Goal: Information Seeking & Learning: Learn about a topic

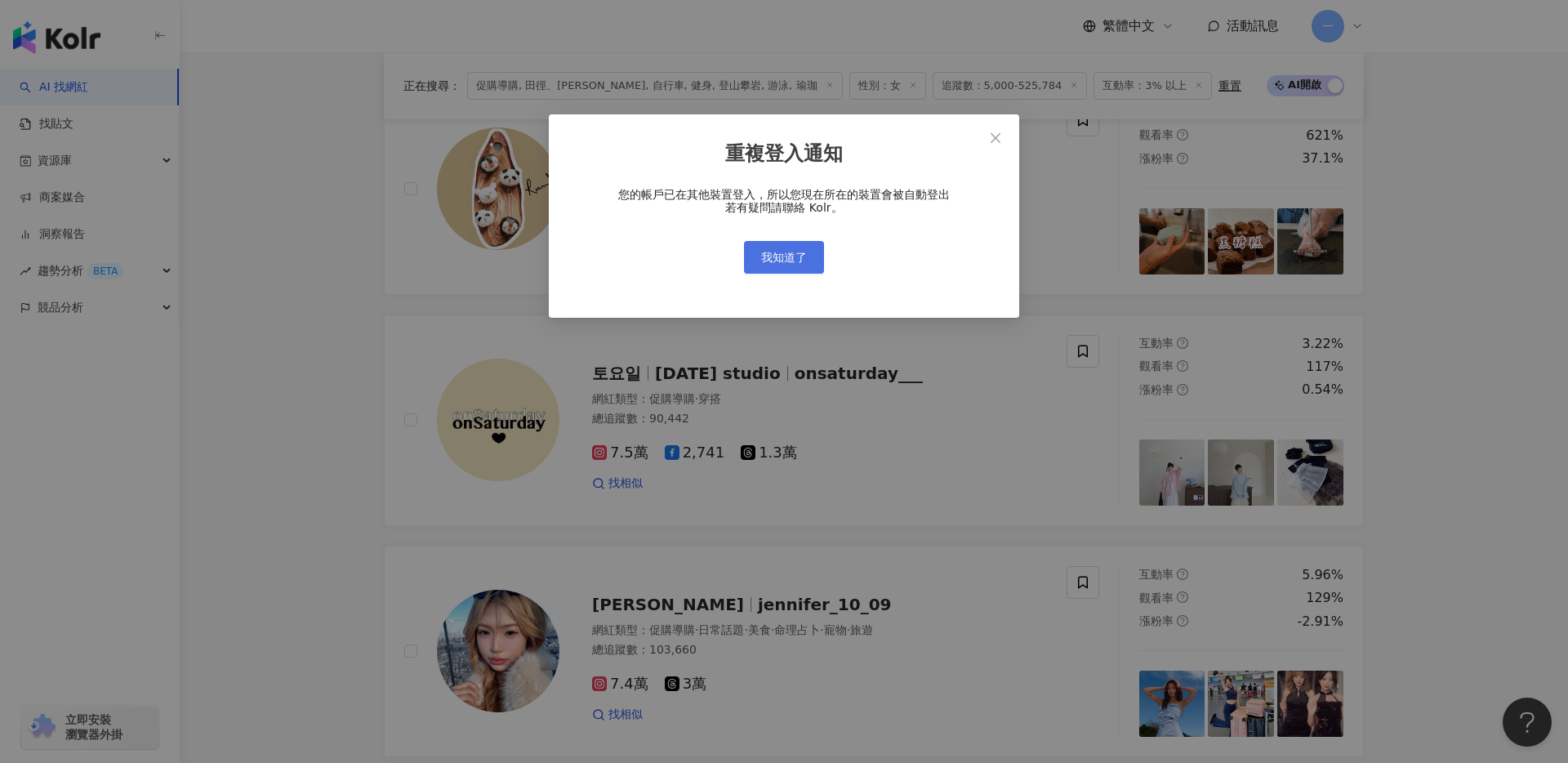
click at [795, 258] on span "我知道了" at bounding box center [784, 257] width 46 height 13
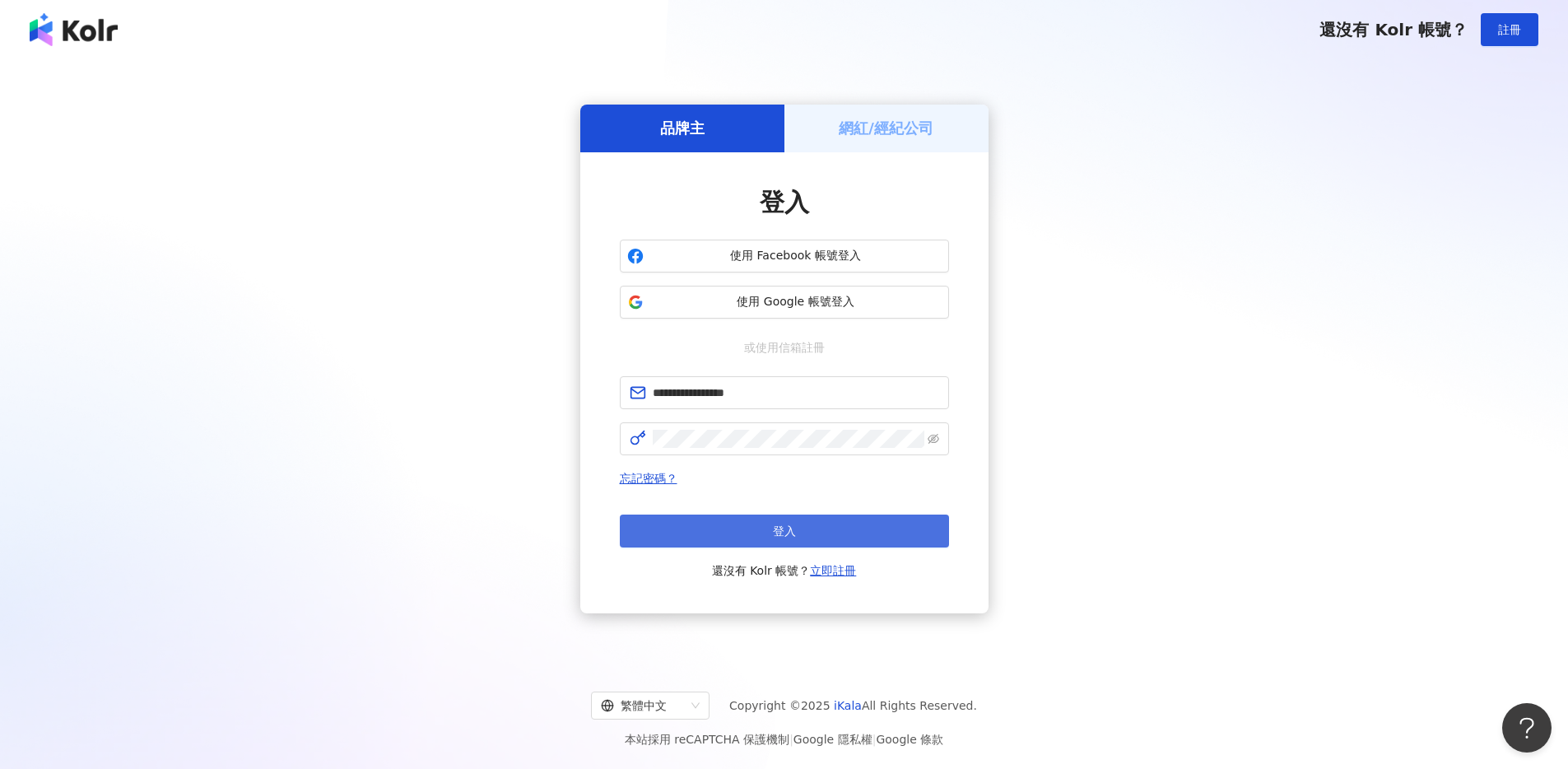
click at [841, 541] on button "登入" at bounding box center [784, 531] width 329 height 32
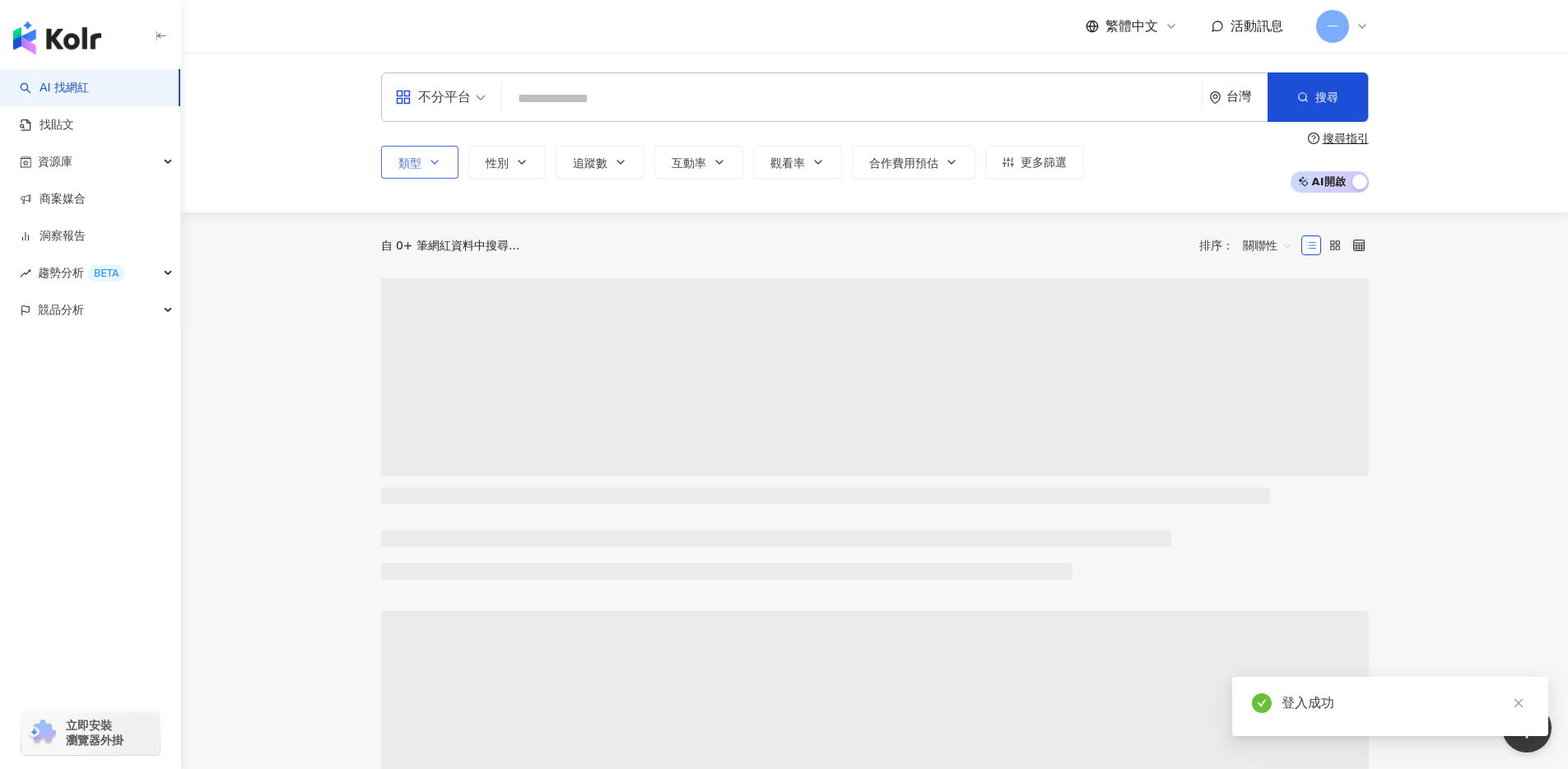
click at [424, 173] on button "類型" at bounding box center [420, 162] width 78 height 32
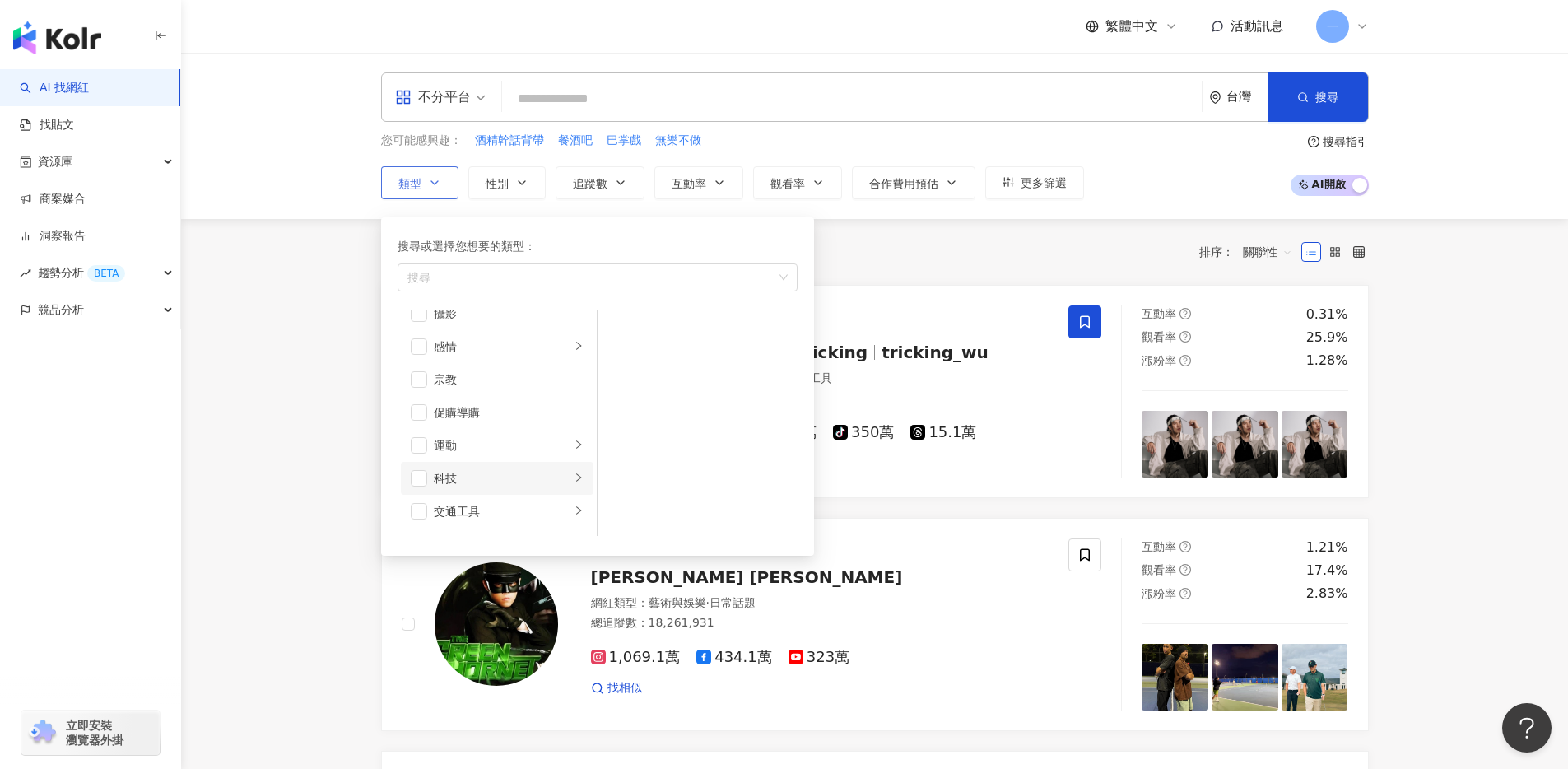
scroll to position [523, 0]
click at [417, 441] on li "運動" at bounding box center [496, 432] width 192 height 32
click at [630, 393] on li "健身" at bounding box center [697, 394] width 193 height 32
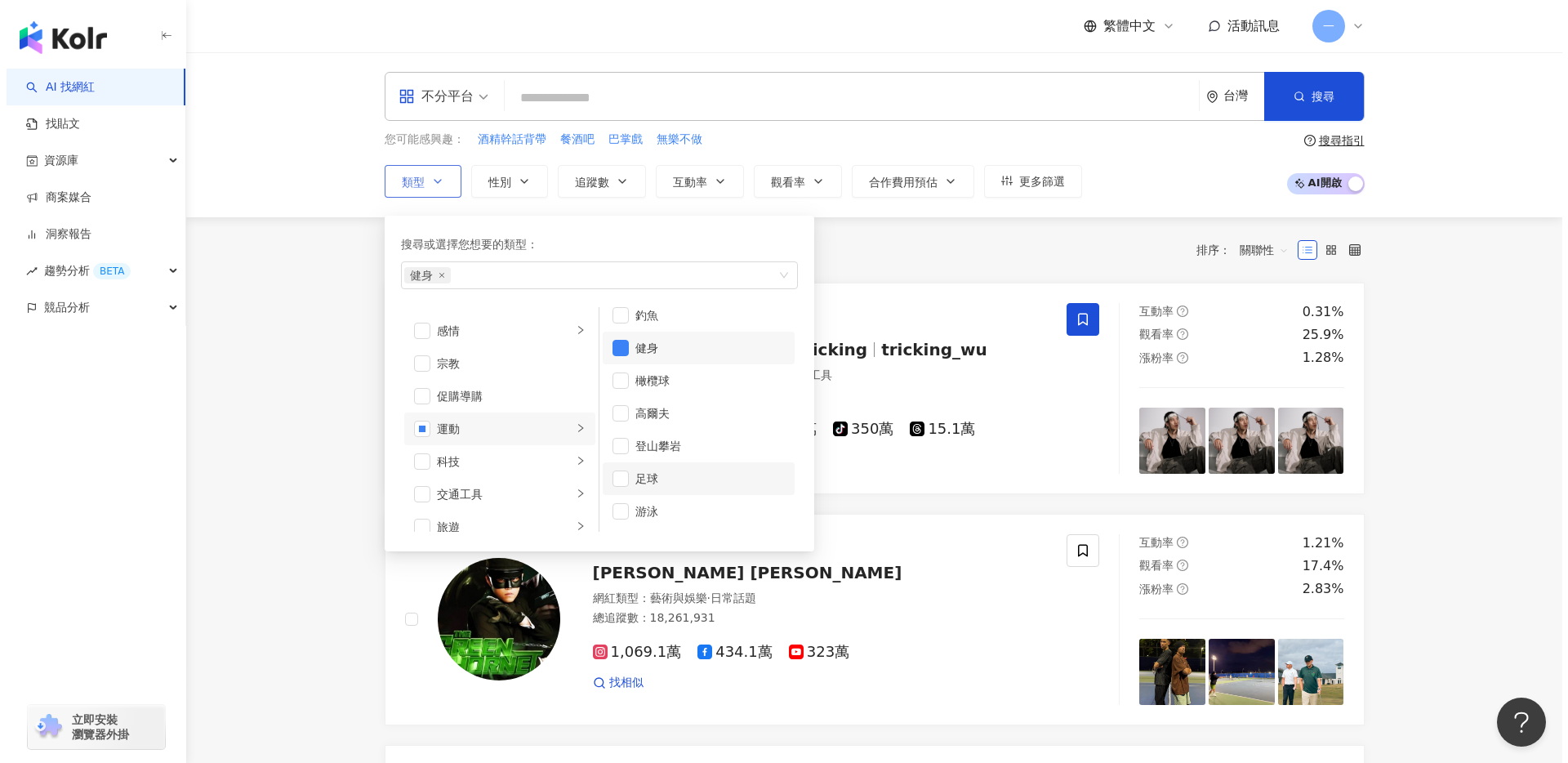
scroll to position [207, 0]
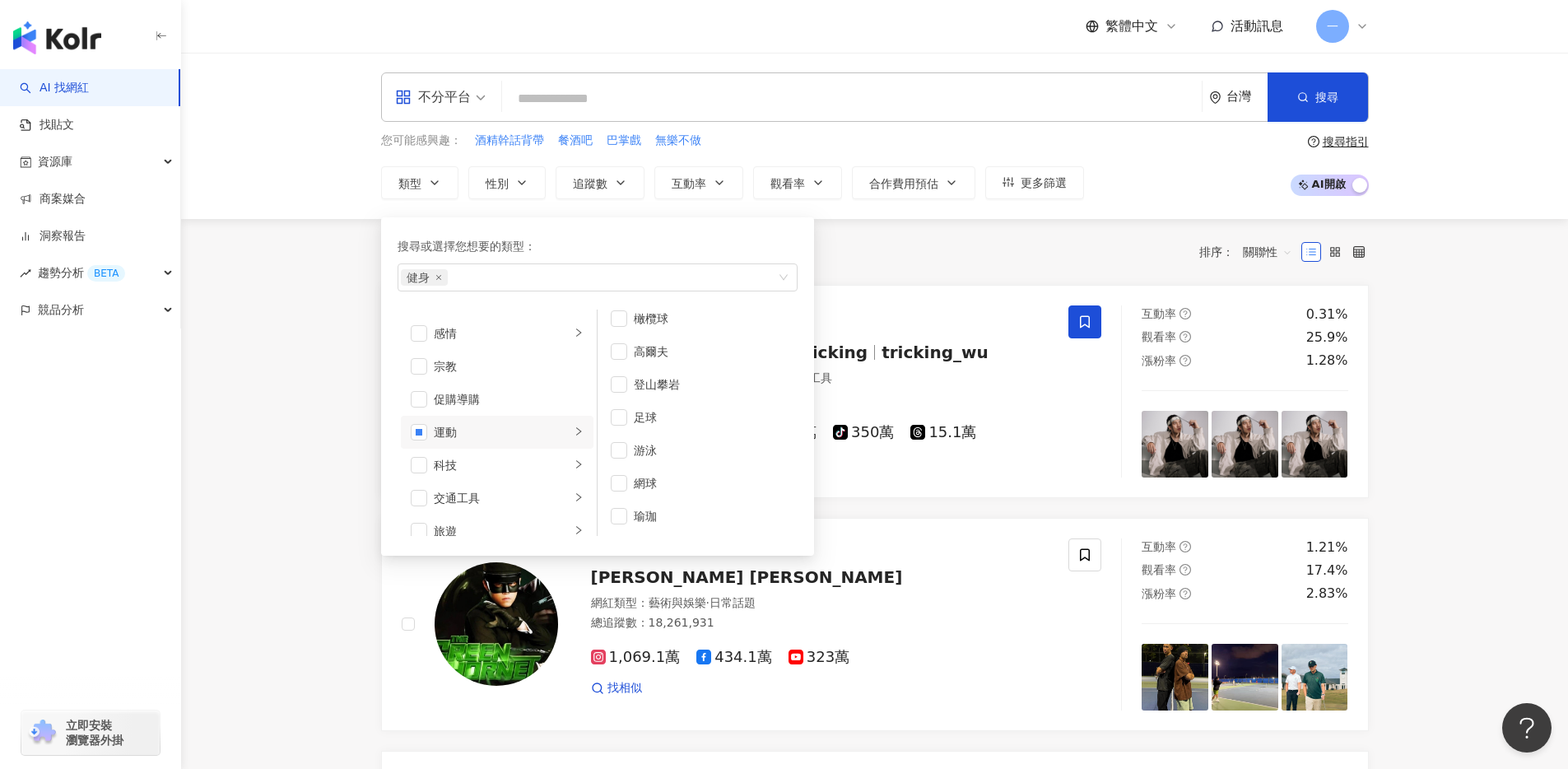
click at [930, 261] on div "共 10,000+ 筆 排序： 關聯性" at bounding box center [874, 252] width 988 height 26
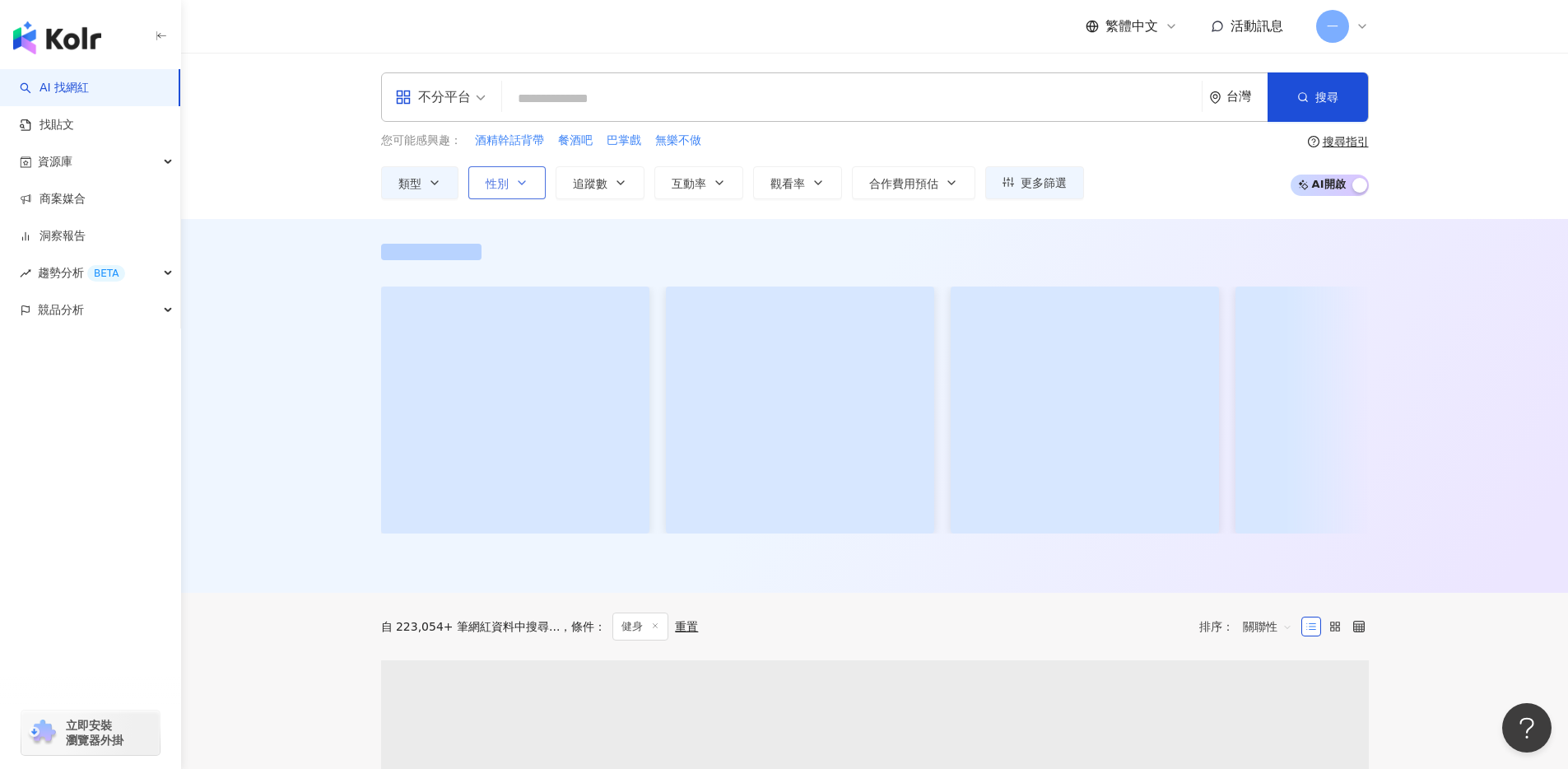
click at [537, 180] on button "性別" at bounding box center [507, 182] width 78 height 32
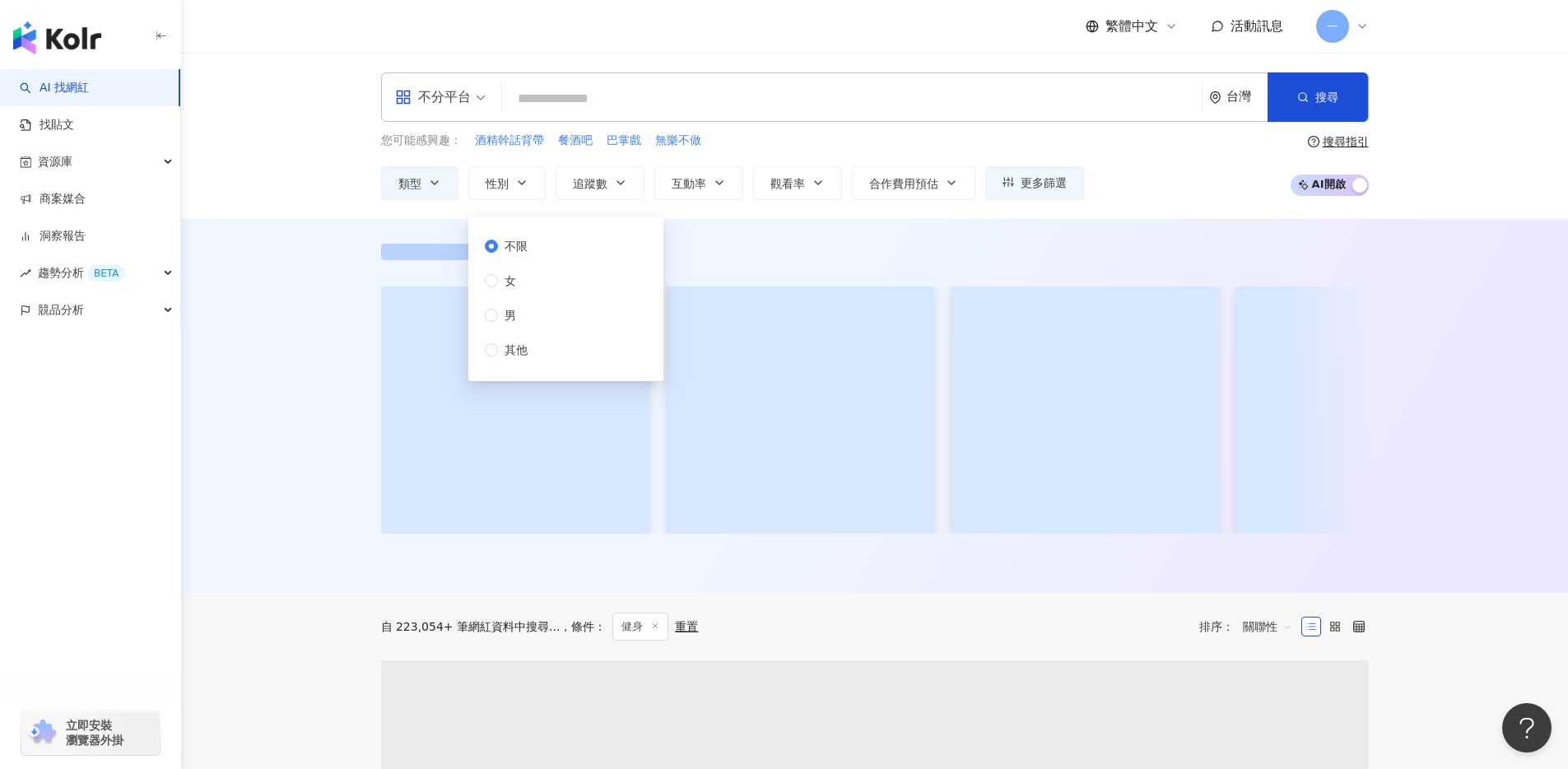
click at [536, 273] on div "不限 女 男 其他" at bounding box center [512, 298] width 56 height 122
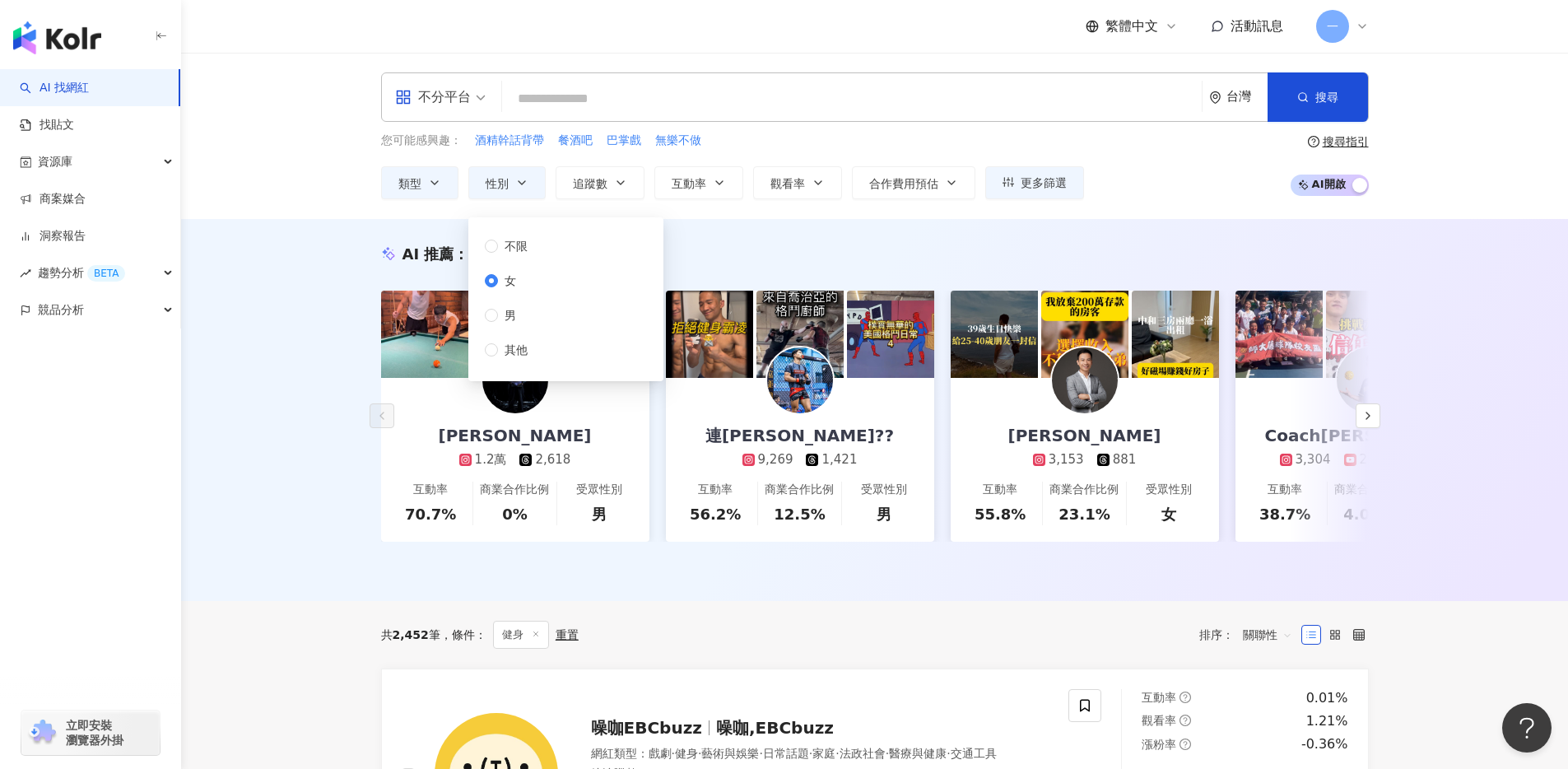
click at [813, 233] on div "AI 推薦 ： 精選優質網紅 Josh 1.2萬 2,618 互動率 70.7% 商業合作比例 0% 受眾性別 男 連TWDaniel Sheng Lien?…" at bounding box center [874, 410] width 1387 height 382
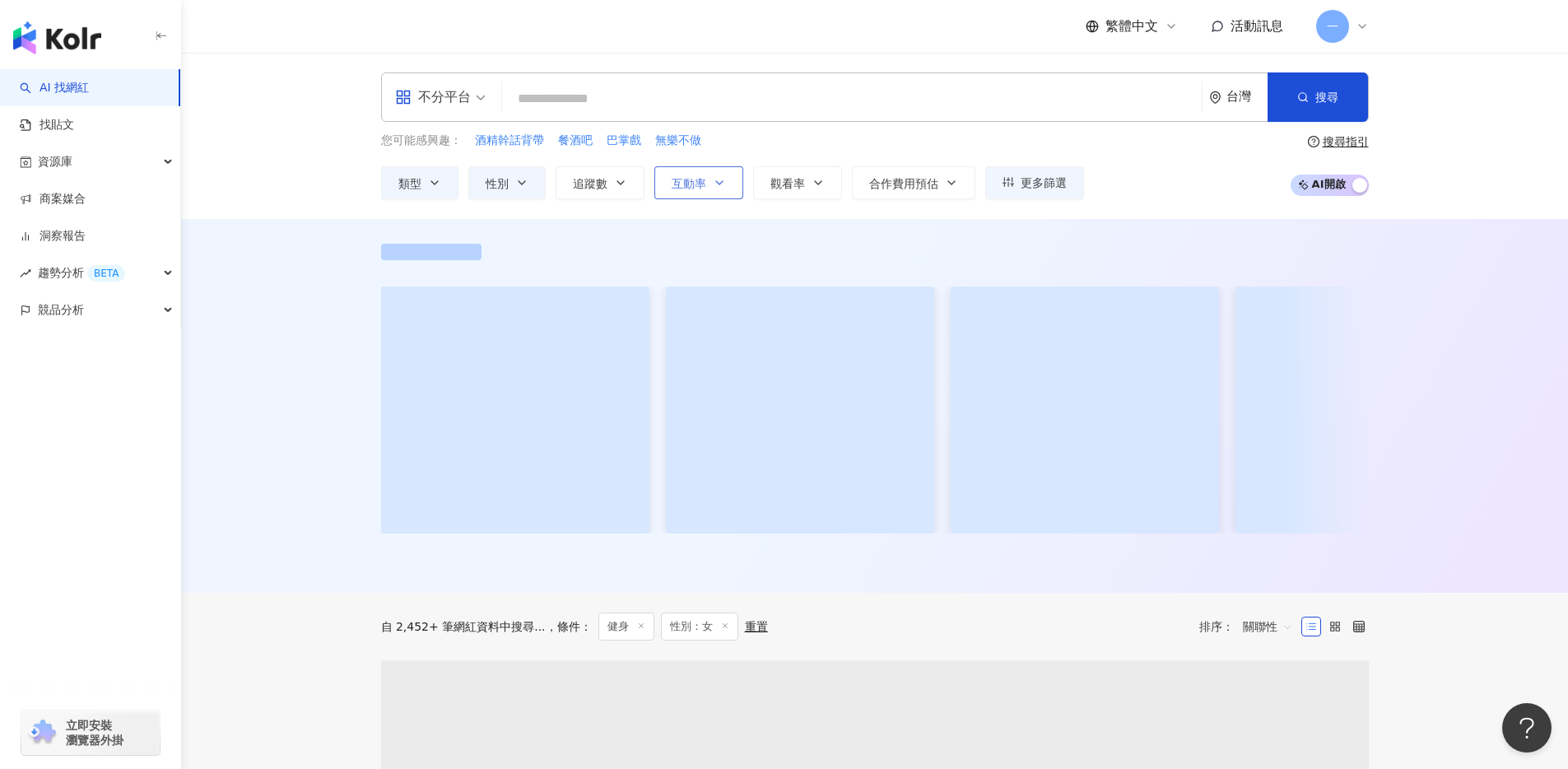
click at [742, 178] on button "互動率" at bounding box center [698, 182] width 89 height 32
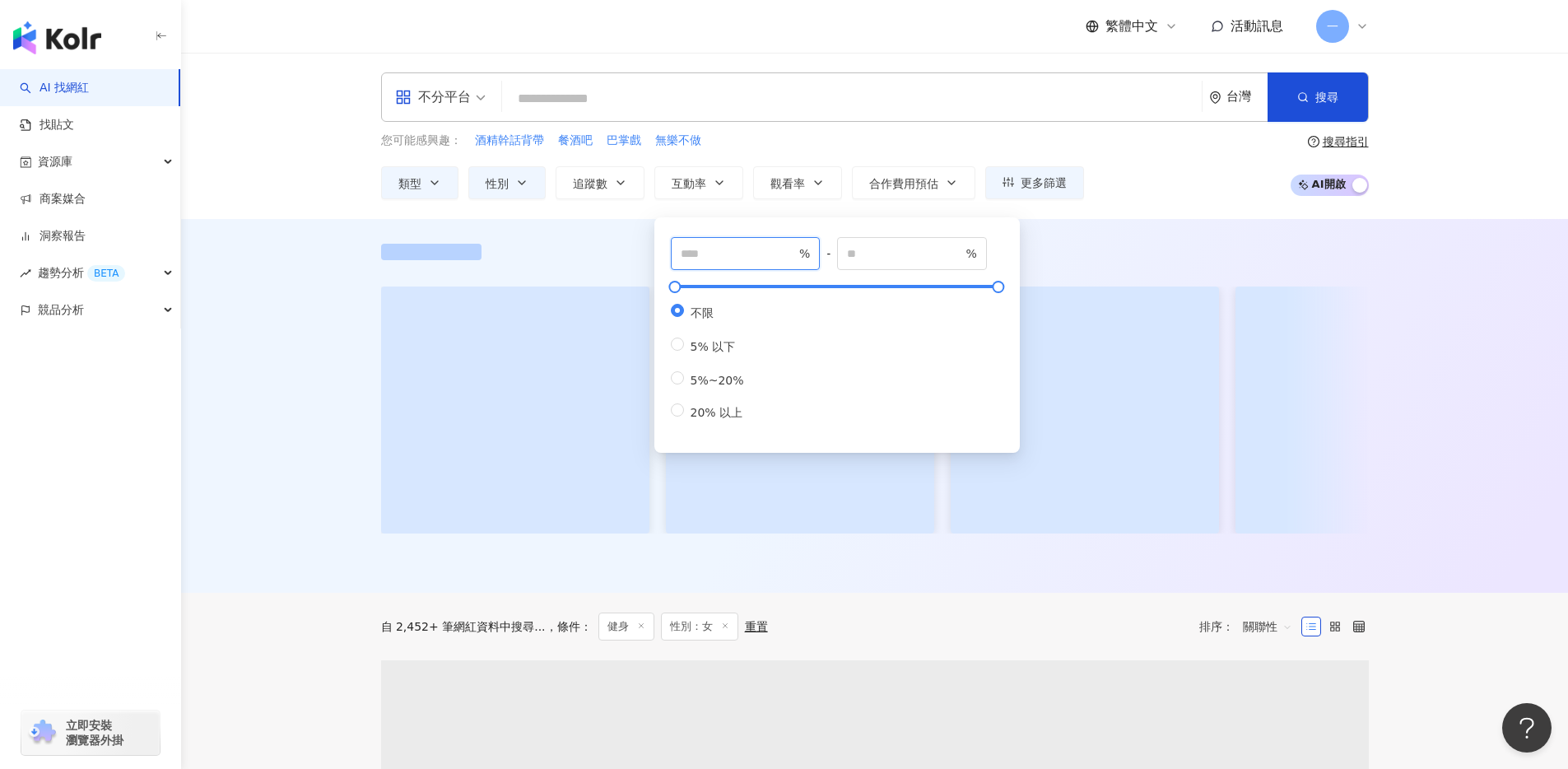
click at [733, 248] on input "number" at bounding box center [738, 254] width 115 height 18
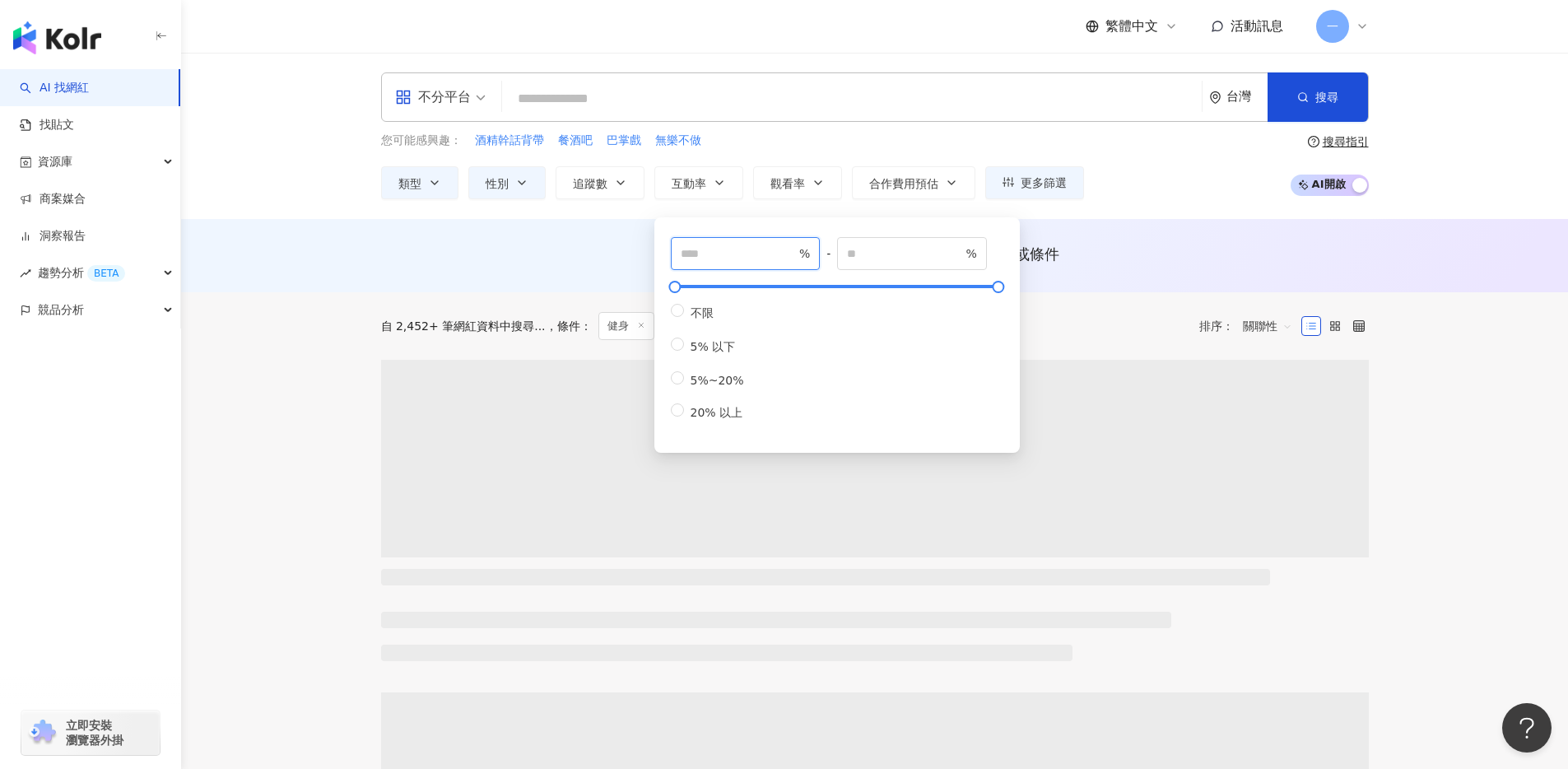
type input "*"
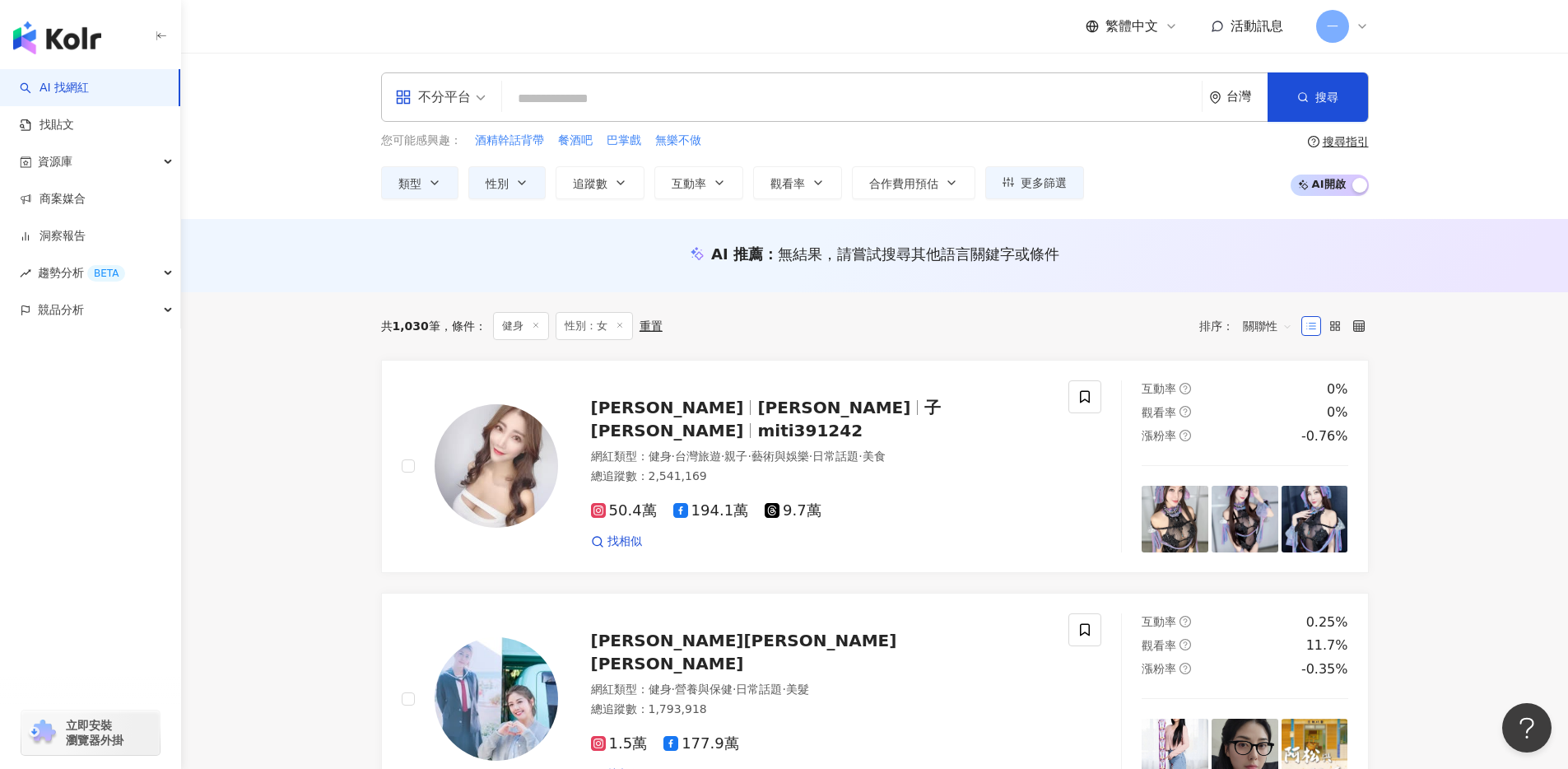
click at [1102, 257] on div "AI 推薦 ： 無結果，請嘗試搜尋其他語言關鍵字或條件" at bounding box center [874, 254] width 988 height 21
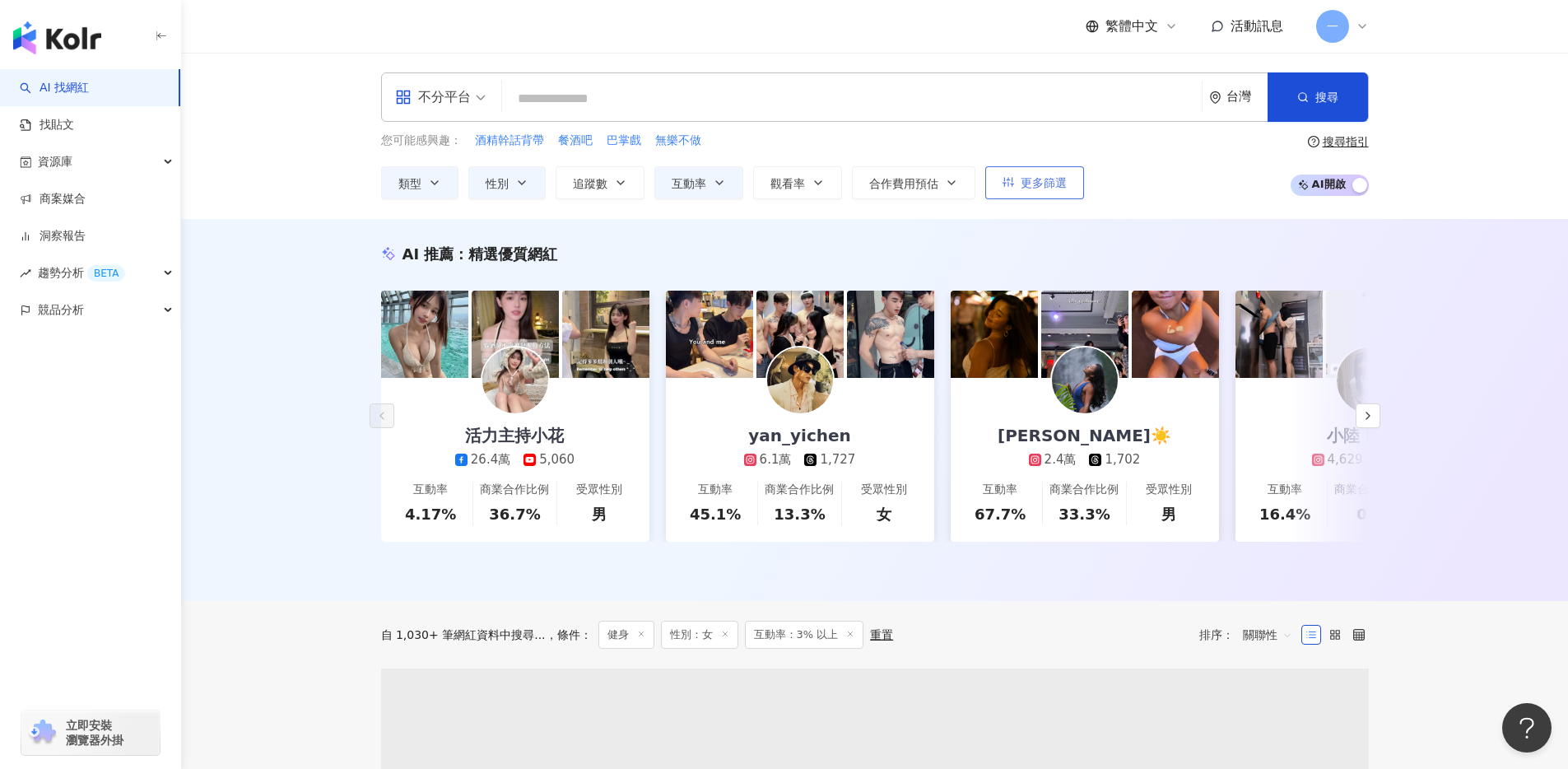
click at [1020, 181] on span "更多篩選" at bounding box center [1043, 182] width 46 height 14
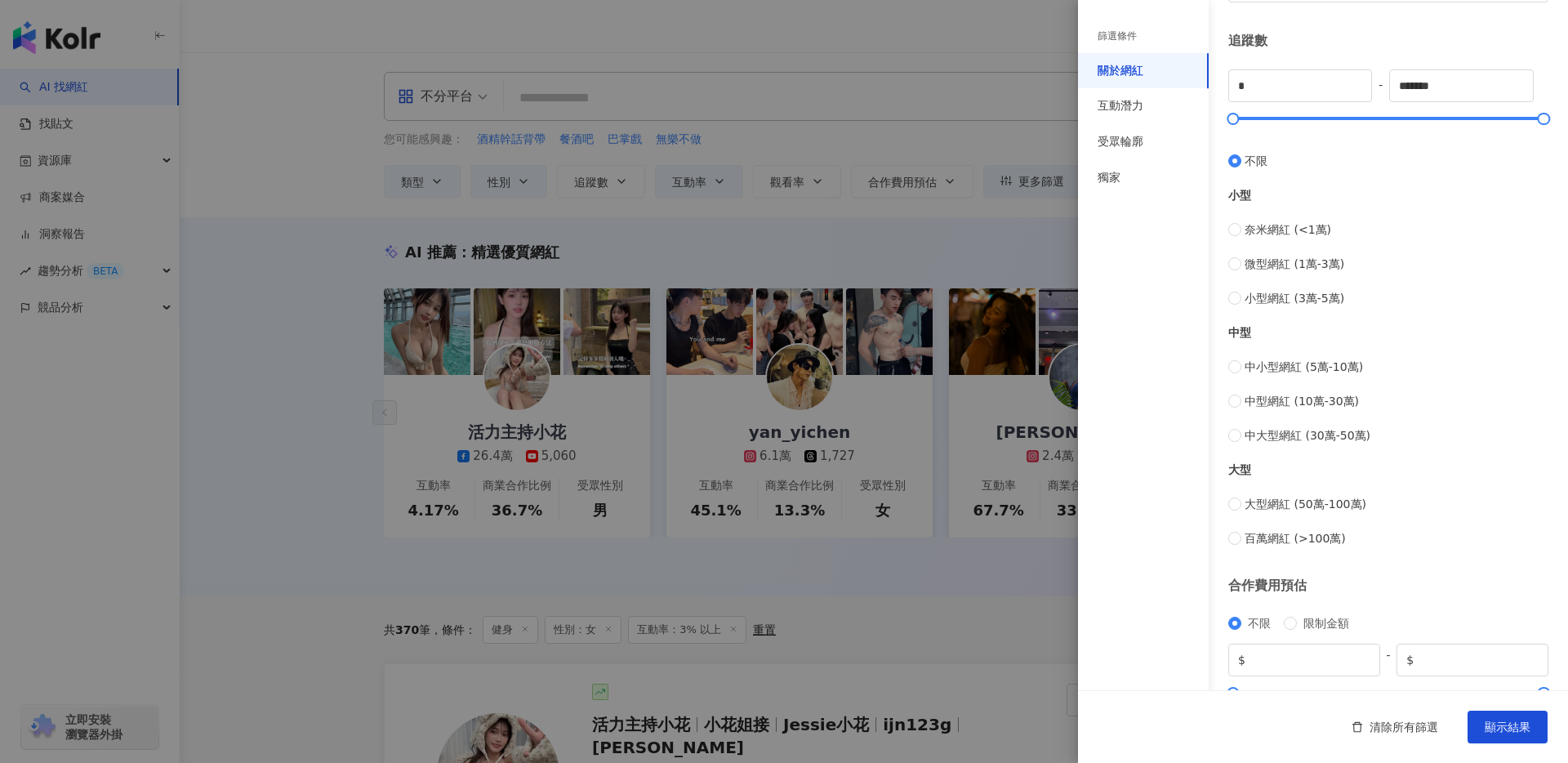
scroll to position [471, 0]
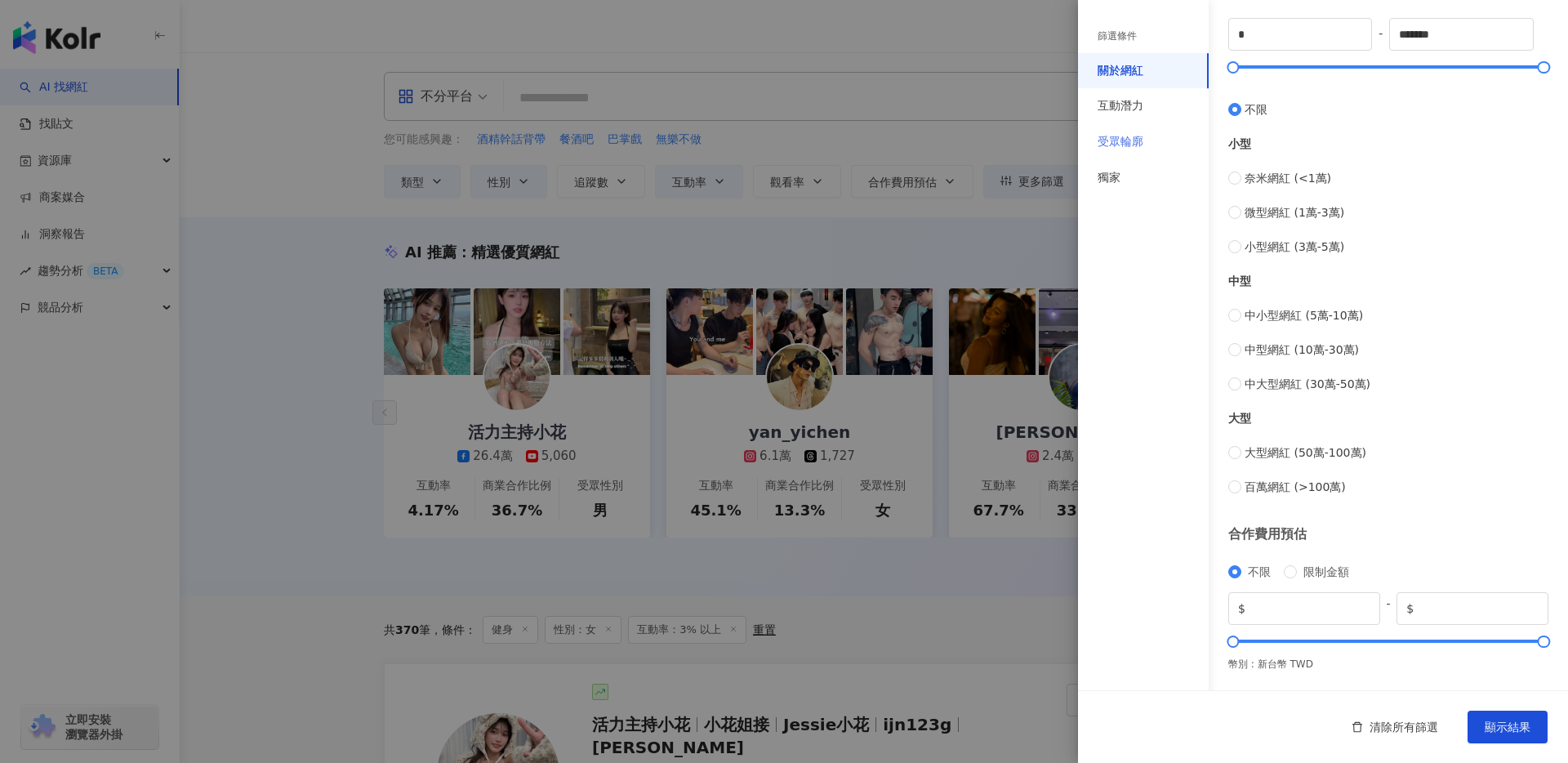
click at [1144, 148] on div "受眾輪廓" at bounding box center [1144, 142] width 131 height 36
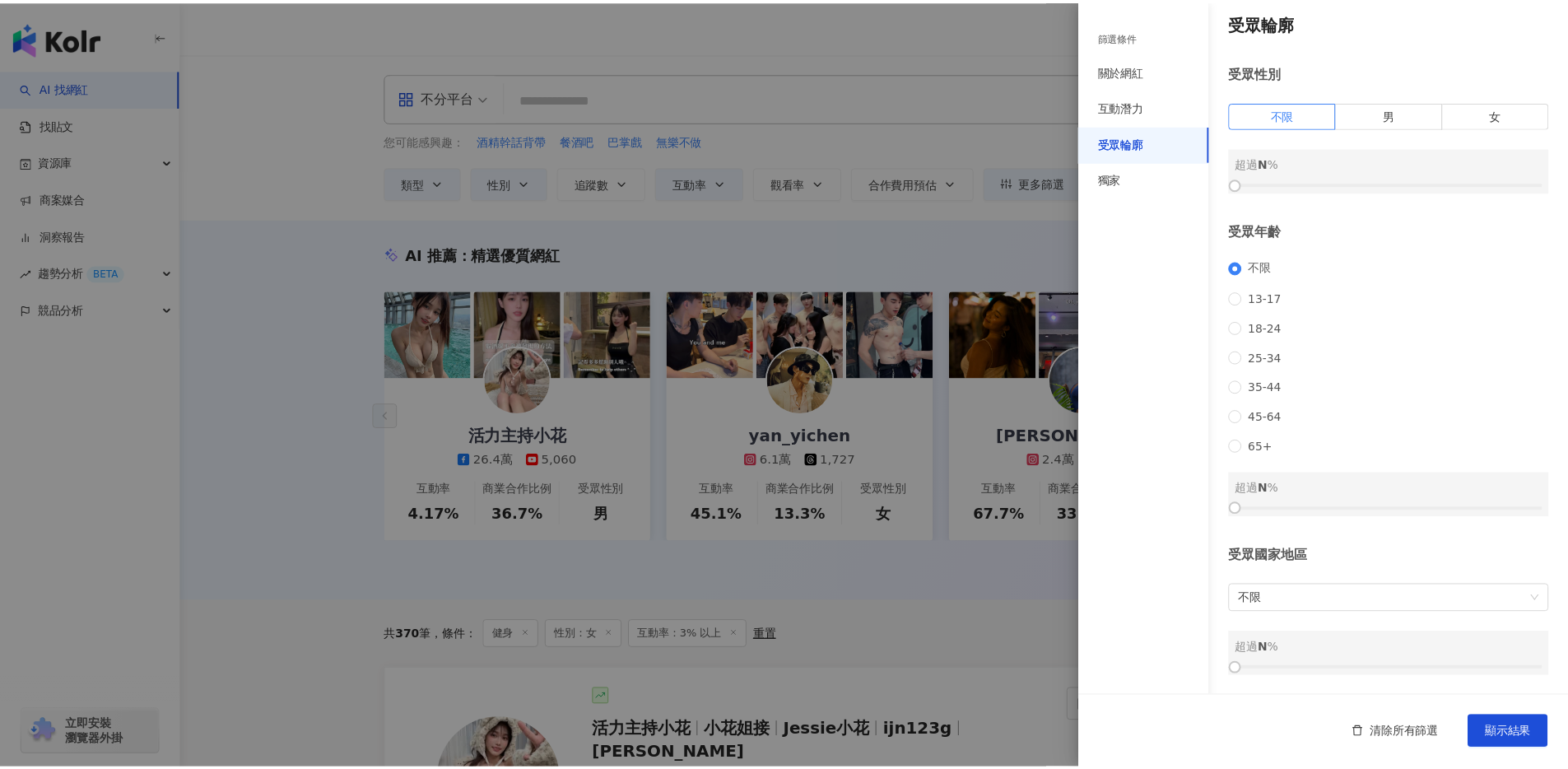
scroll to position [31, 0]
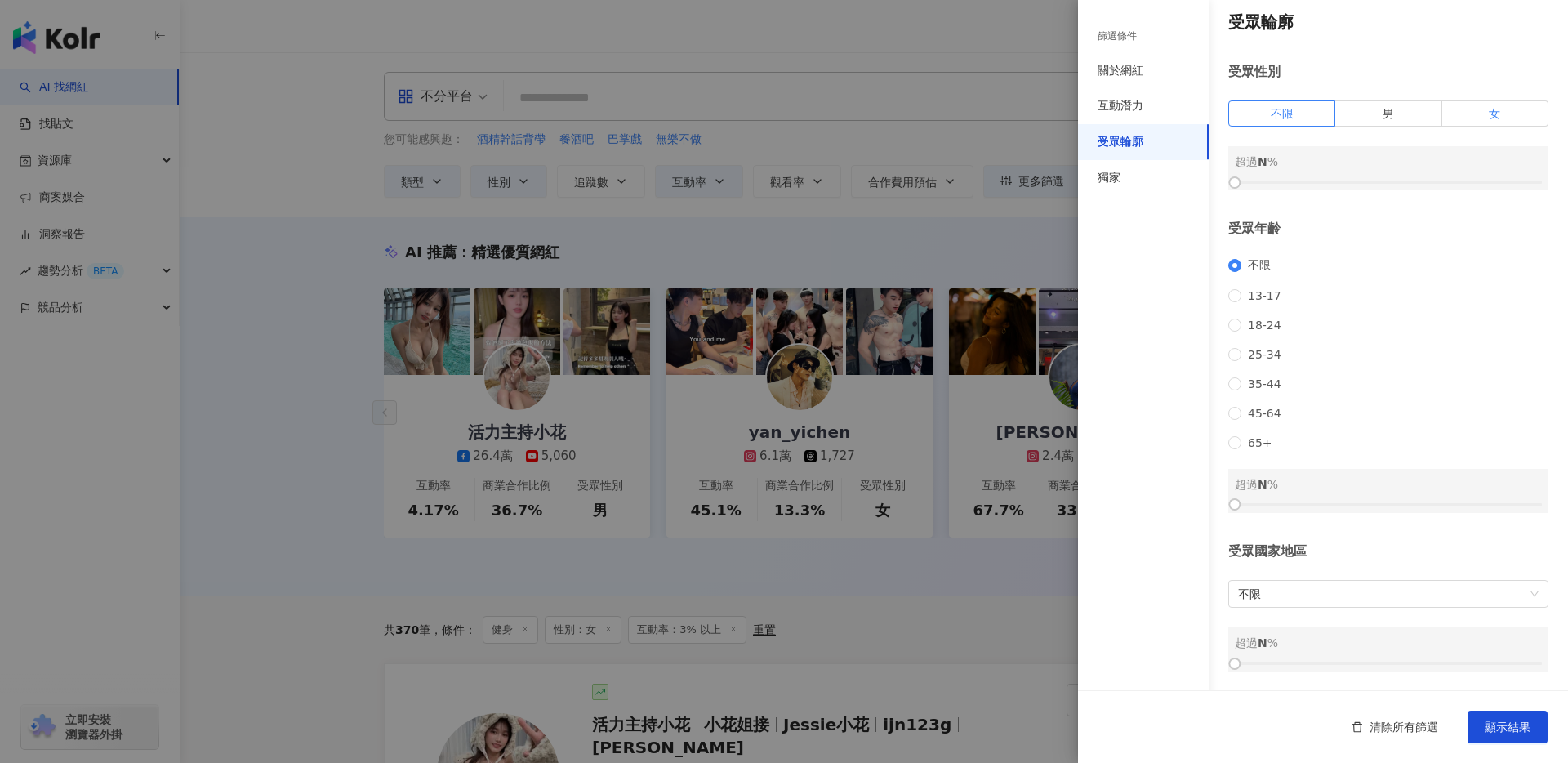
click at [1492, 100] on label "女" at bounding box center [1495, 113] width 107 height 26
drag, startPoint x: 1235, startPoint y: 163, endPoint x: 1412, endPoint y: 161, distance: 177.0
click at [1415, 178] on div at bounding box center [1419, 183] width 9 height 9
drag, startPoint x: 1237, startPoint y: 502, endPoint x: 1264, endPoint y: 502, distance: 27.0
click at [1264, 502] on div at bounding box center [1388, 504] width 307 height 10
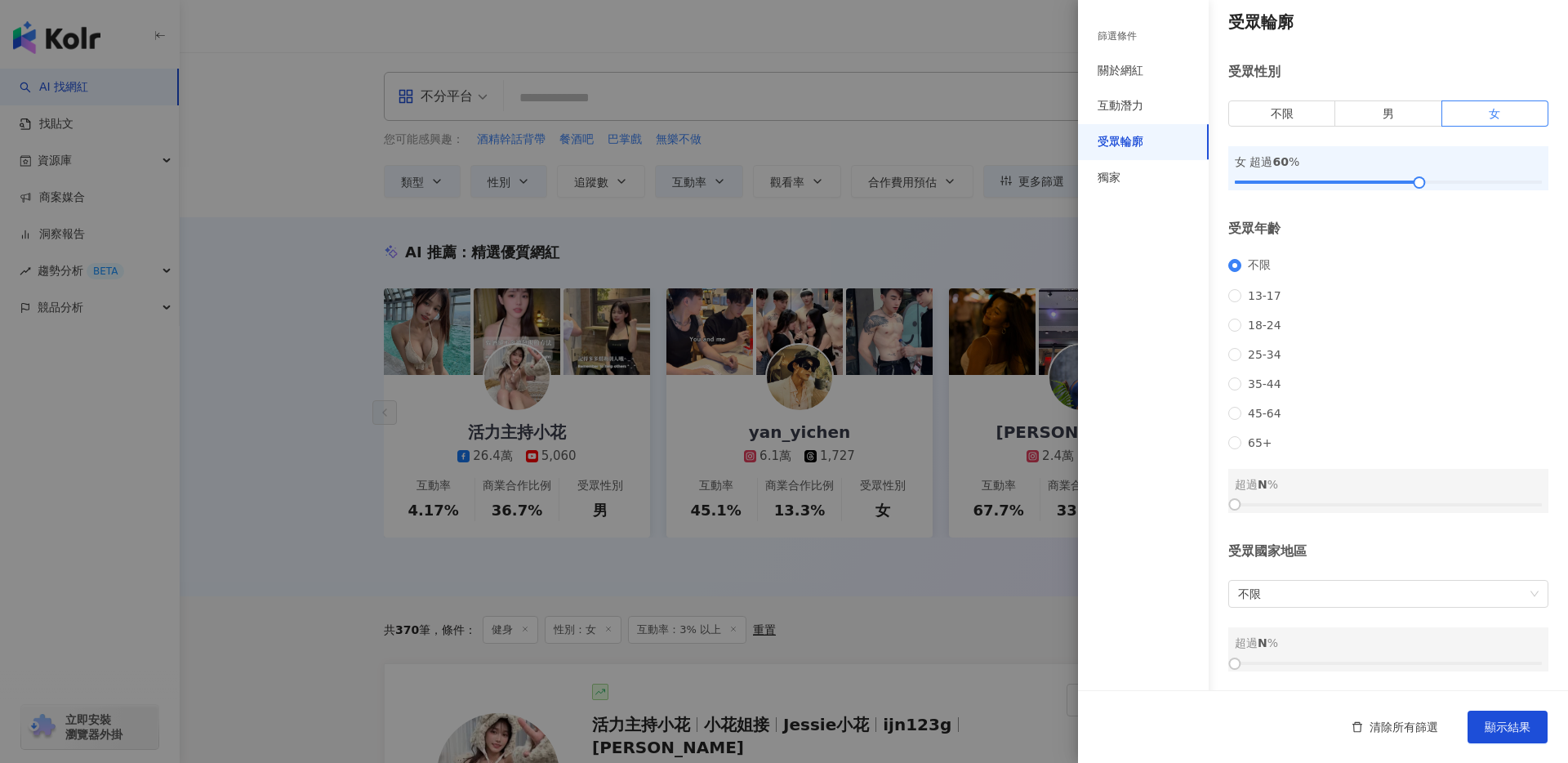
click at [1218, 508] on div "受眾輪廓 受眾性別 不限 男 女 女 超過 60 % 受眾年齡 不限 13-17 18-24 25-34 35-44 45-64 65+ 超過 N % 受眾國…" at bounding box center [1323, 341] width 490 height 700
click at [1253, 494] on div "超過 N %" at bounding box center [1389, 491] width 321 height 44
click at [1250, 258] on div "不限 13-17 18-24 25-34 35-44 45-64 65+" at bounding box center [1389, 353] width 321 height 191
click at [1268, 289] on span "13-17" at bounding box center [1264, 296] width 47 height 13
click at [1262, 319] on span "18-24" at bounding box center [1264, 325] width 47 height 13
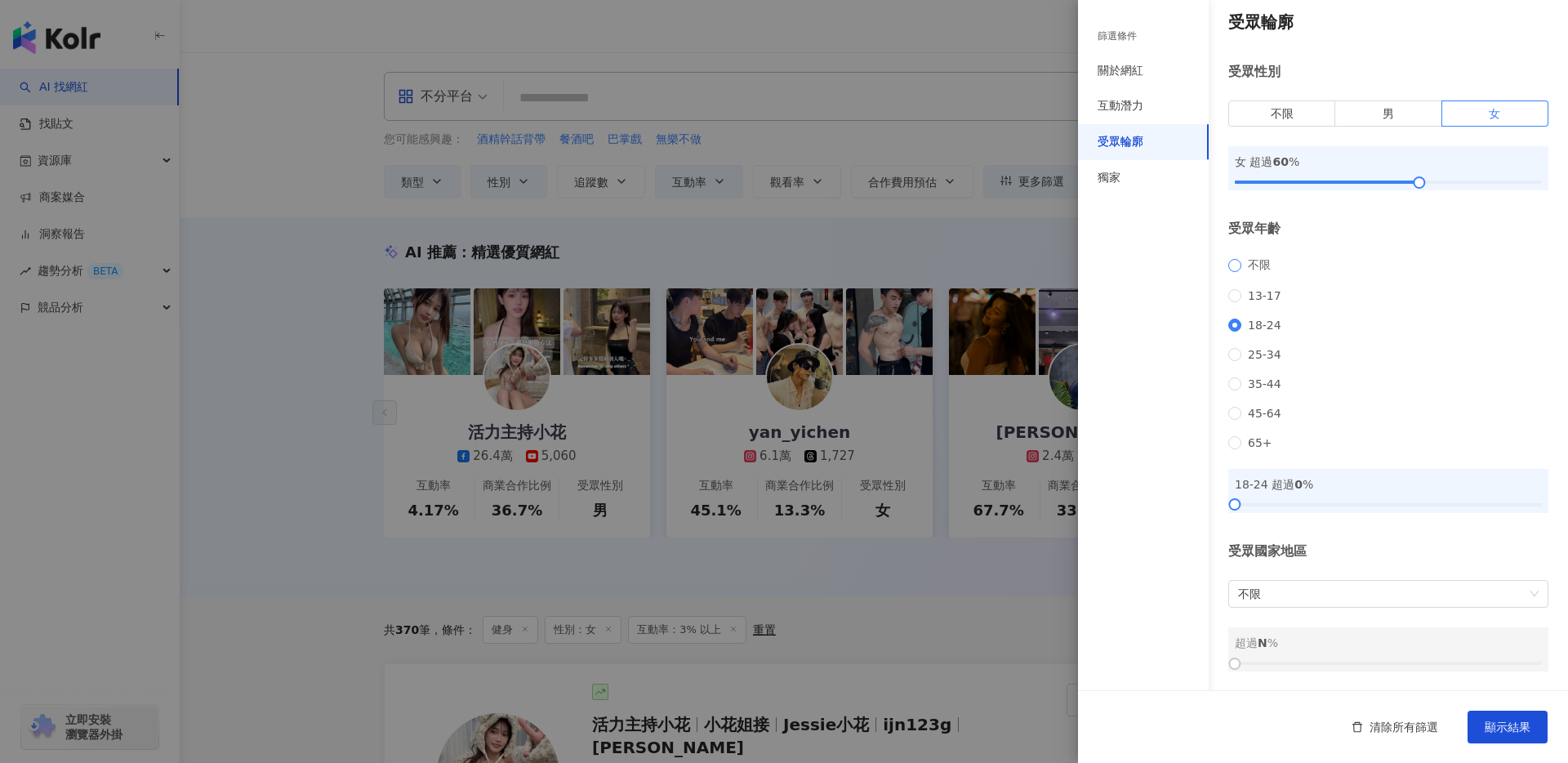
click at [1262, 258] on span "不限" at bounding box center [1259, 265] width 36 height 14
click at [1015, 284] on div at bounding box center [784, 382] width 1568 height 763
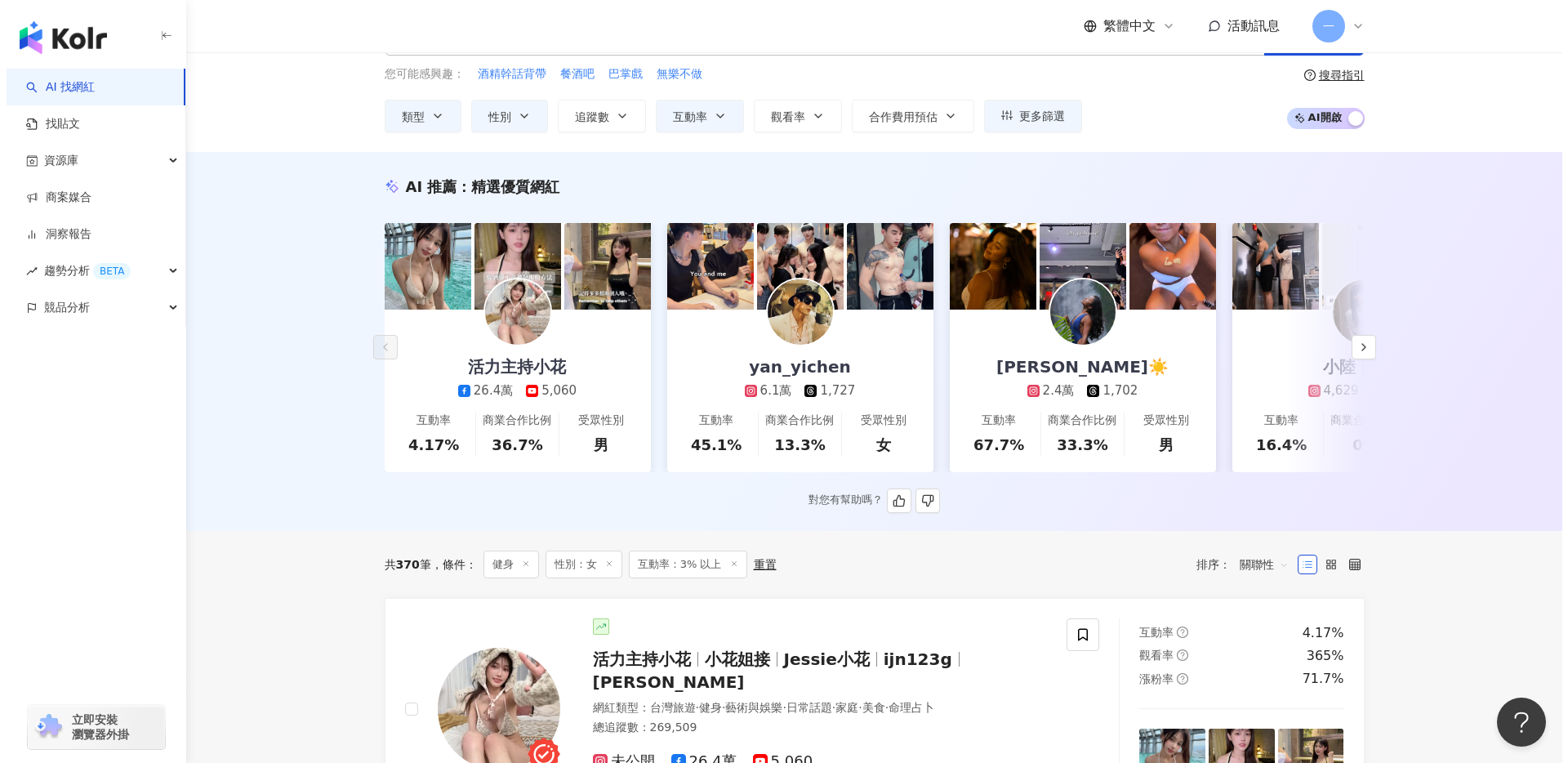
scroll to position [0, 0]
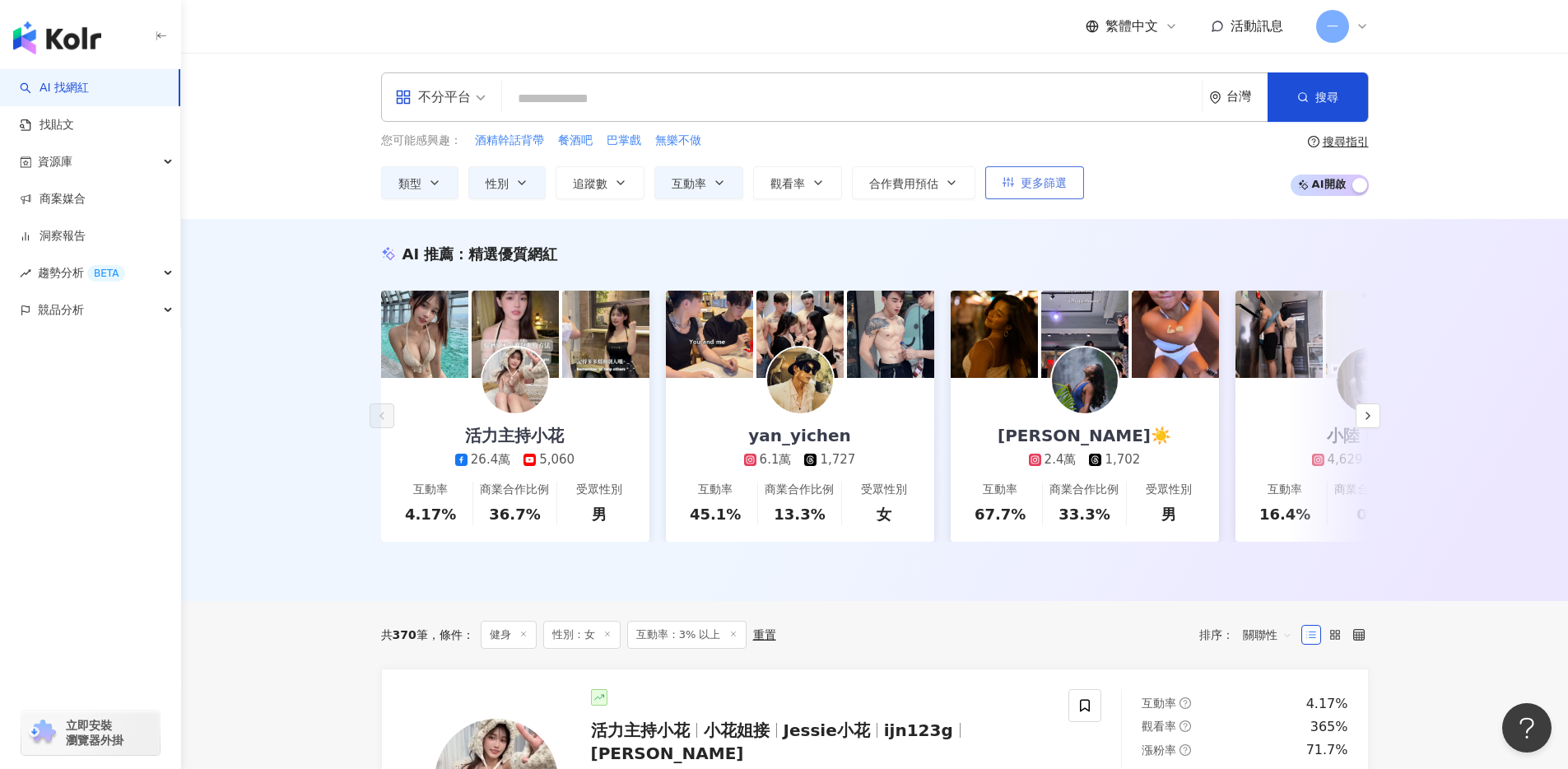
click at [1044, 195] on button "更多篩選" at bounding box center [1034, 182] width 98 height 32
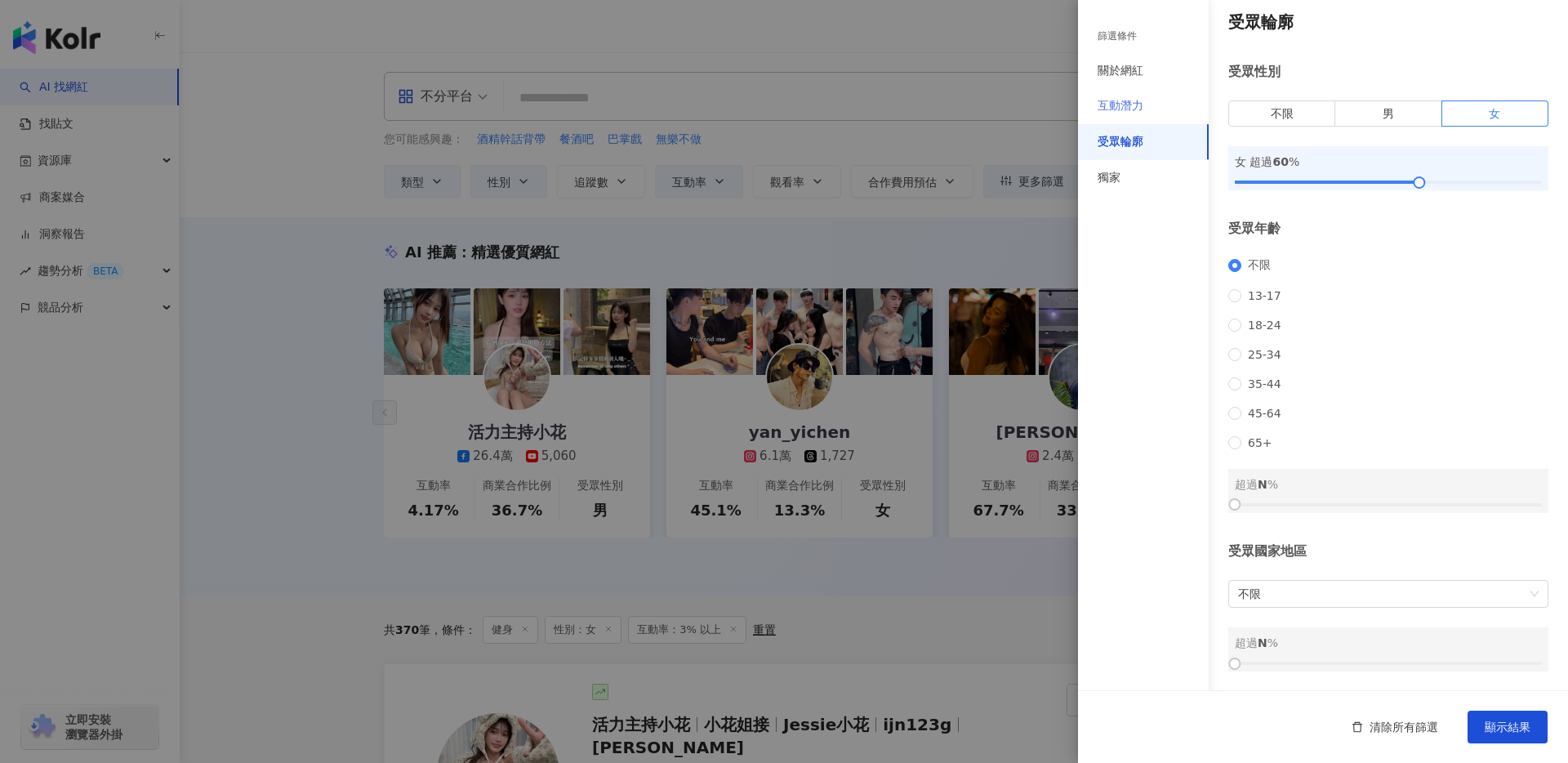
click at [1186, 101] on div "互動潛力" at bounding box center [1144, 107] width 131 height 36
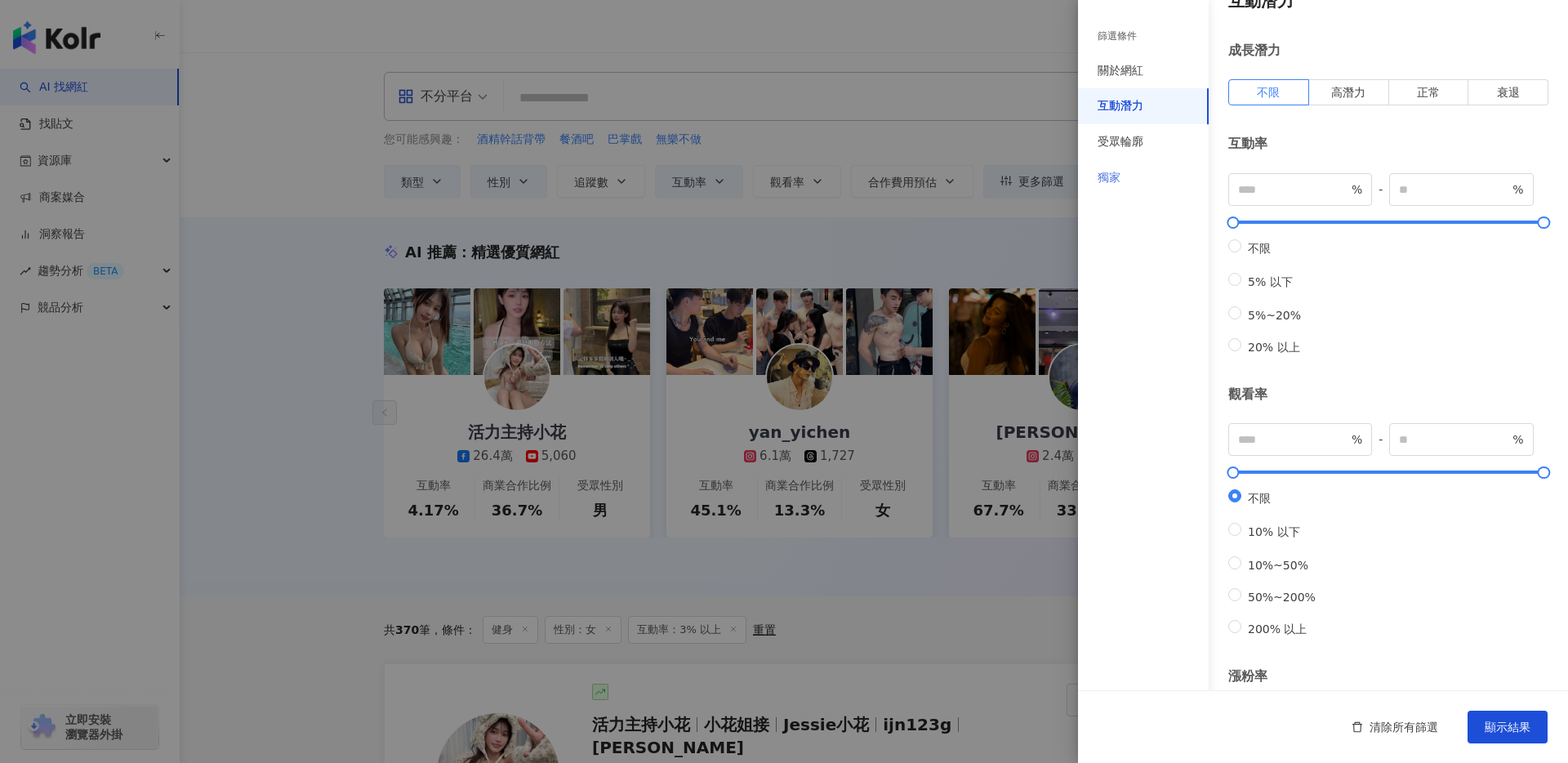
click at [1161, 175] on div "獨家" at bounding box center [1144, 178] width 131 height 36
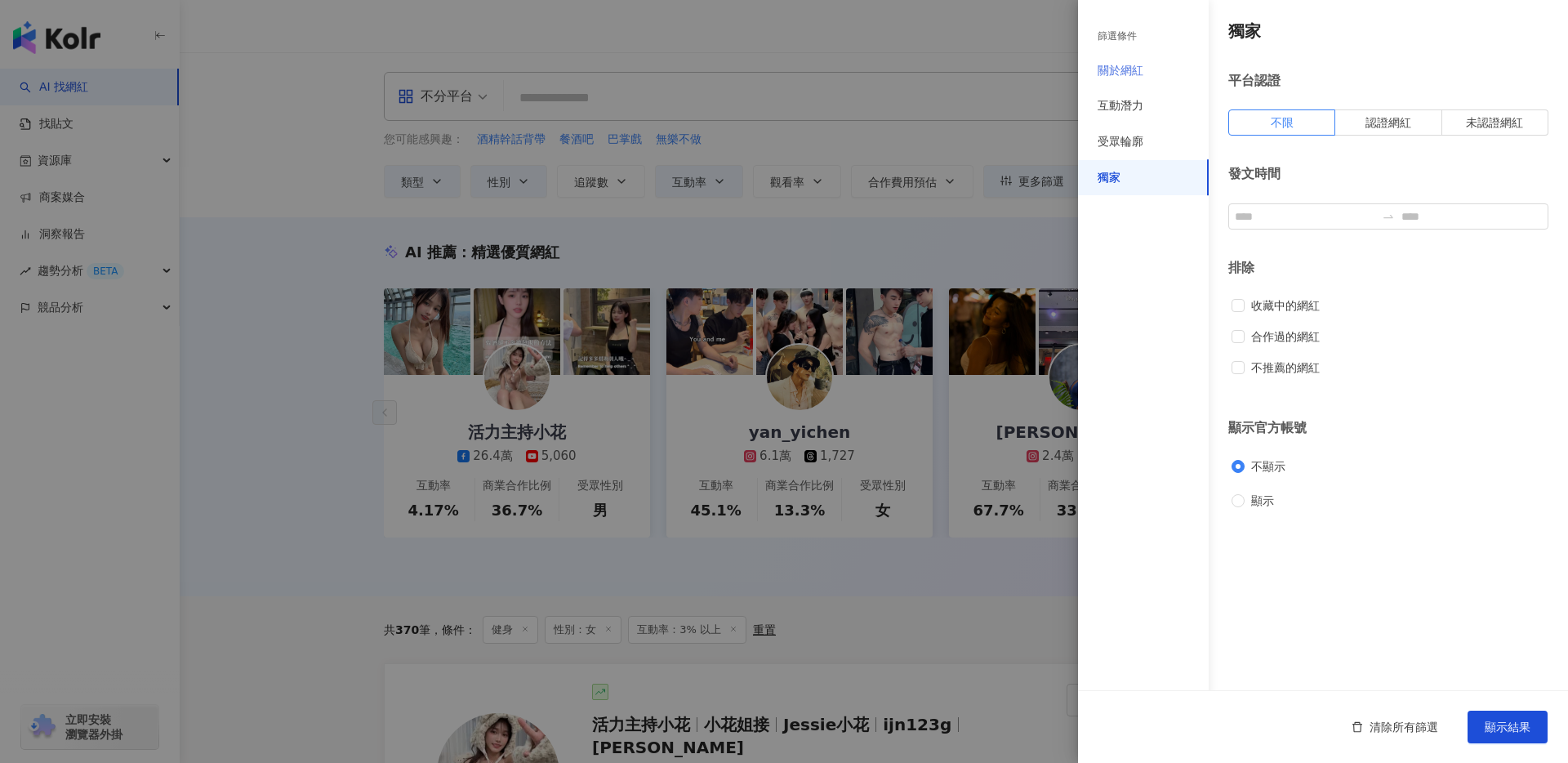
click at [1163, 81] on div "關於網紅" at bounding box center [1144, 71] width 131 height 36
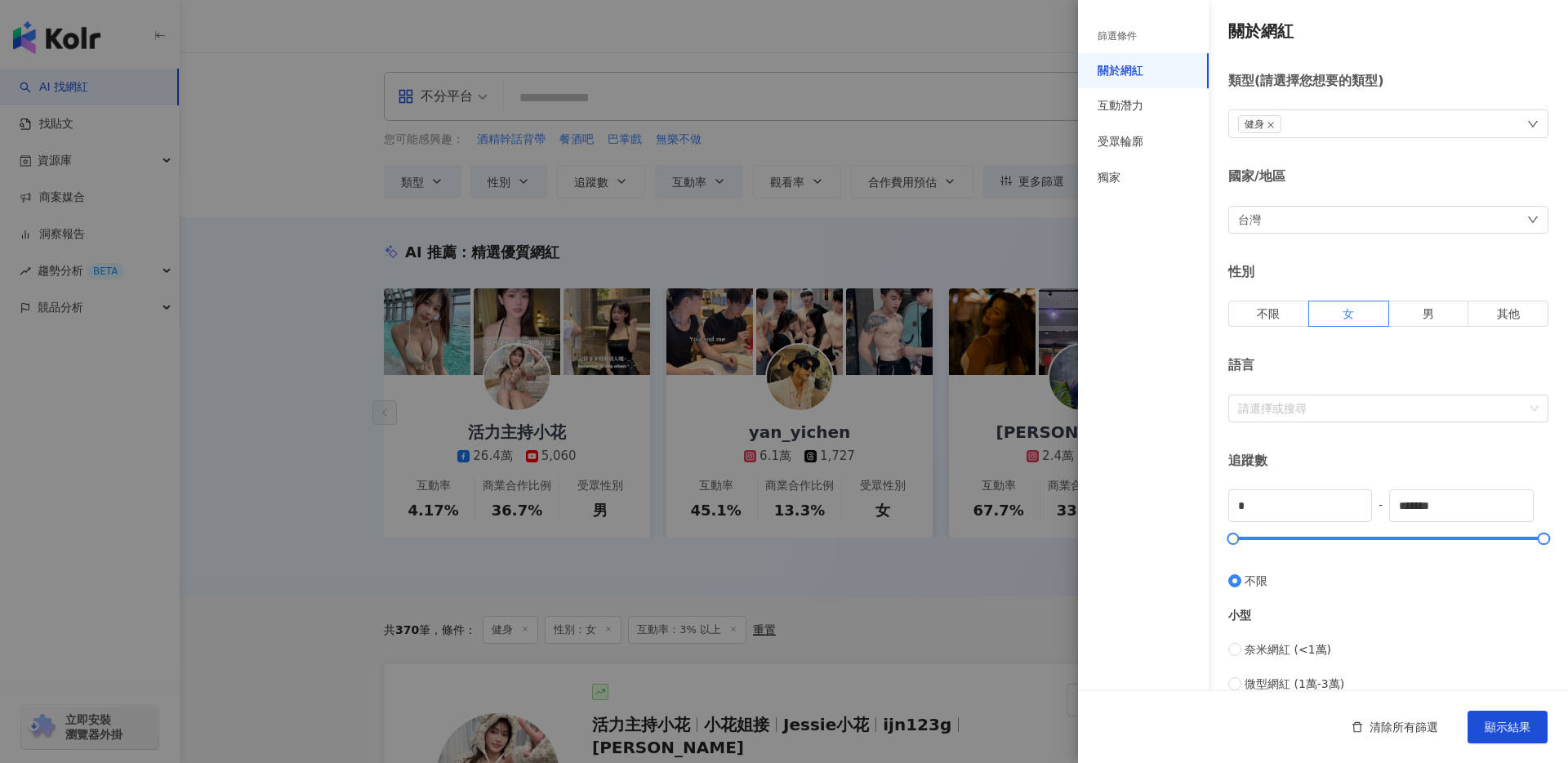
click at [1163, 18] on div "篩選條件 關於網紅 互動潛力 受眾輪廓 獨家" at bounding box center [1144, 382] width 131 height 763
click at [1165, 31] on div "篩選條件" at bounding box center [1144, 36] width 131 height 33
click at [971, 133] on div at bounding box center [784, 382] width 1568 height 763
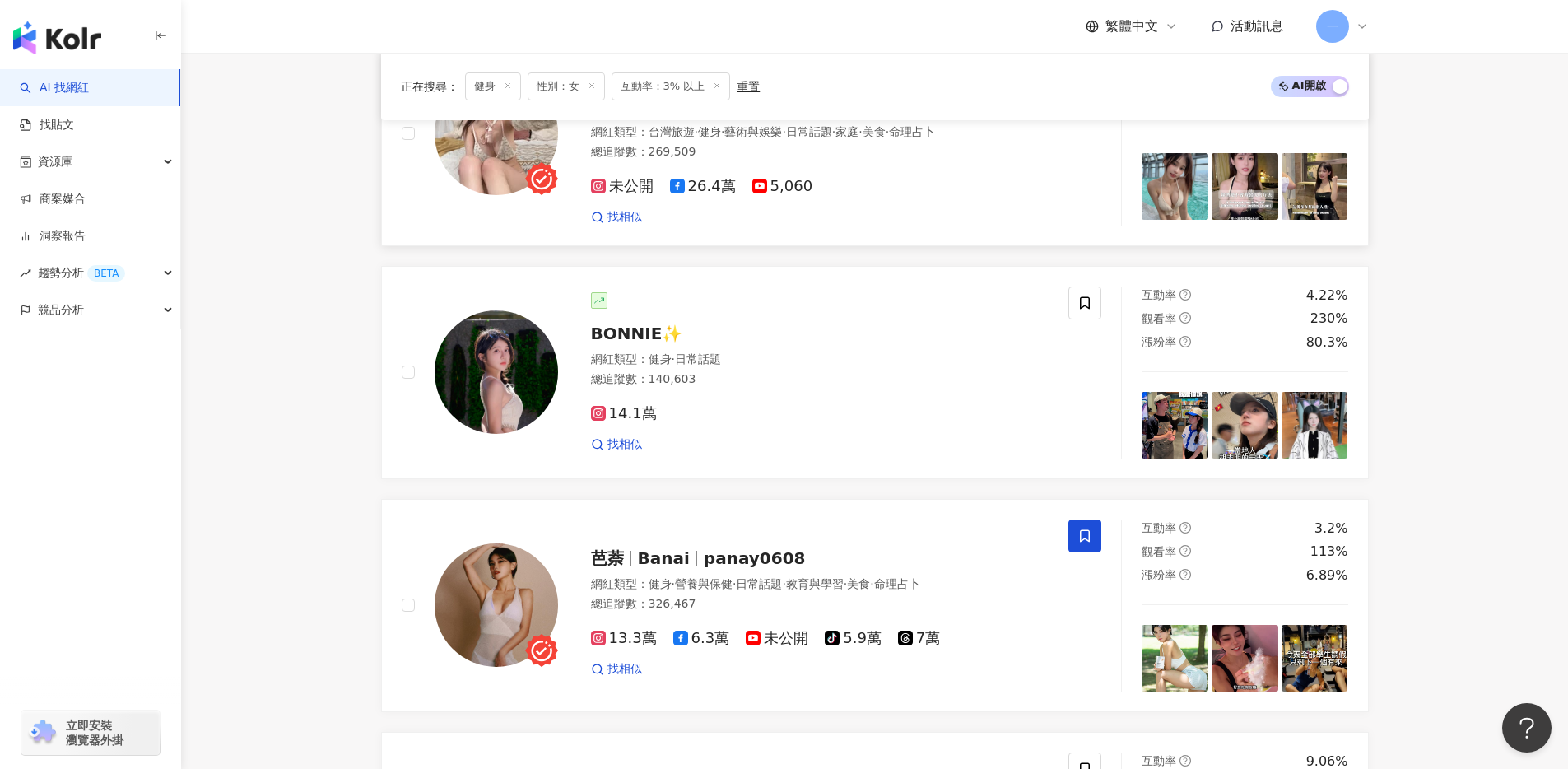
scroll to position [651, 0]
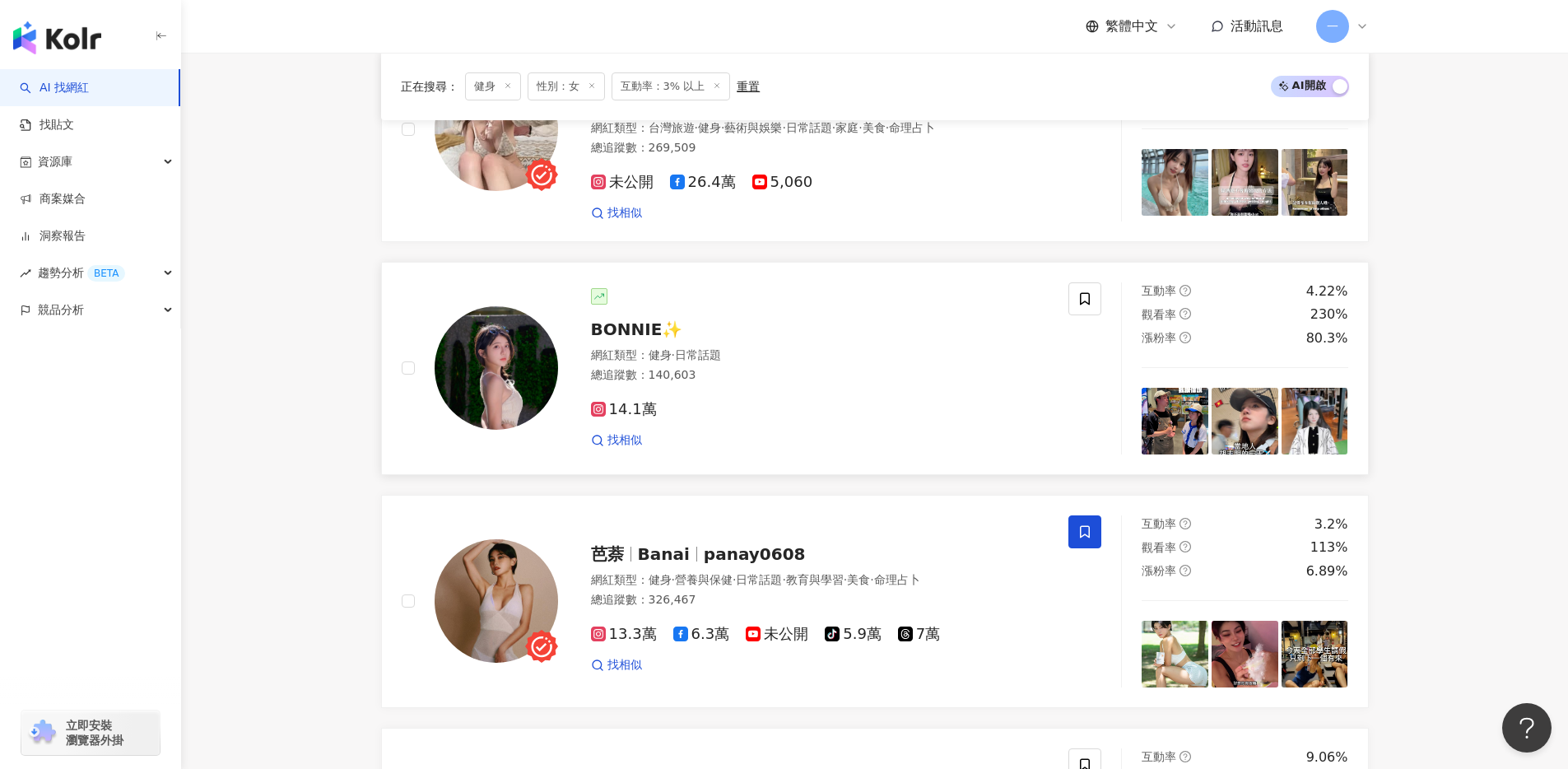
click at [632, 418] on span "14.1萬" at bounding box center [623, 409] width 66 height 17
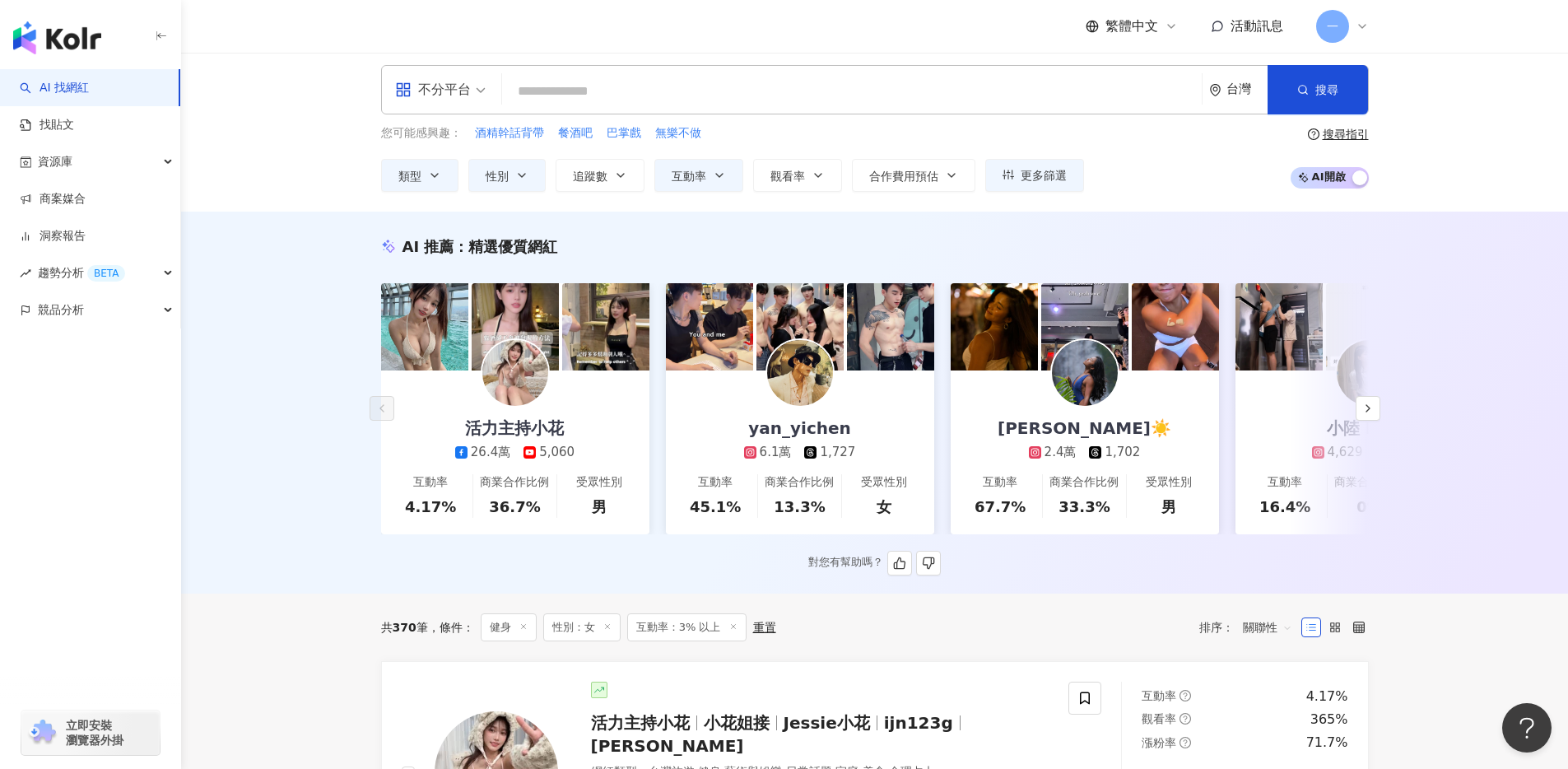
scroll to position [0, 0]
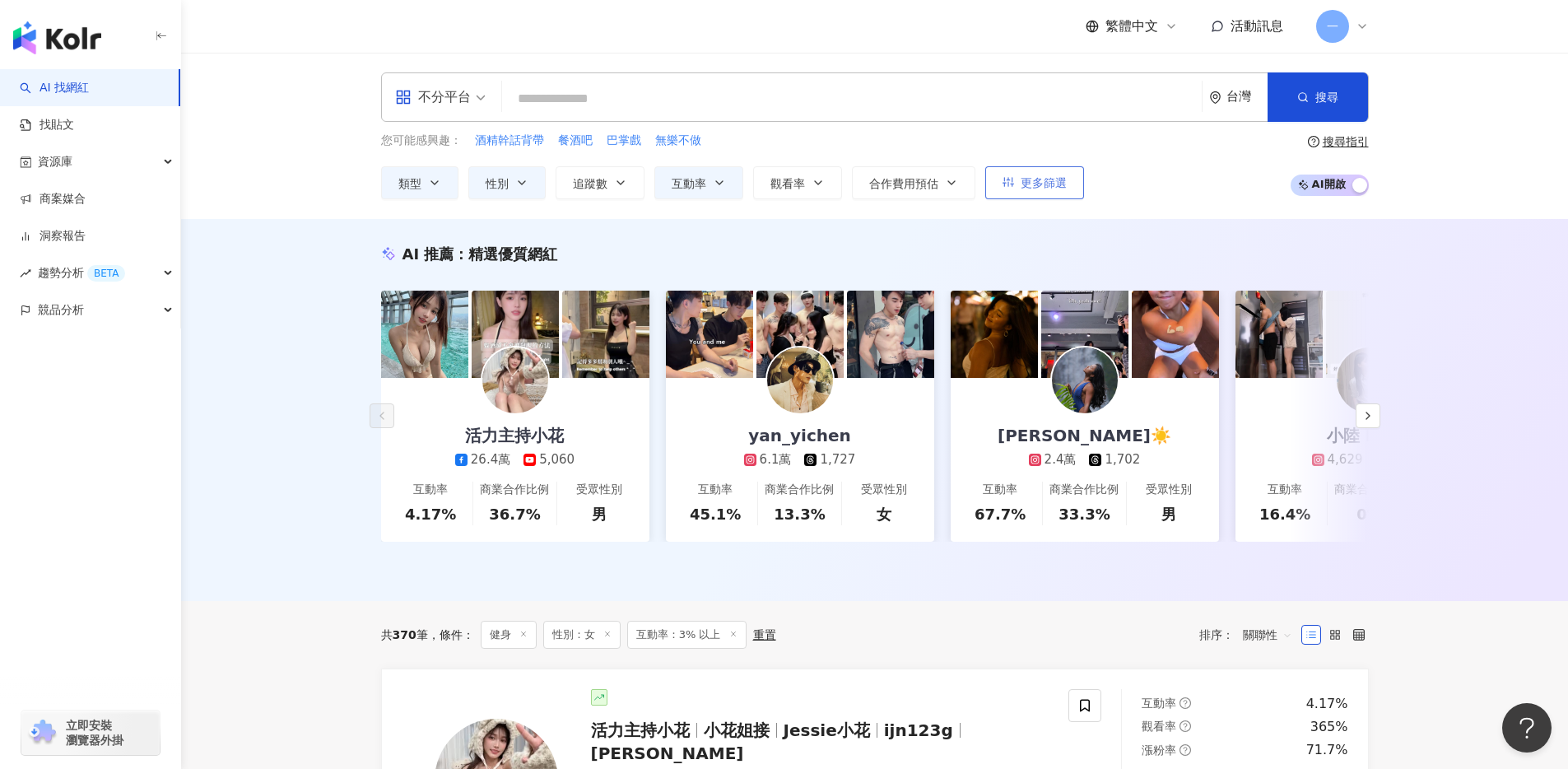
click at [1042, 186] on span "更多篩選" at bounding box center [1043, 182] width 46 height 14
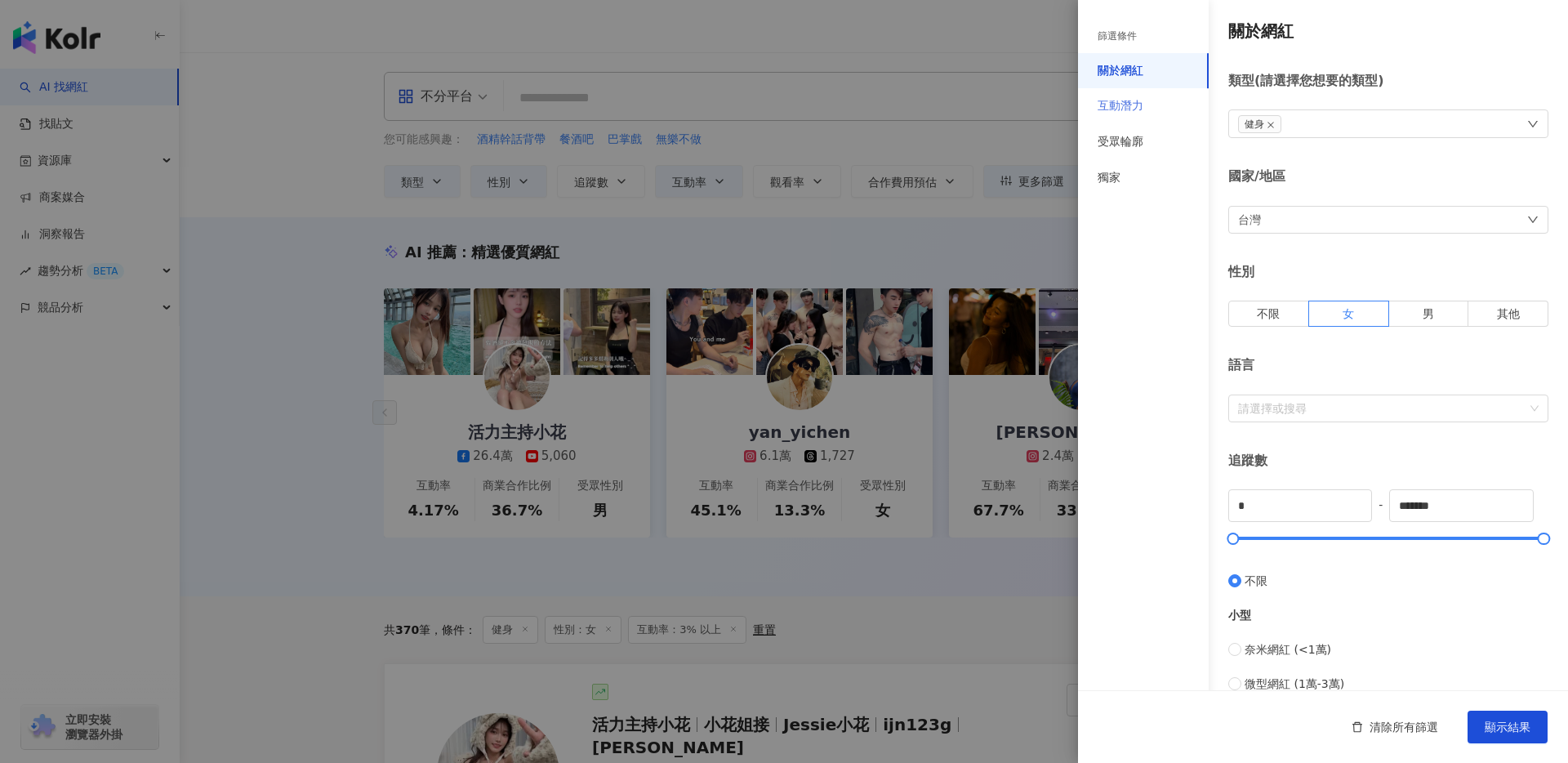
click at [1166, 107] on div "互動潛力" at bounding box center [1144, 107] width 131 height 36
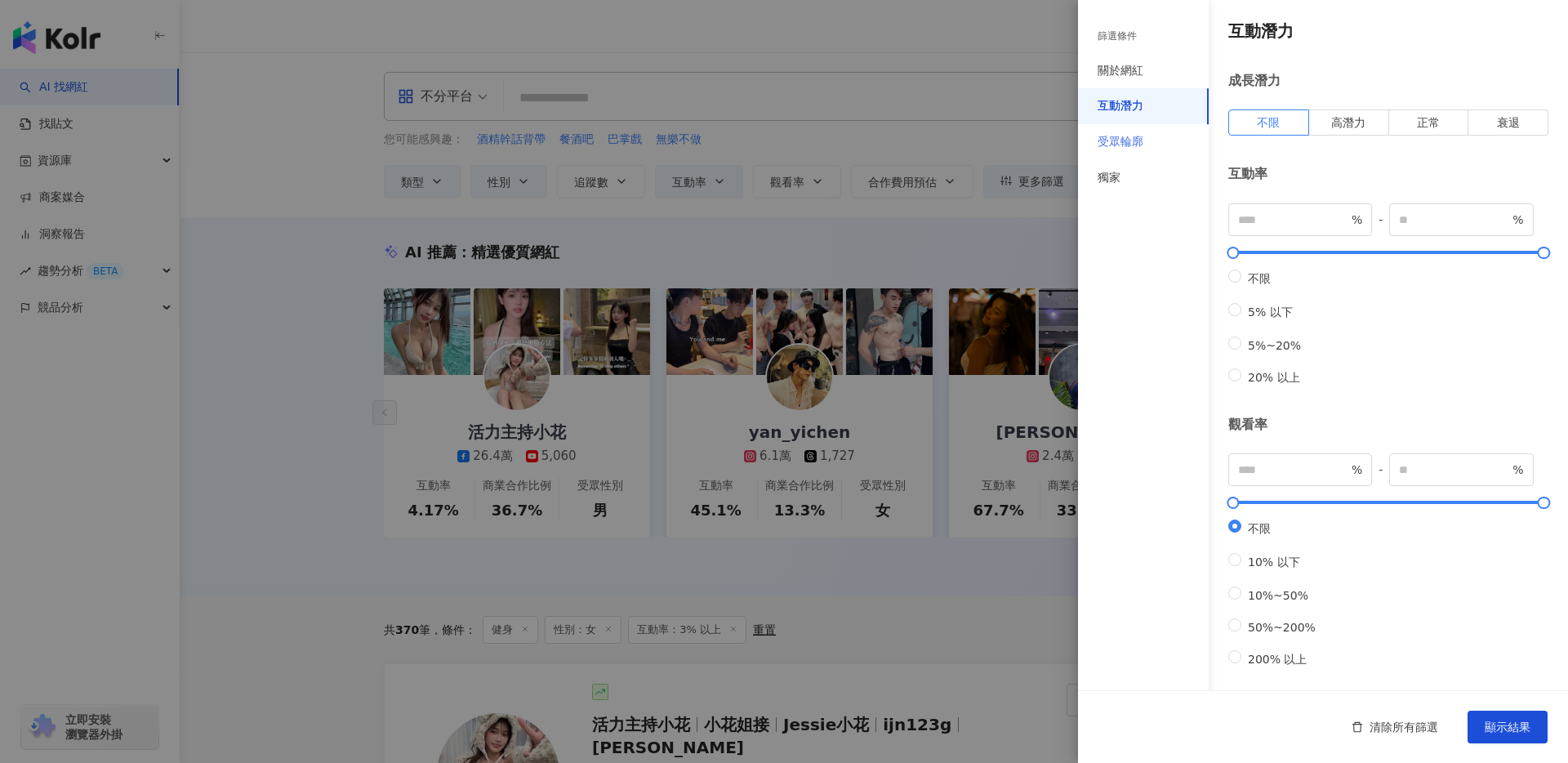
click at [1146, 146] on div "受眾輪廓" at bounding box center [1144, 142] width 131 height 36
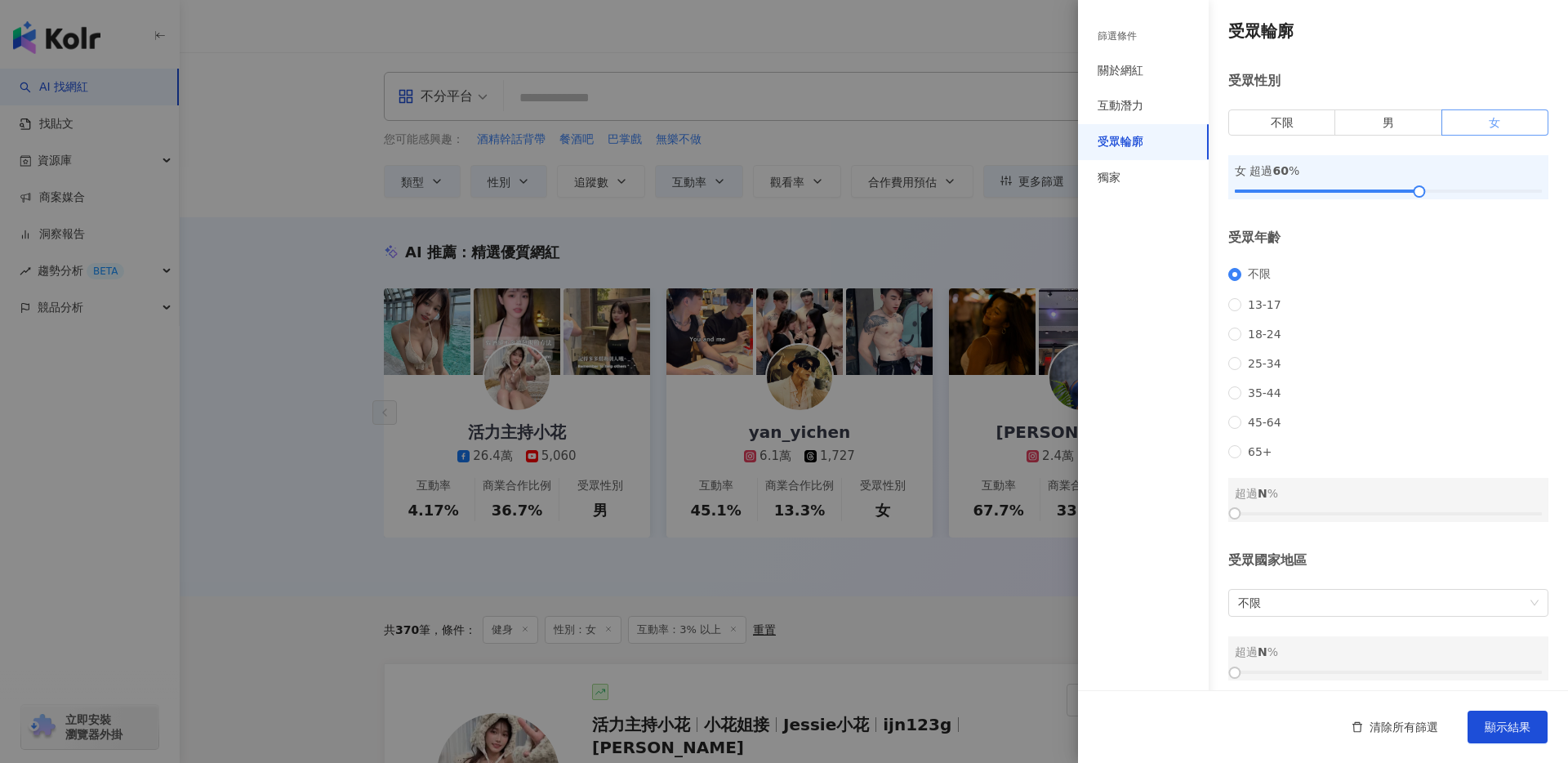
click at [1489, 122] on span "女" at bounding box center [1495, 123] width 12 height 13
click at [1513, 733] on span "顯示結果" at bounding box center [1507, 726] width 46 height 13
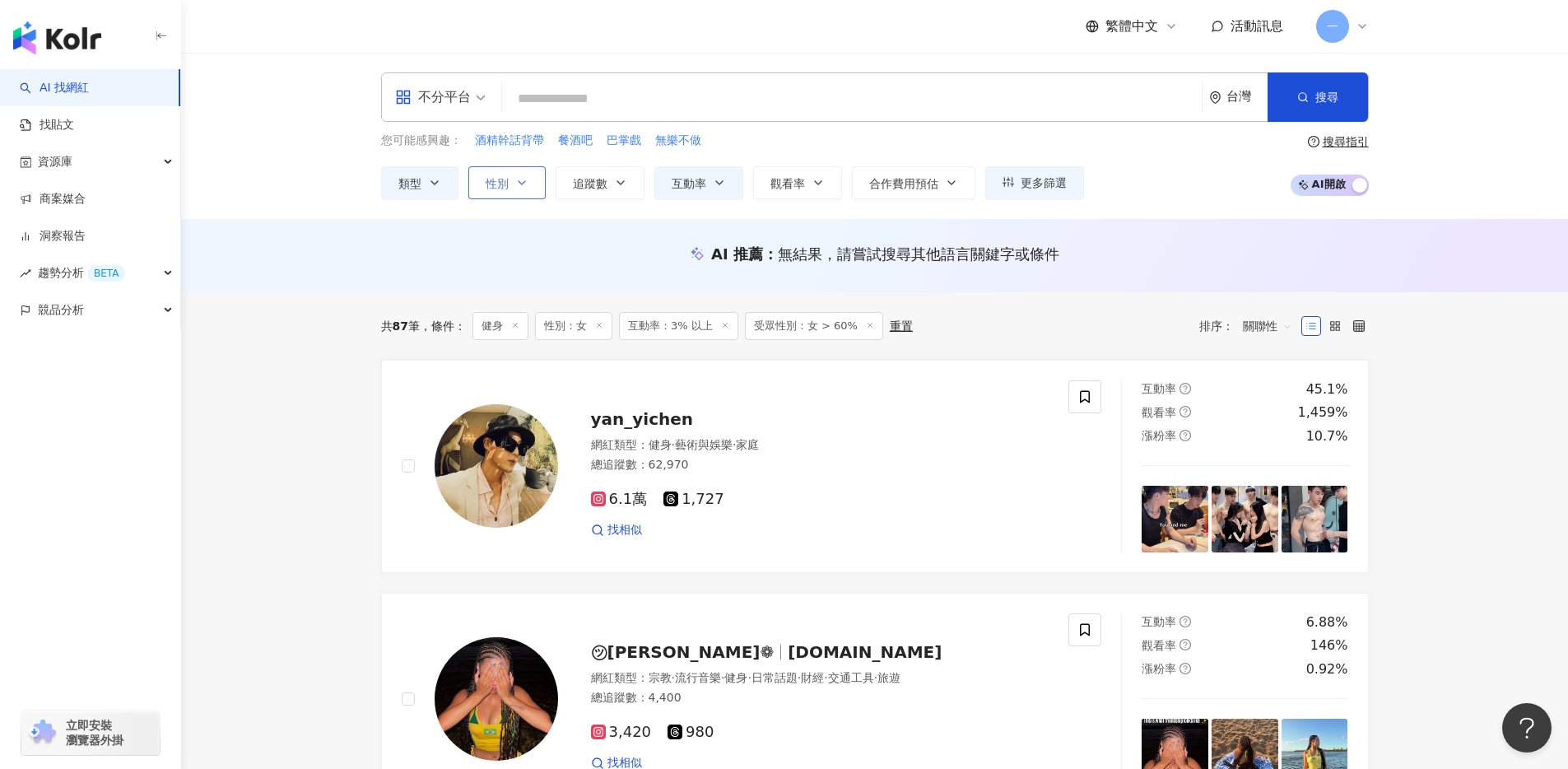
click at [519, 181] on icon "button" at bounding box center [521, 183] width 6 height 4
click at [584, 185] on span "追蹤數" at bounding box center [590, 183] width 34 height 14
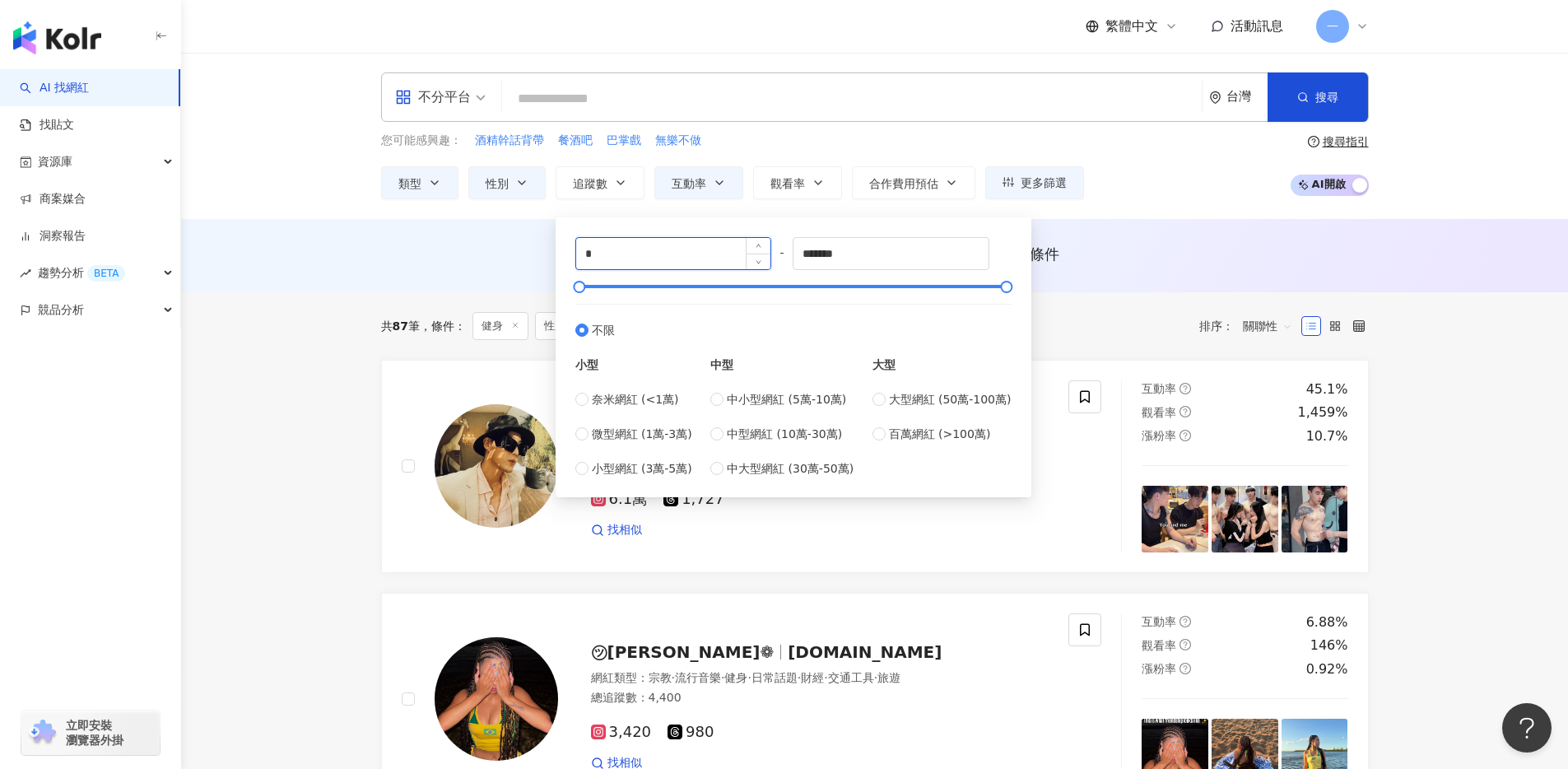
click at [595, 259] on input "*" at bounding box center [673, 254] width 195 height 32
type input "*"
type input "*****"
click at [419, 284] on div "AI 推薦 ： 無結果，請嘗試搜尋其他語言關鍵字或條件" at bounding box center [874, 255] width 1387 height 73
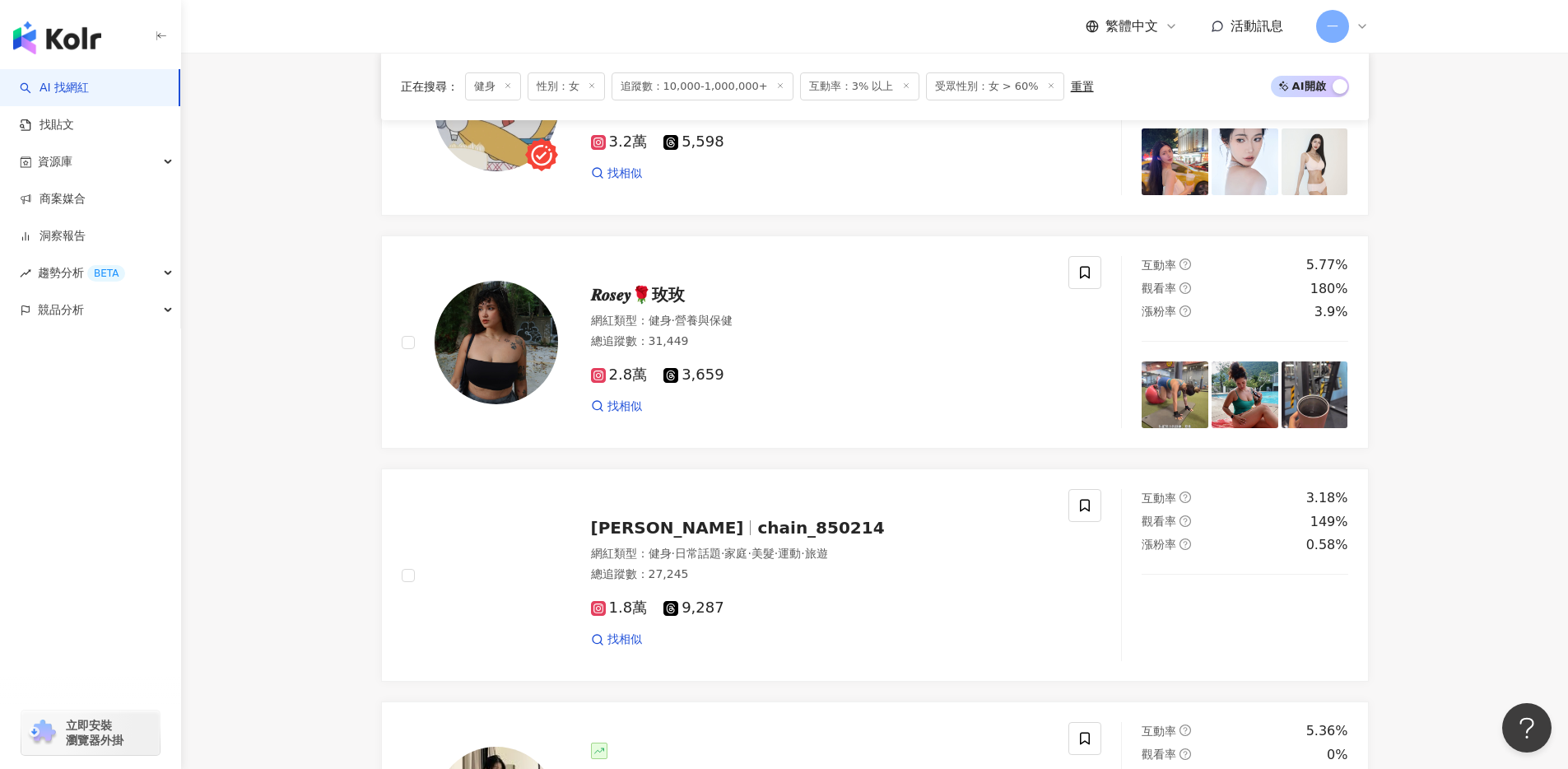
scroll to position [1154, 0]
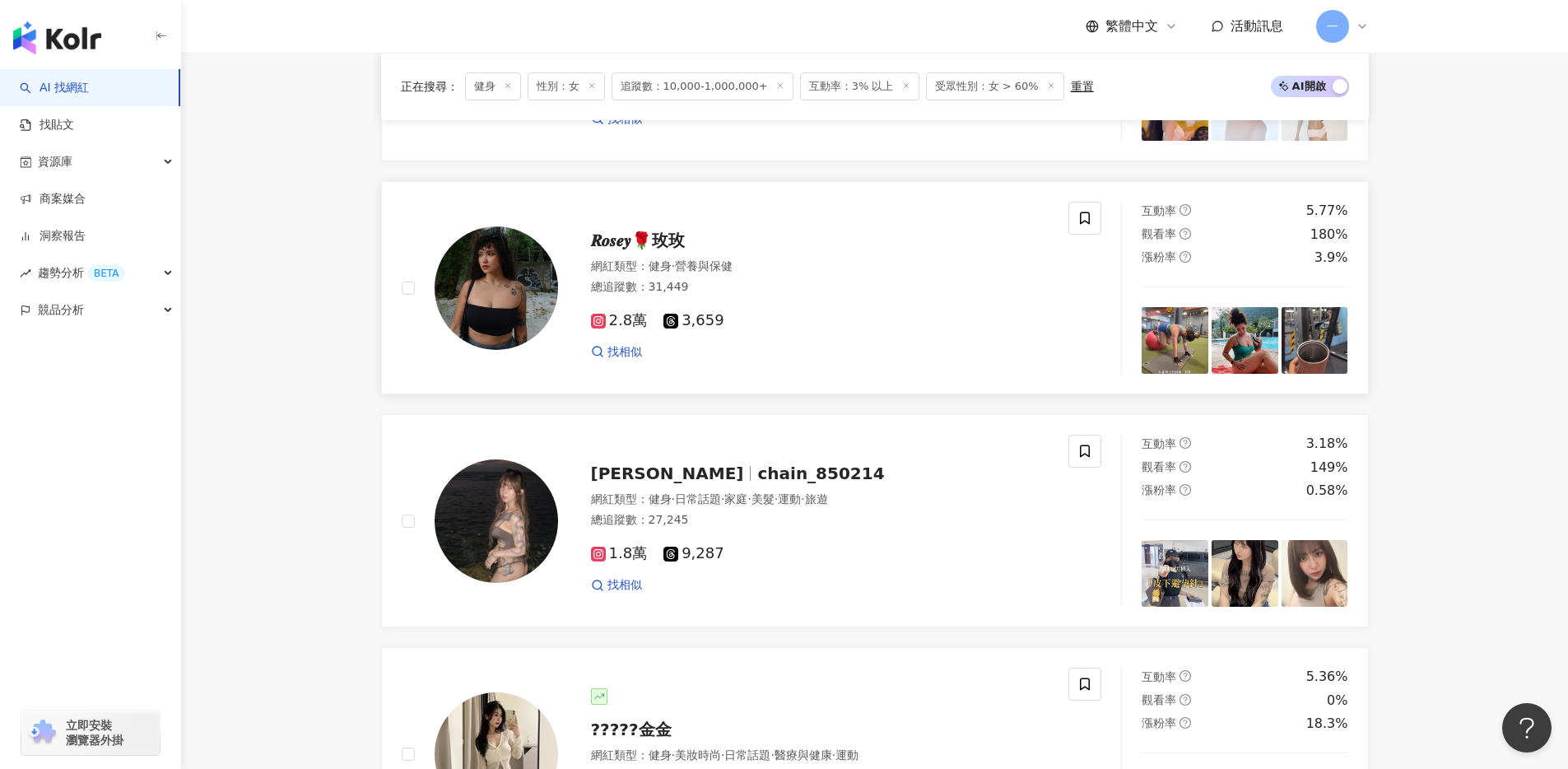
click at [633, 250] on span "𝑹𝒐𝒔𝒆𝒚🌹玫玫" at bounding box center [638, 240] width 94 height 20
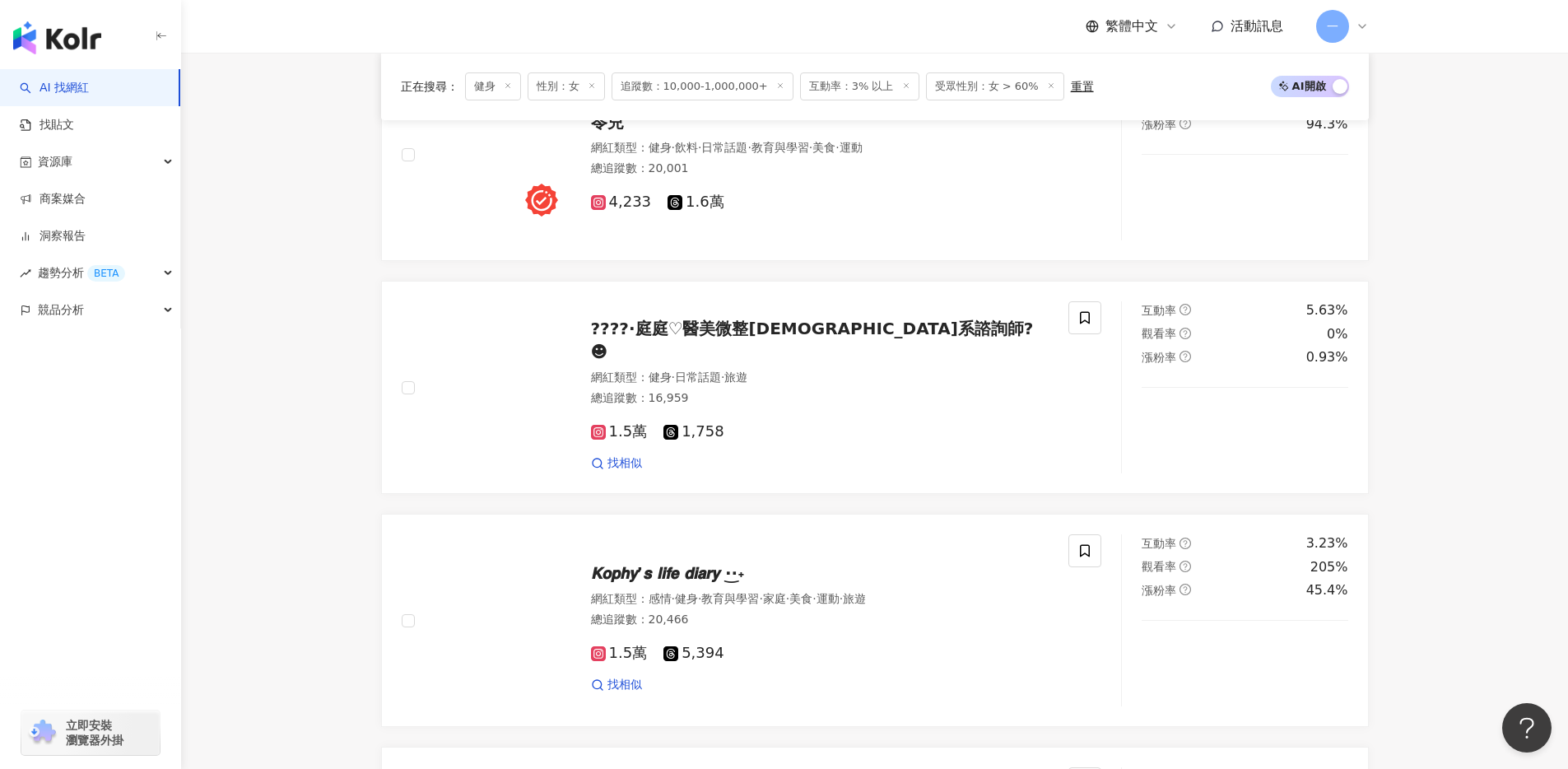
scroll to position [1997, 0]
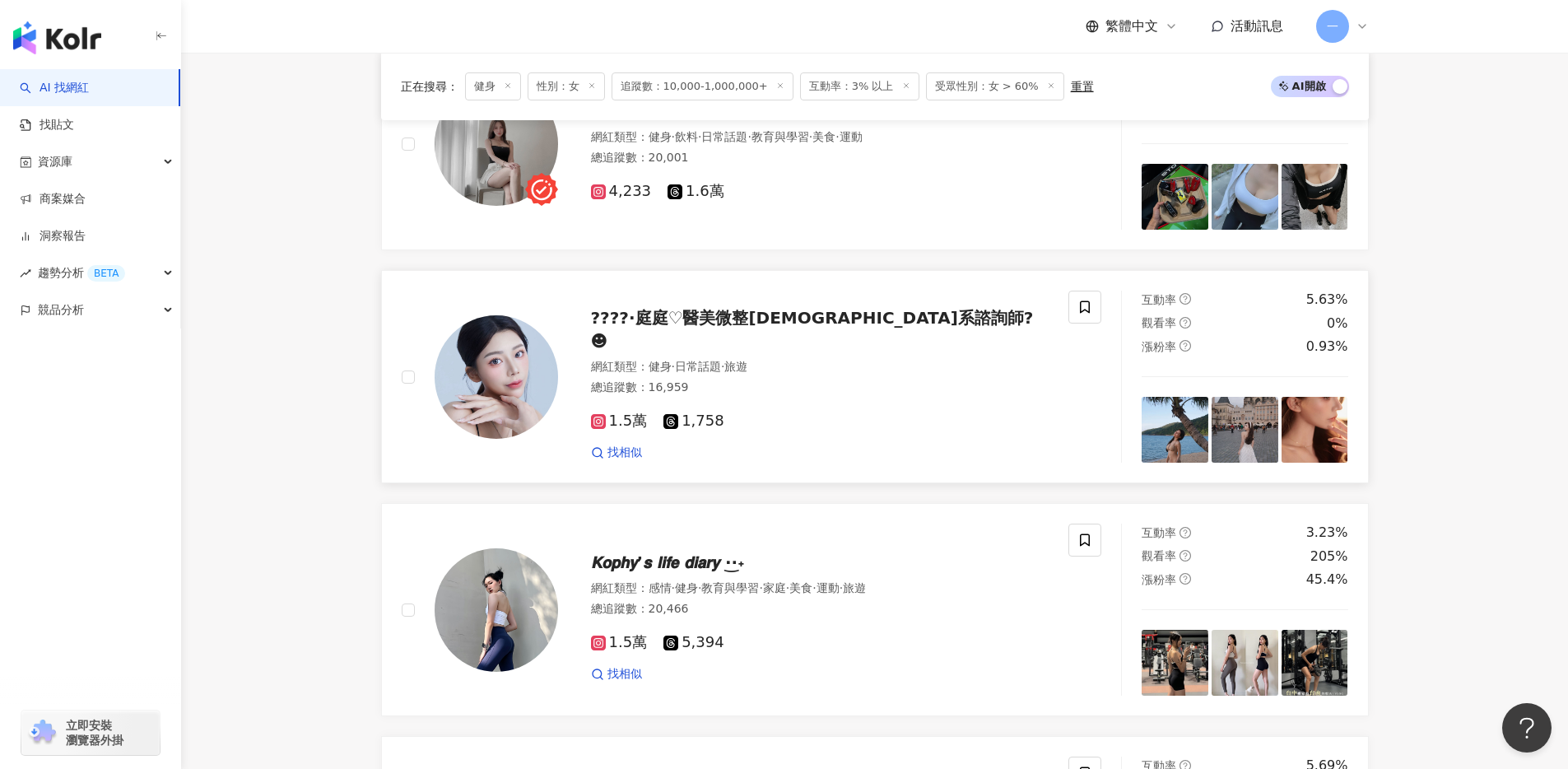
click at [794, 348] on span "????∙庭庭♡醫美微整佛系諮詢師?☻︎" at bounding box center [812, 329] width 443 height 42
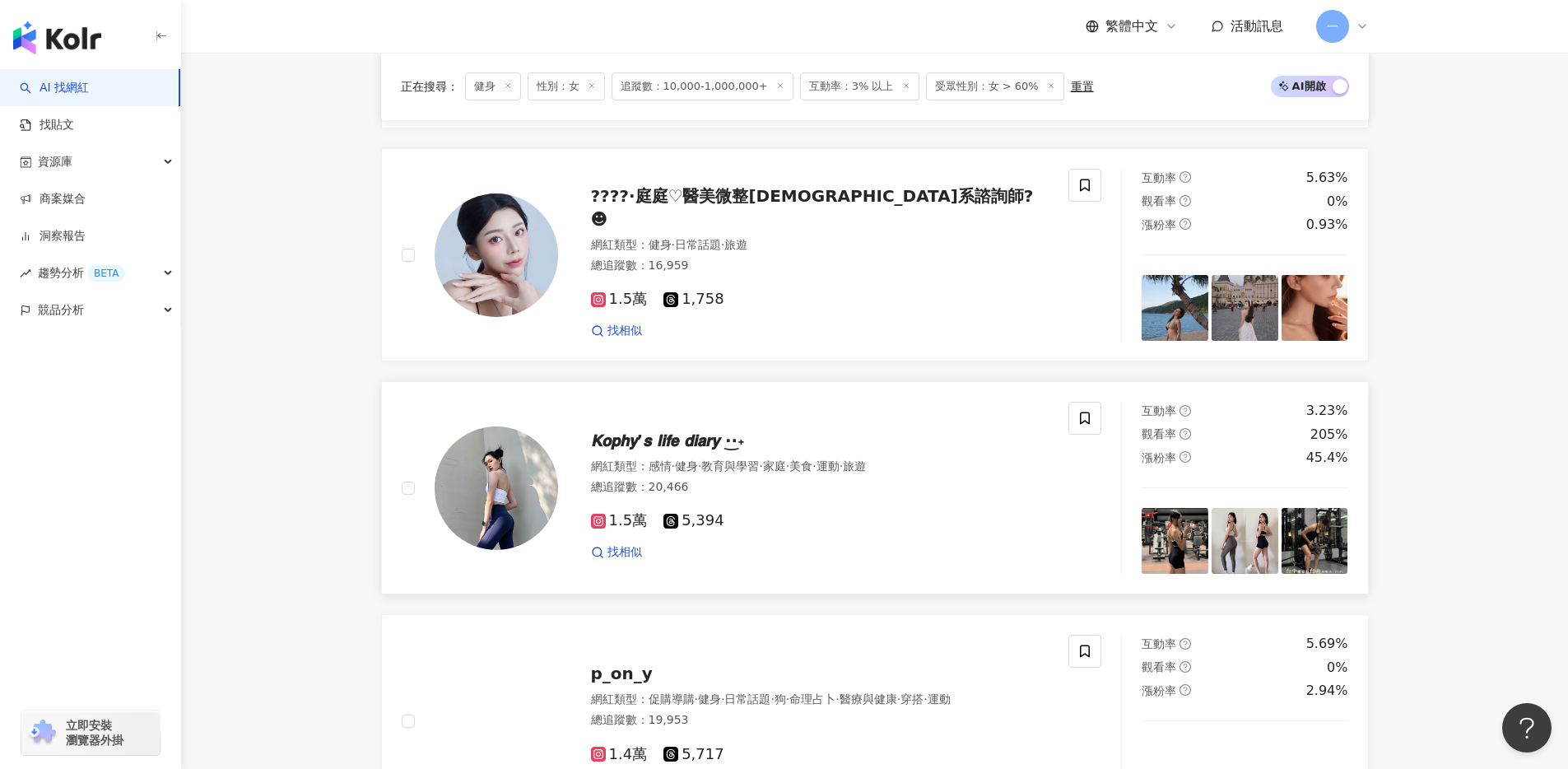
scroll to position [2106, 0]
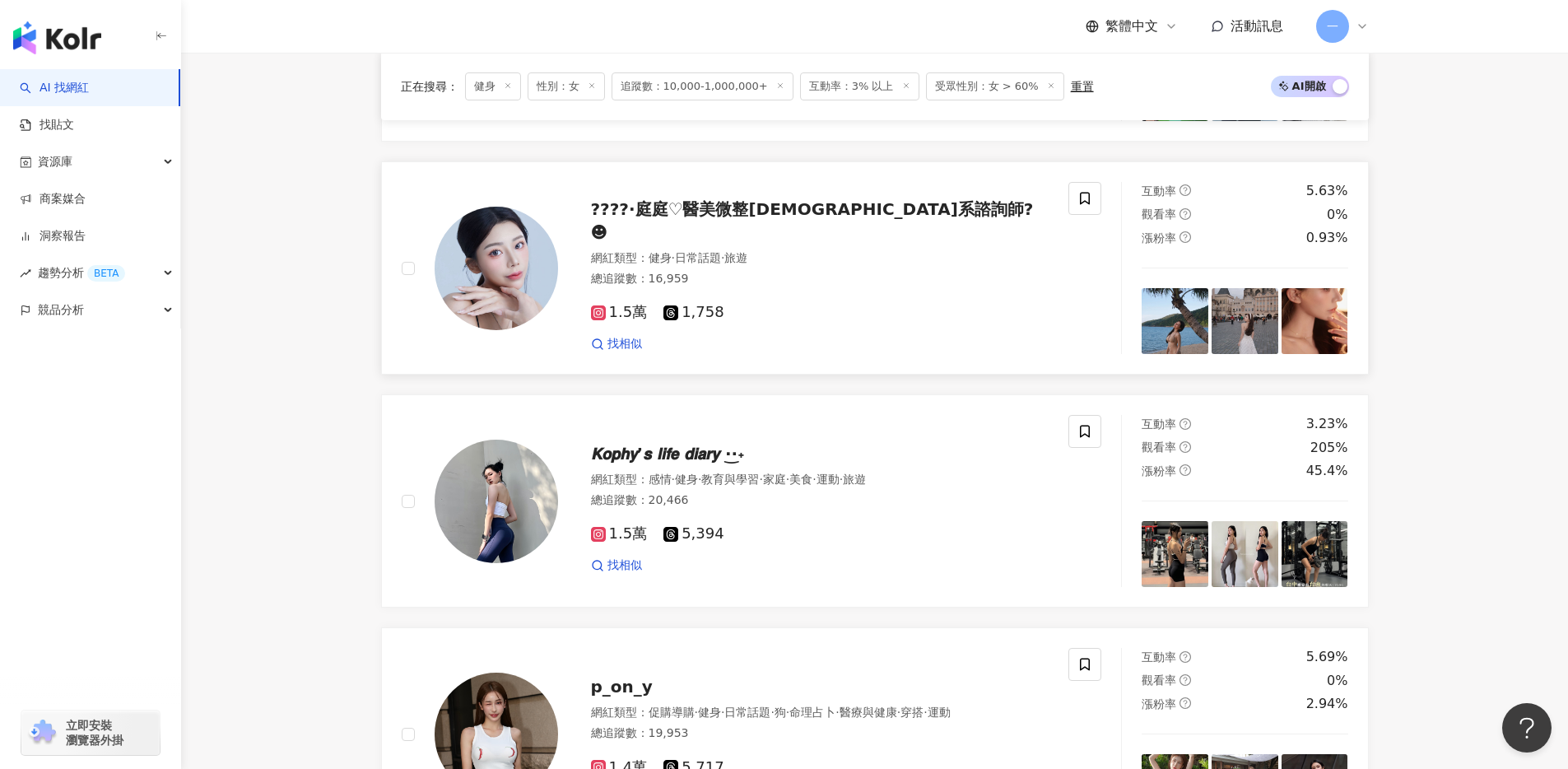
click at [765, 242] on span "????∙庭庭♡醫美微整佛系諮詢師?☻︎" at bounding box center [812, 220] width 443 height 42
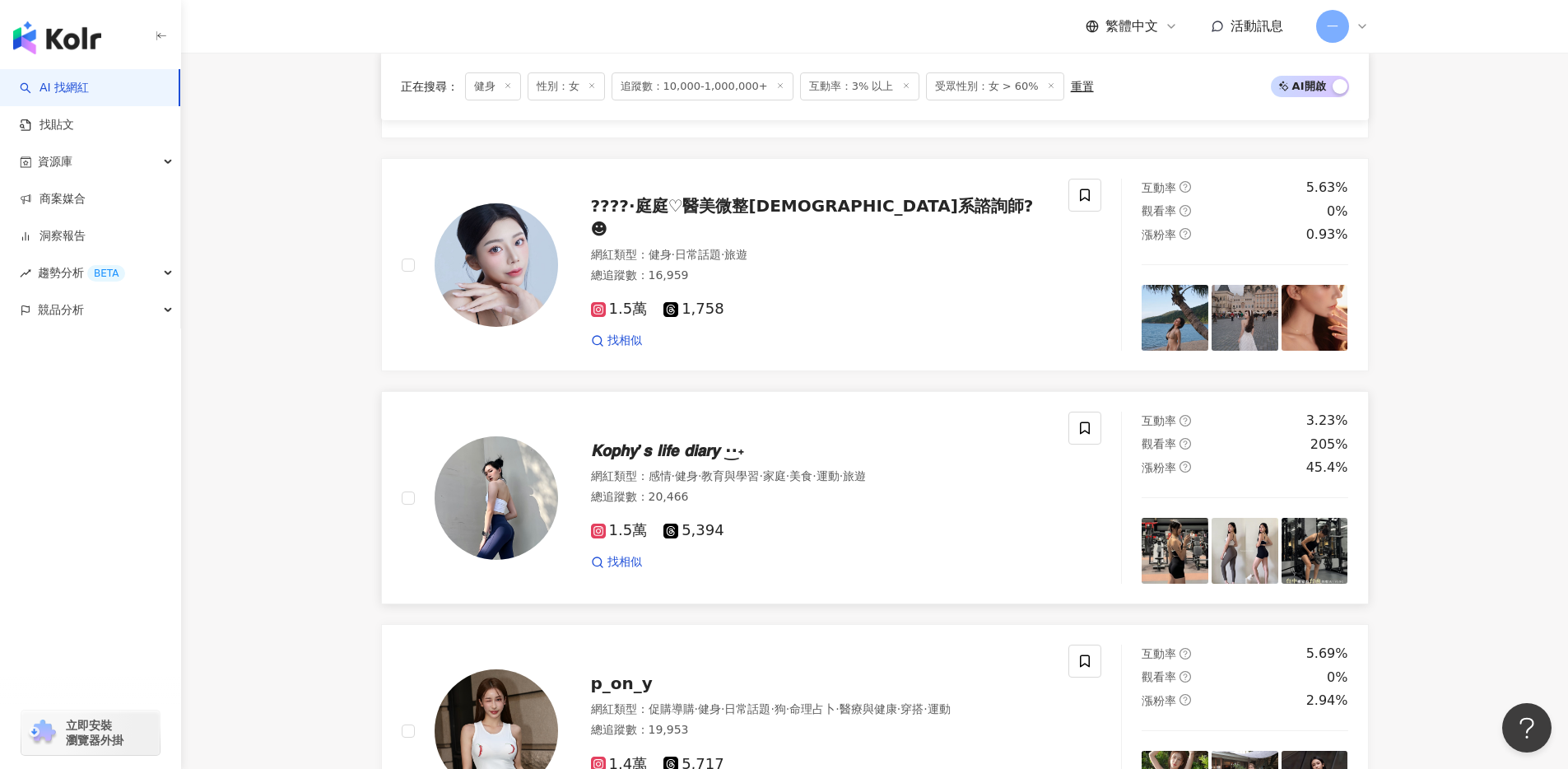
click at [738, 457] on span "𝙆𝙤𝙥𝙝𝙮’𝙨 𝙡𝙞𝙛𝙚 𝙙𝙞𝙖𝙧𝙮 ·͜·˖" at bounding box center [668, 450] width 154 height 20
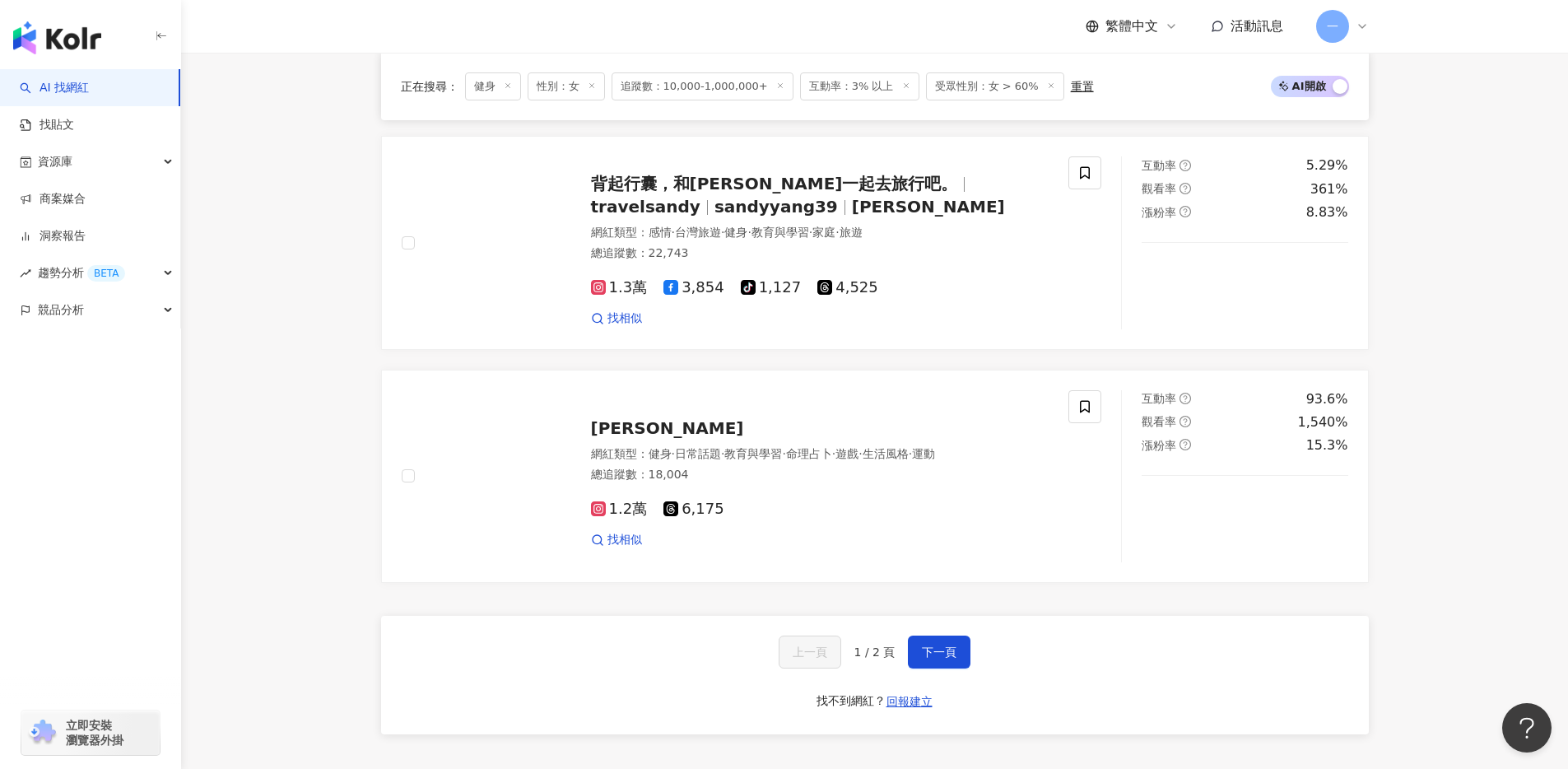
scroll to position [2918, 0]
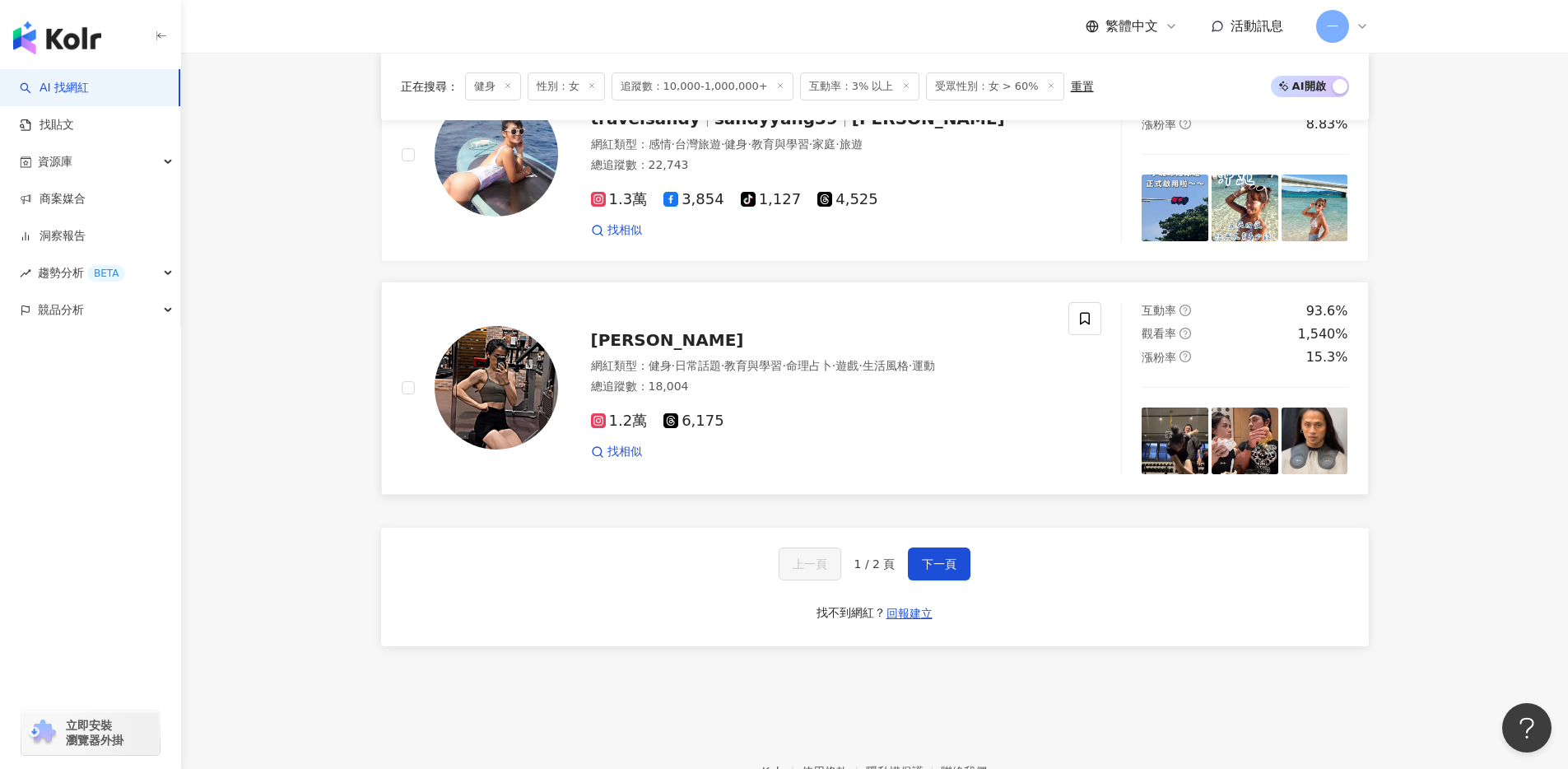
click at [584, 357] on div "張茶 網紅類型 ： 健身 · 日常話題 · 教育與學習 · 命理占卜 · 遊戲 · 生活風格 · 運動 總追蹤數 ： 18,004 1.2萬 6,175 找相似" at bounding box center [803, 387] width 492 height 144
click at [936, 580] on button "下一頁" at bounding box center [938, 564] width 62 height 32
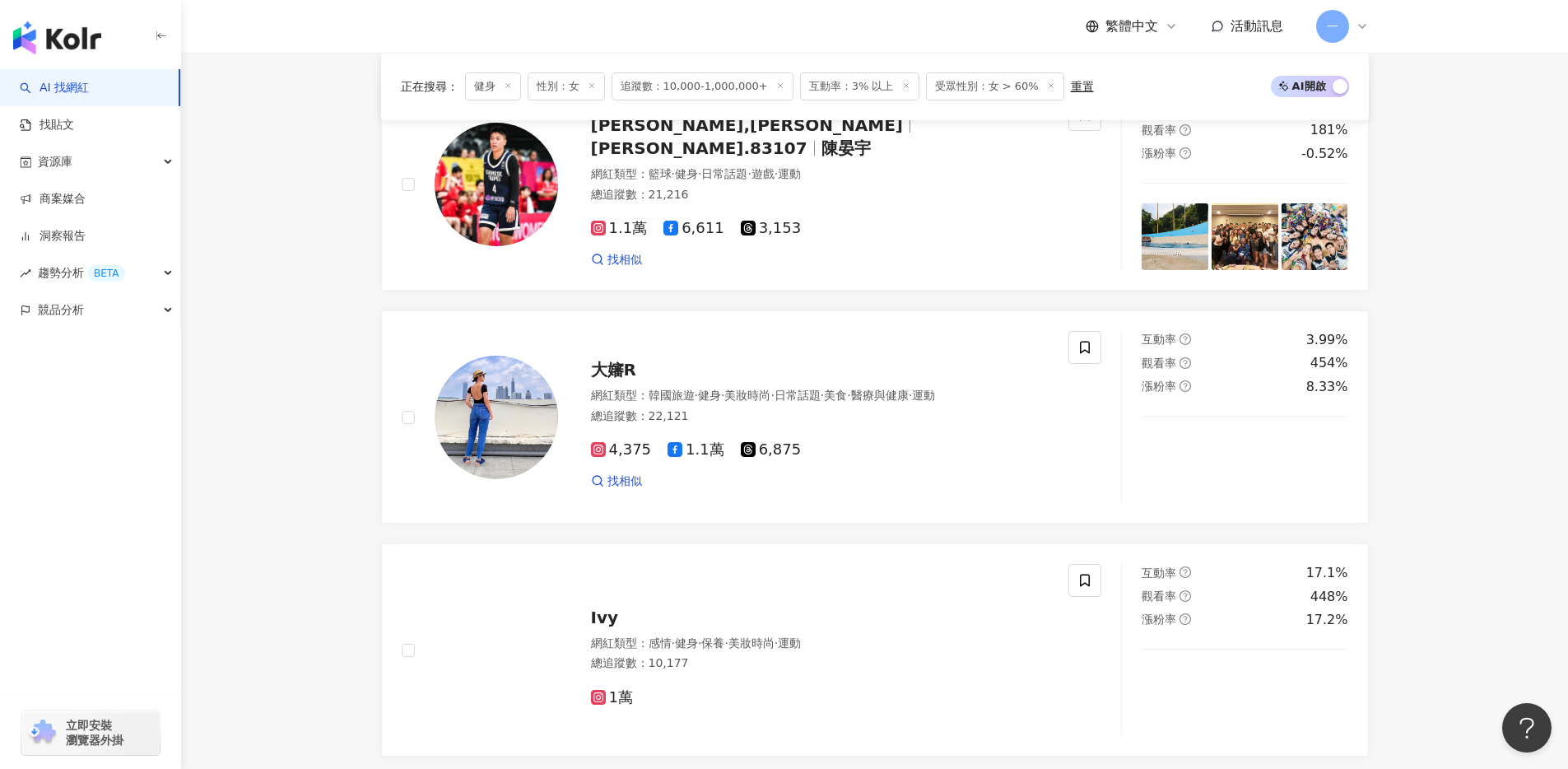
scroll to position [448, 0]
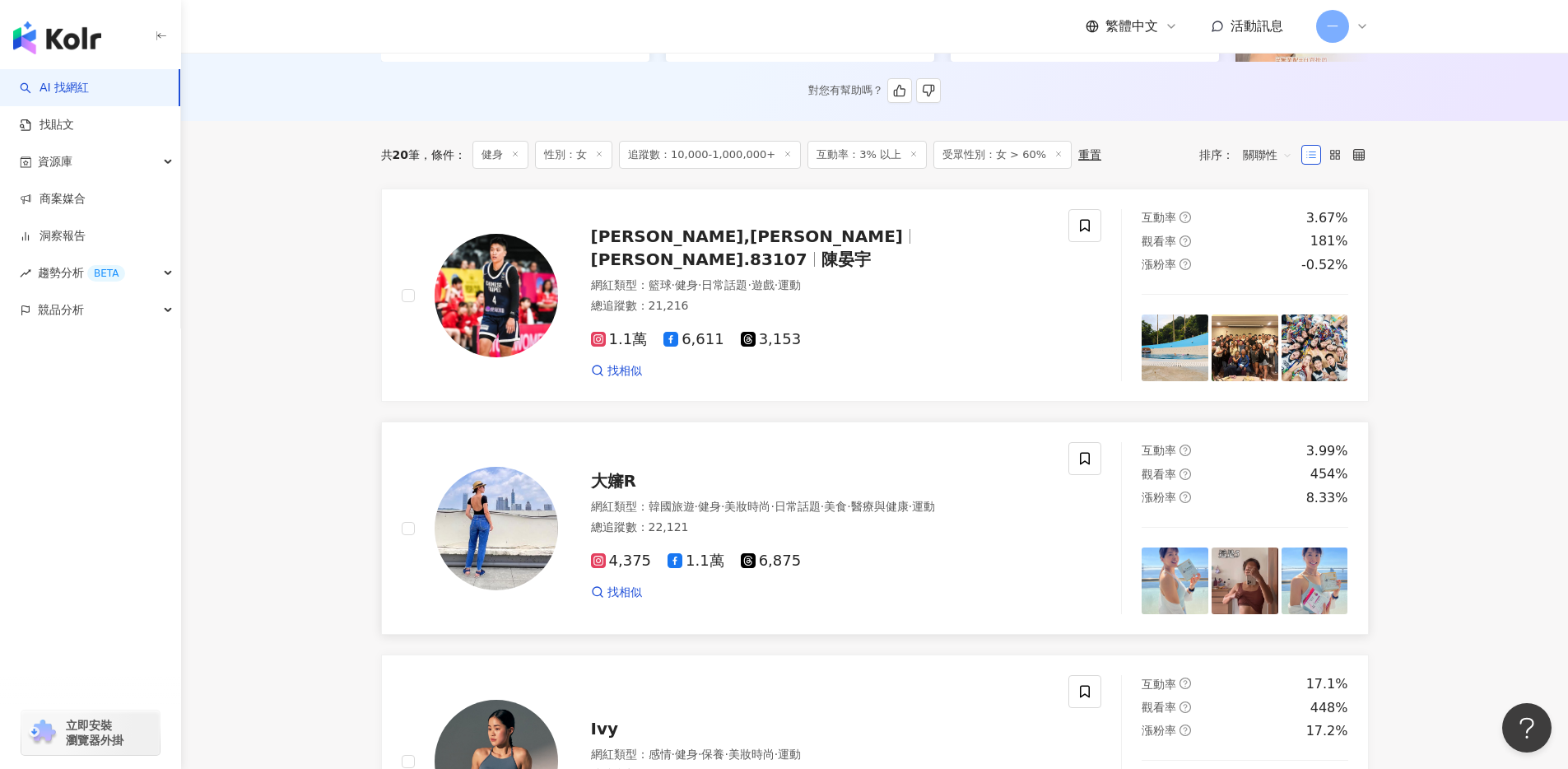
click at [595, 491] on span "大嬸R" at bounding box center [613, 481] width 45 height 20
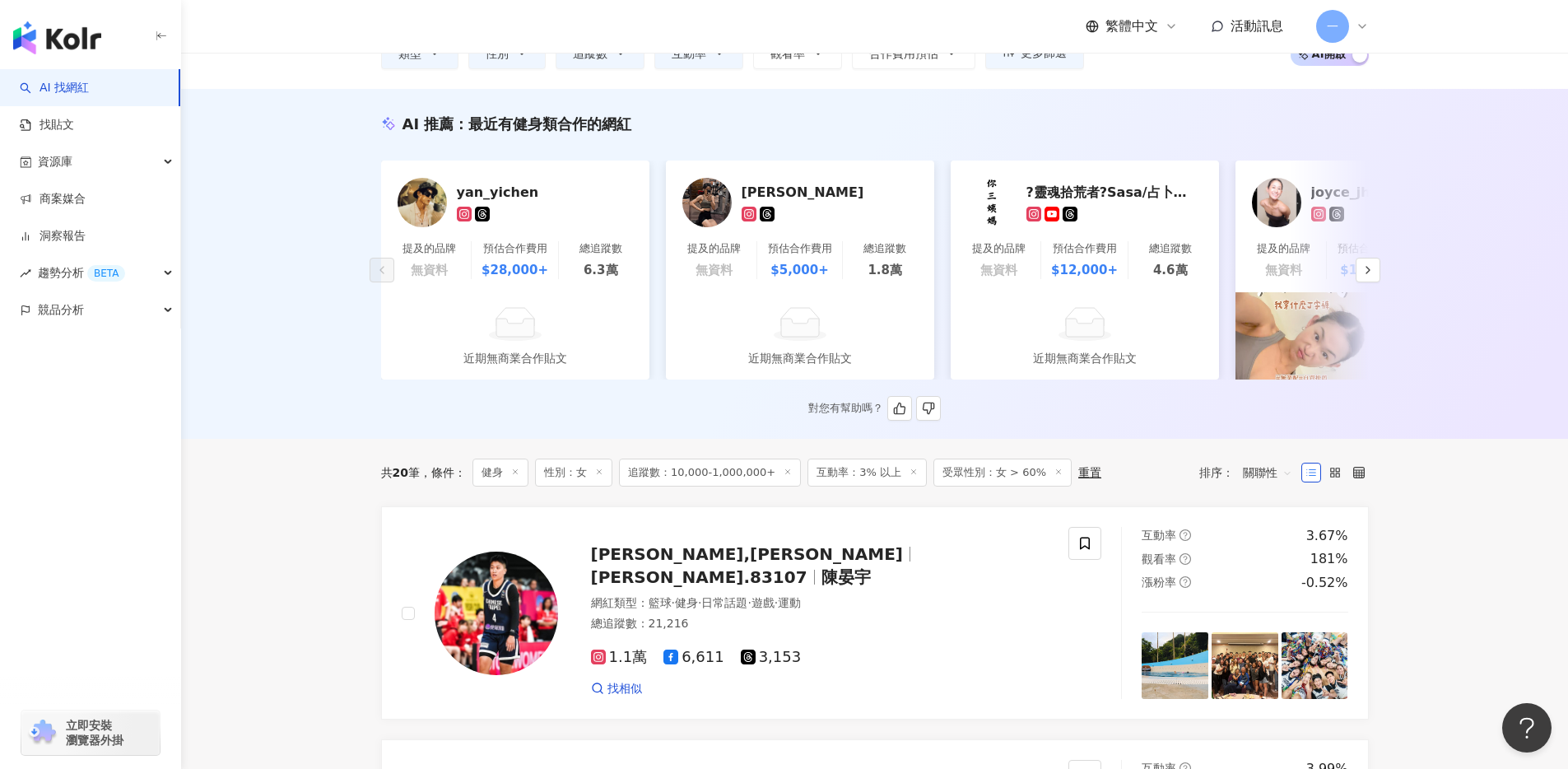
scroll to position [0, 0]
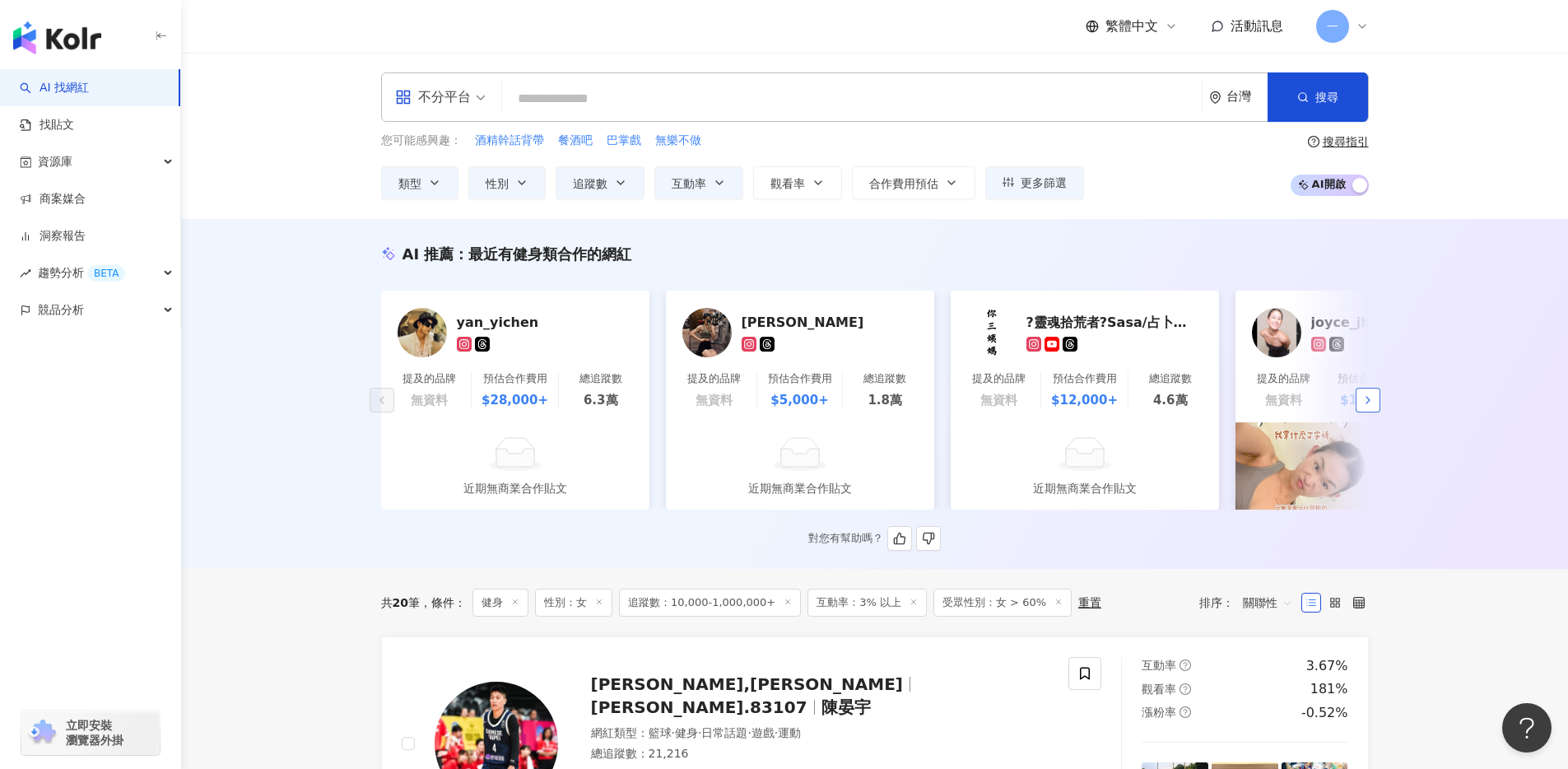
click at [1366, 403] on polyline "button" at bounding box center [1368, 400] width 4 height 6
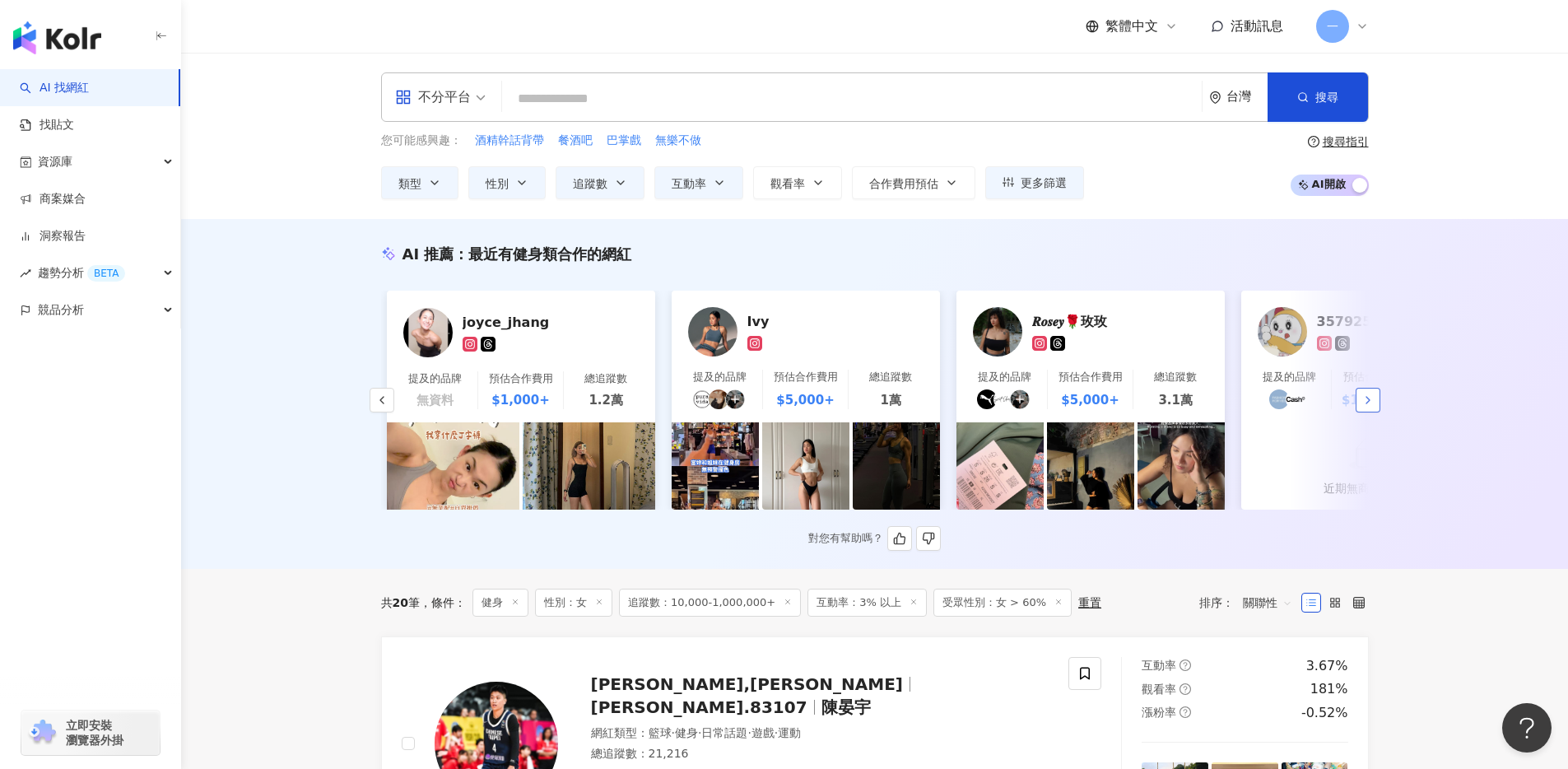
scroll to position [0, 854]
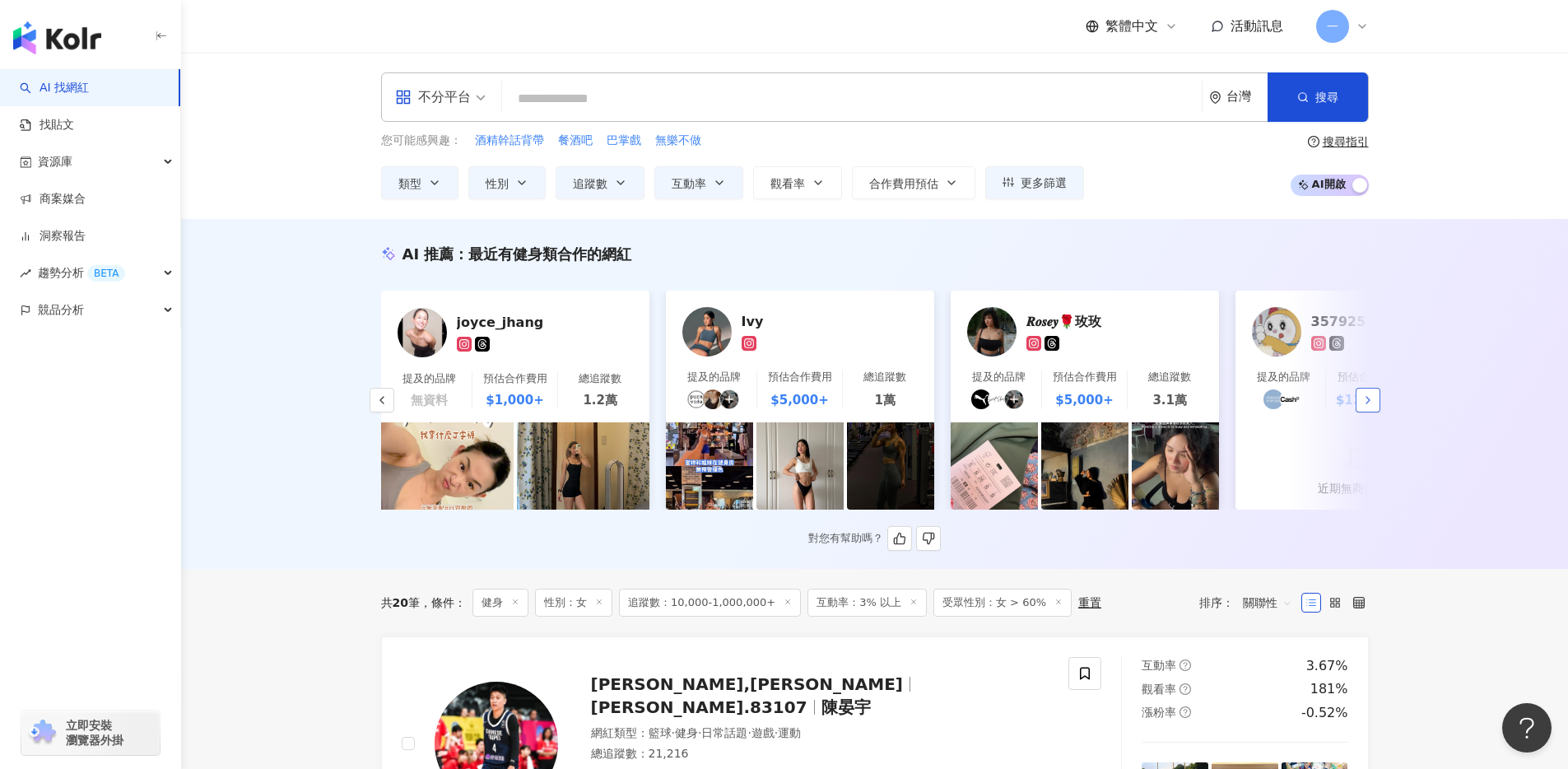
click at [1366, 403] on icon "button" at bounding box center [1368, 400] width 14 height 14
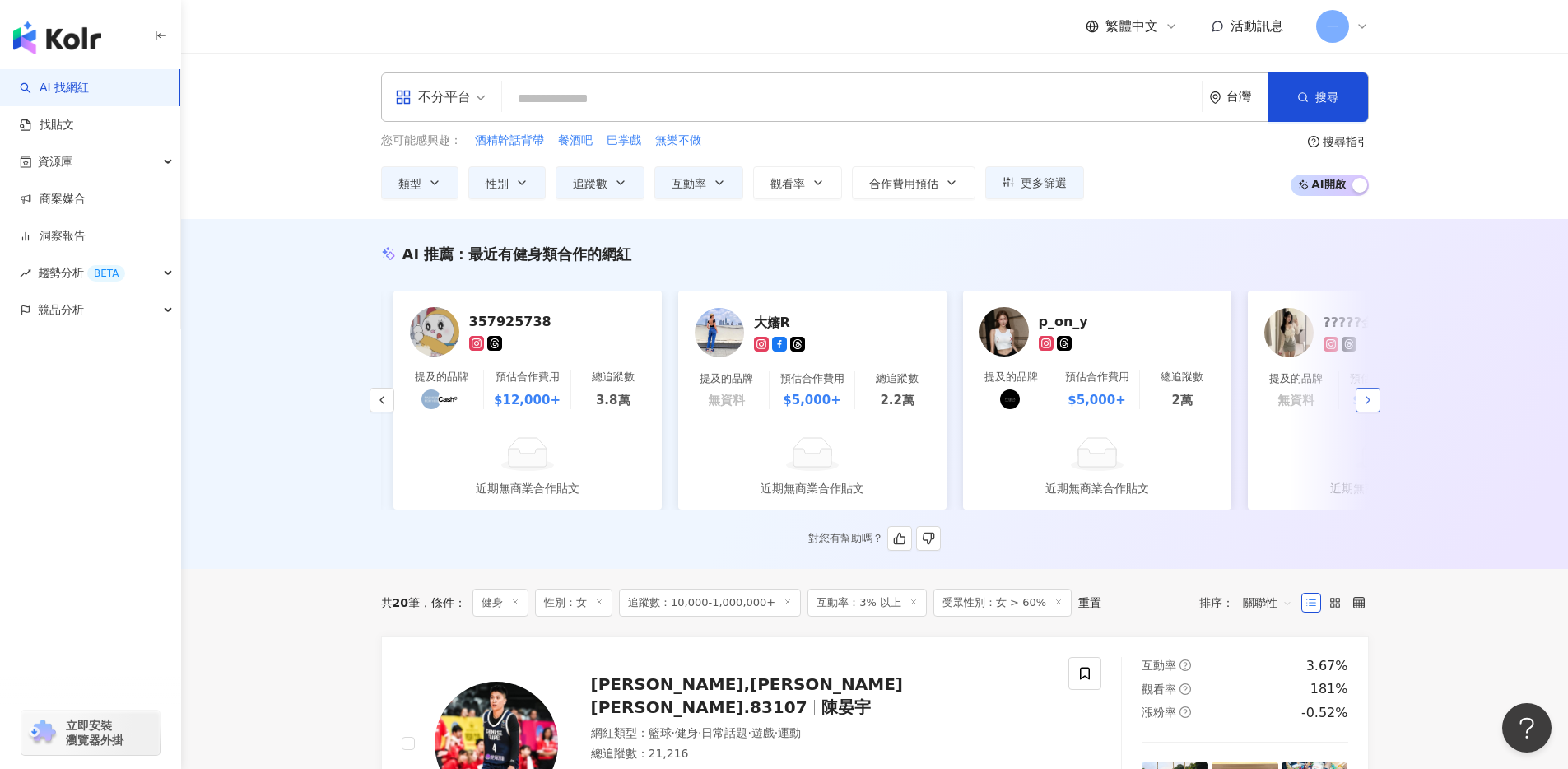
scroll to position [0, 1709]
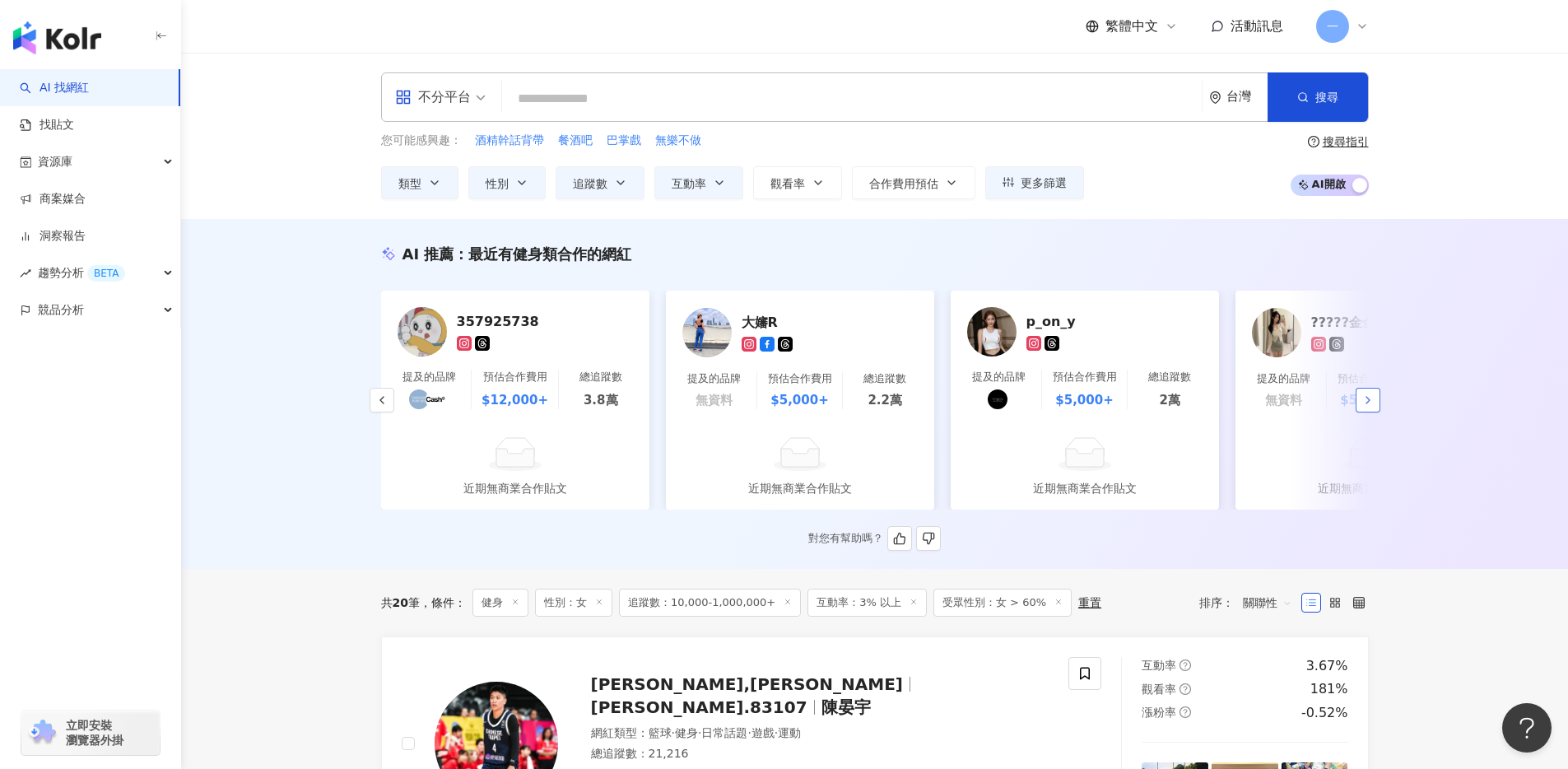
click at [1366, 403] on icon "button" at bounding box center [1368, 400] width 14 height 14
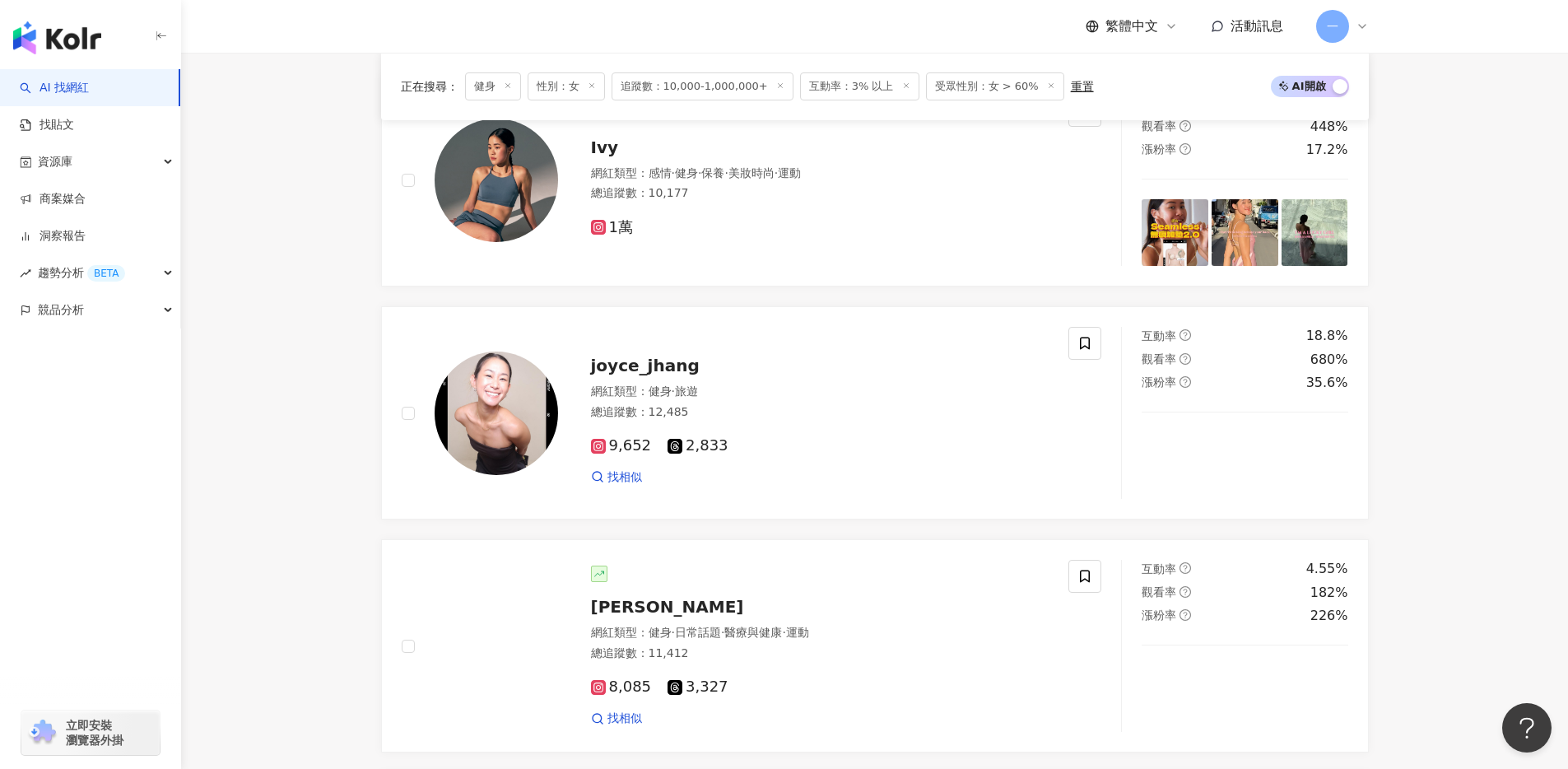
scroll to position [1030, 0]
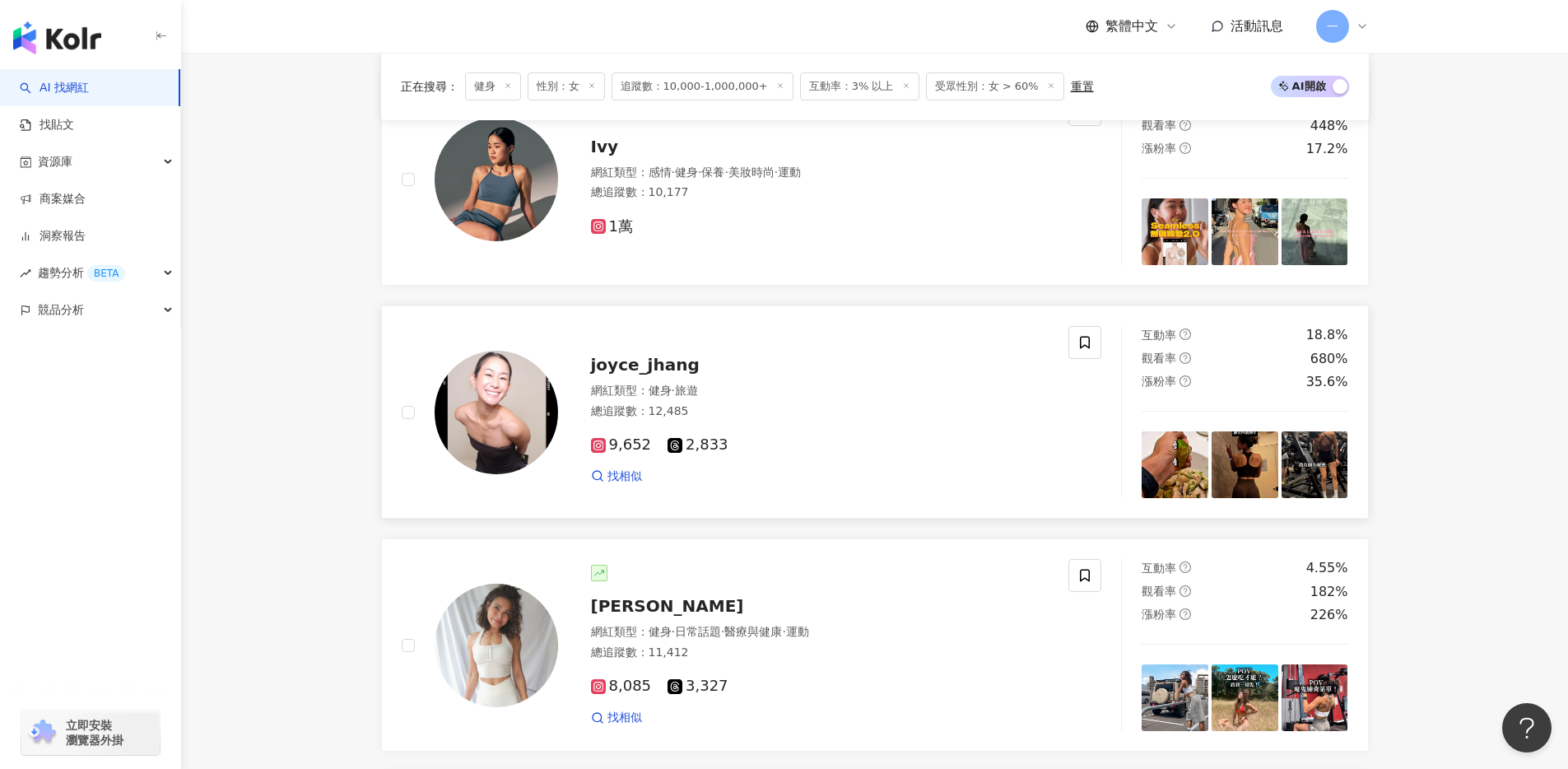
click at [667, 390] on div "joyce_jhang 網紅類型 ： 健身 · 旅遊 總追蹤數 ： 12,485 9,652 2,833 找相似" at bounding box center [803, 412] width 492 height 144
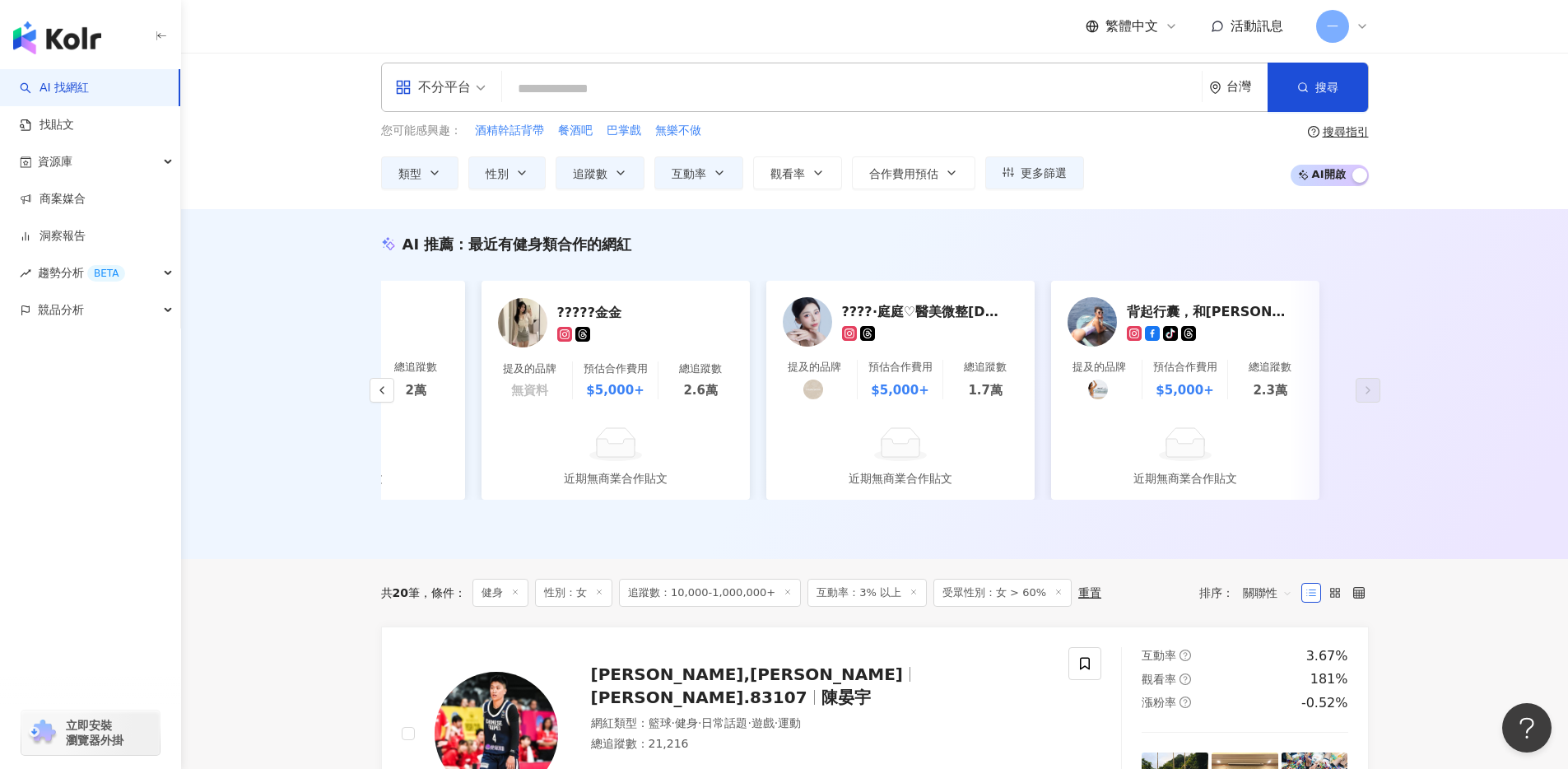
scroll to position [0, 0]
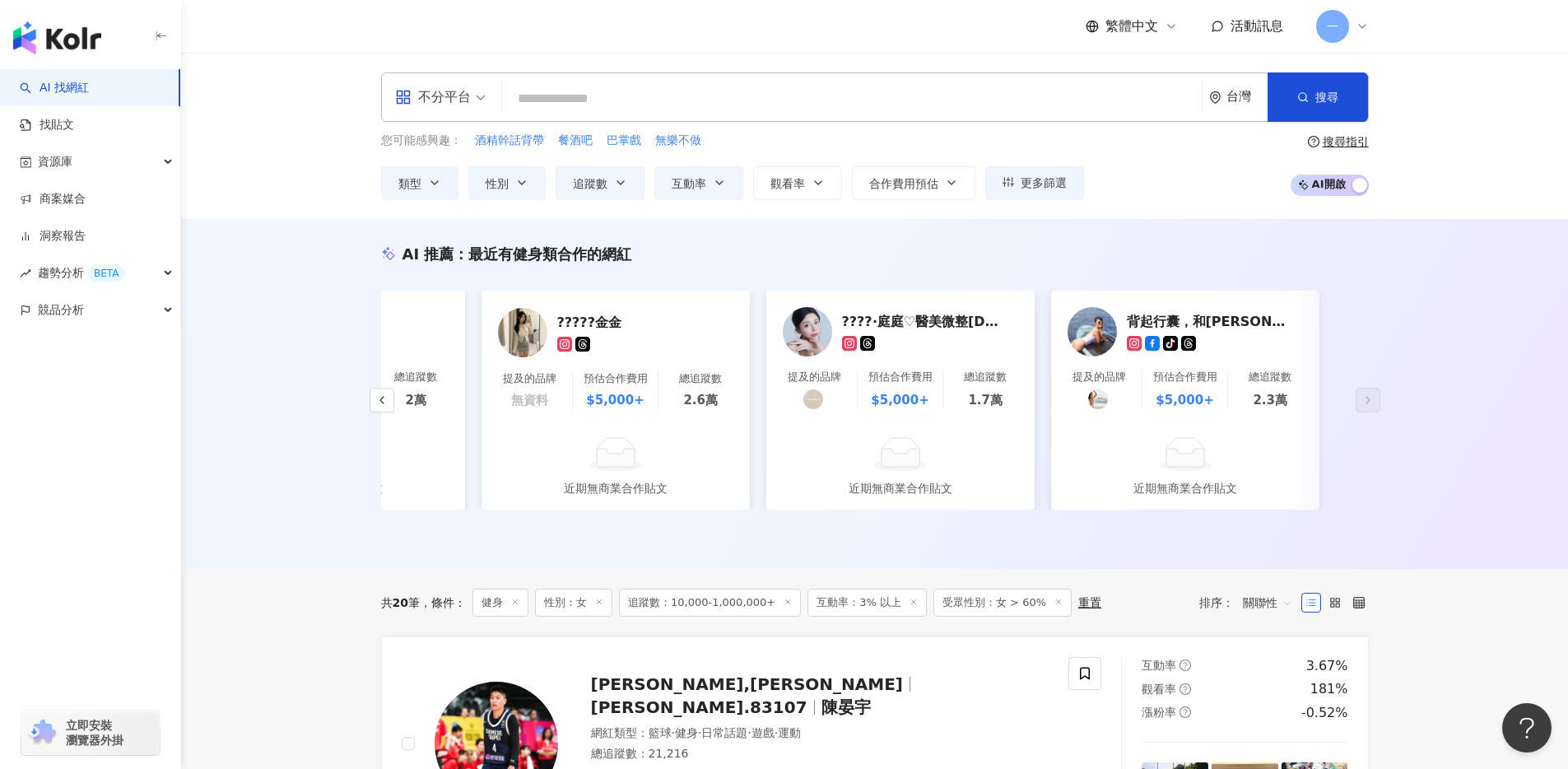
click at [584, 96] on input "search" at bounding box center [852, 98] width 687 height 32
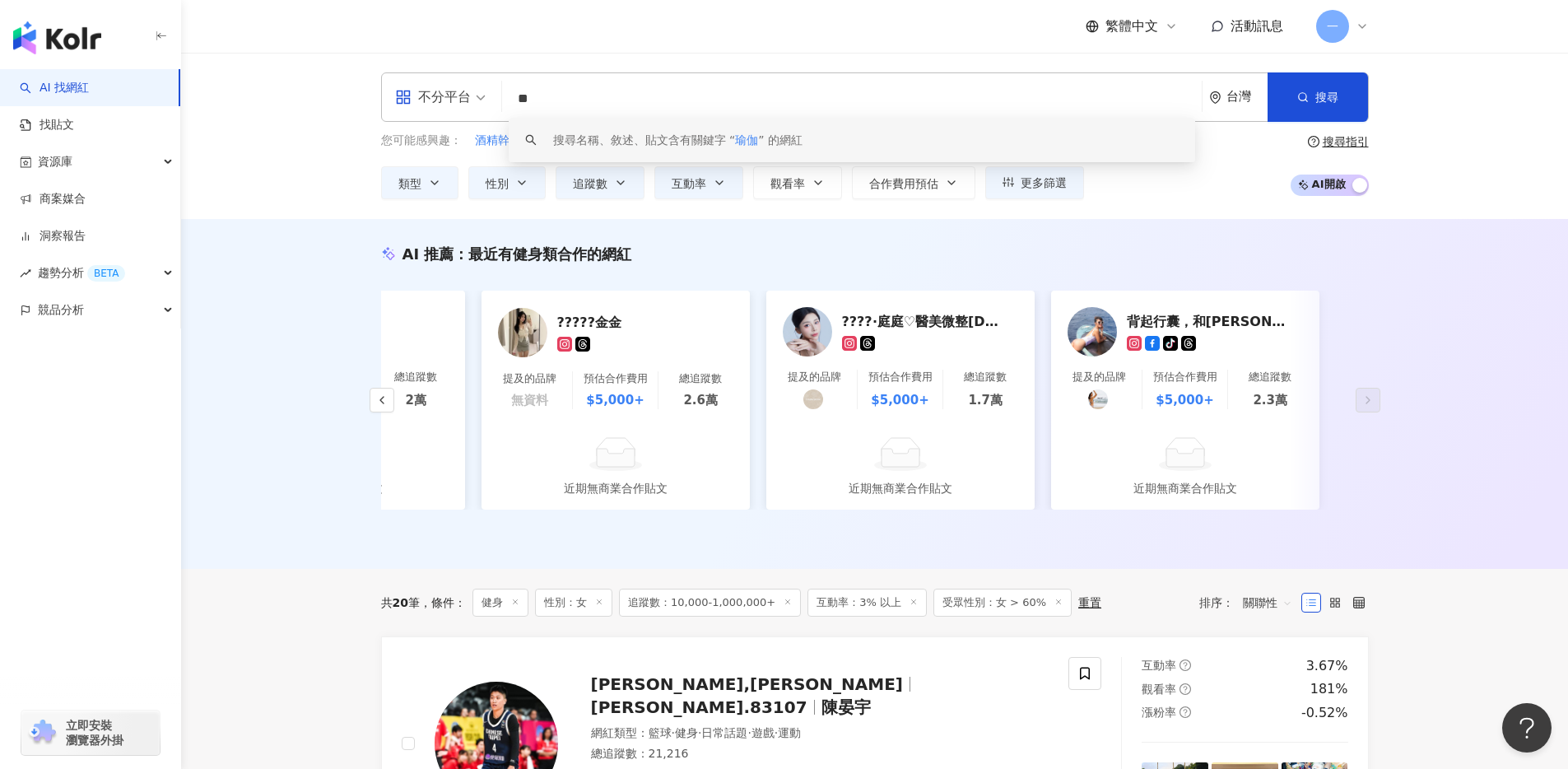
click at [644, 134] on div "搜尋名稱、敘述、貼文含有關鍵字 “ 瑜伽 ” 的網紅" at bounding box center [678, 140] width 249 height 18
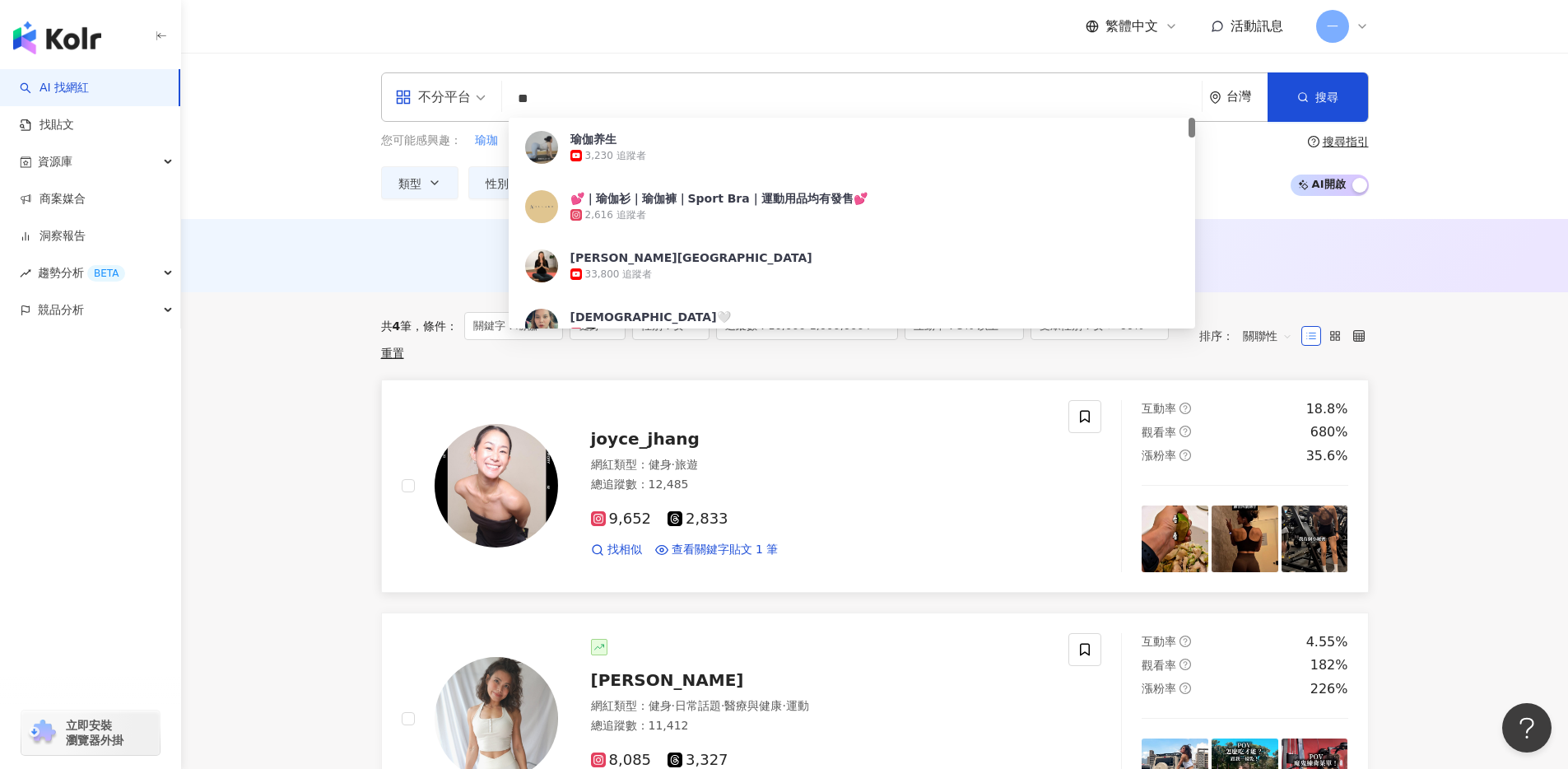
type input "**"
click at [1202, 379] on link "joyce_jhang 網紅類型 ： 健身 · 旅遊 總追蹤數 ： 12,485 9,652 2,833 找相似 查看關鍵字貼文 1 筆 互動率 18.8% …" at bounding box center [874, 486] width 988 height 213
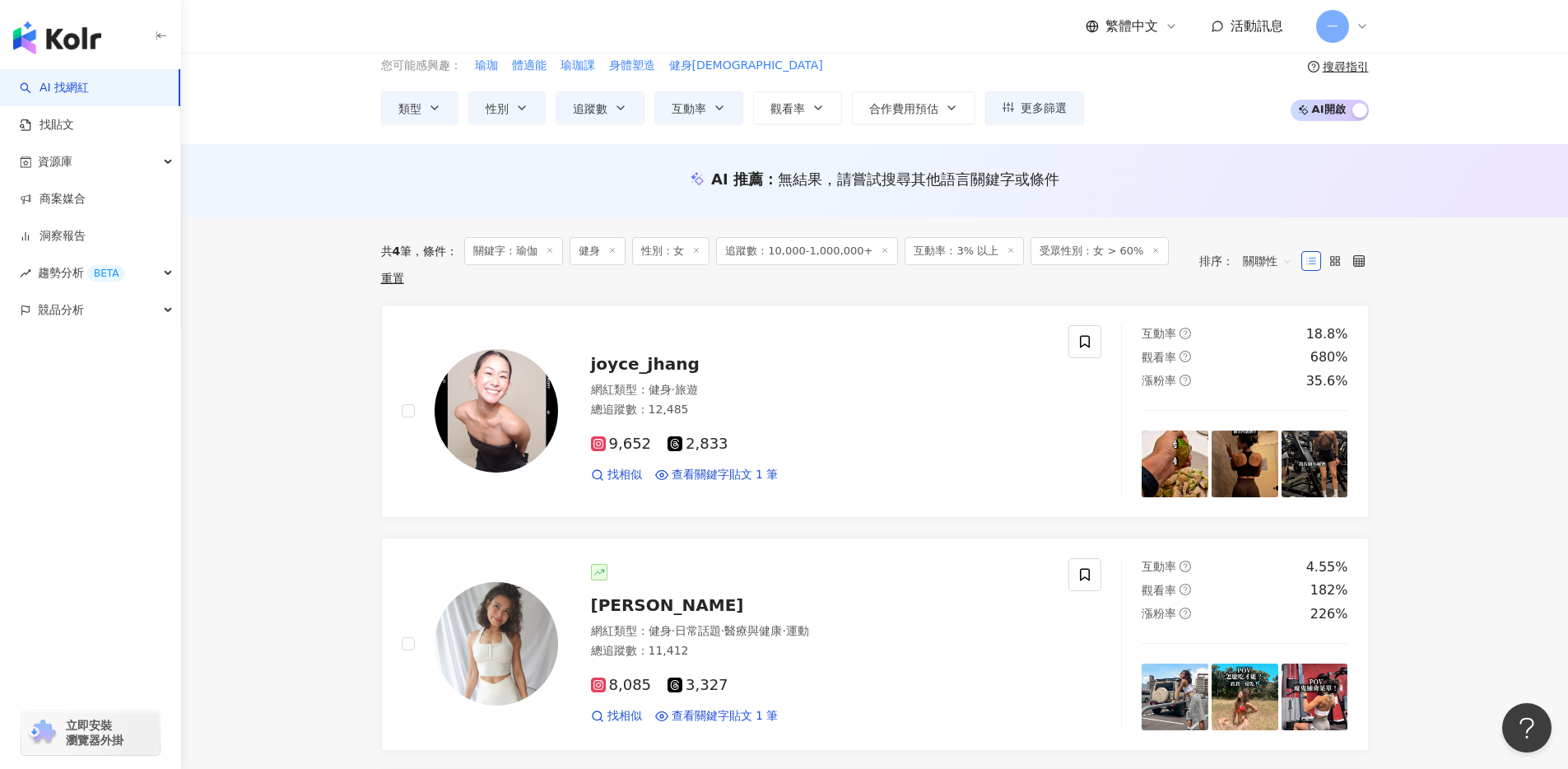
scroll to position [3, 0]
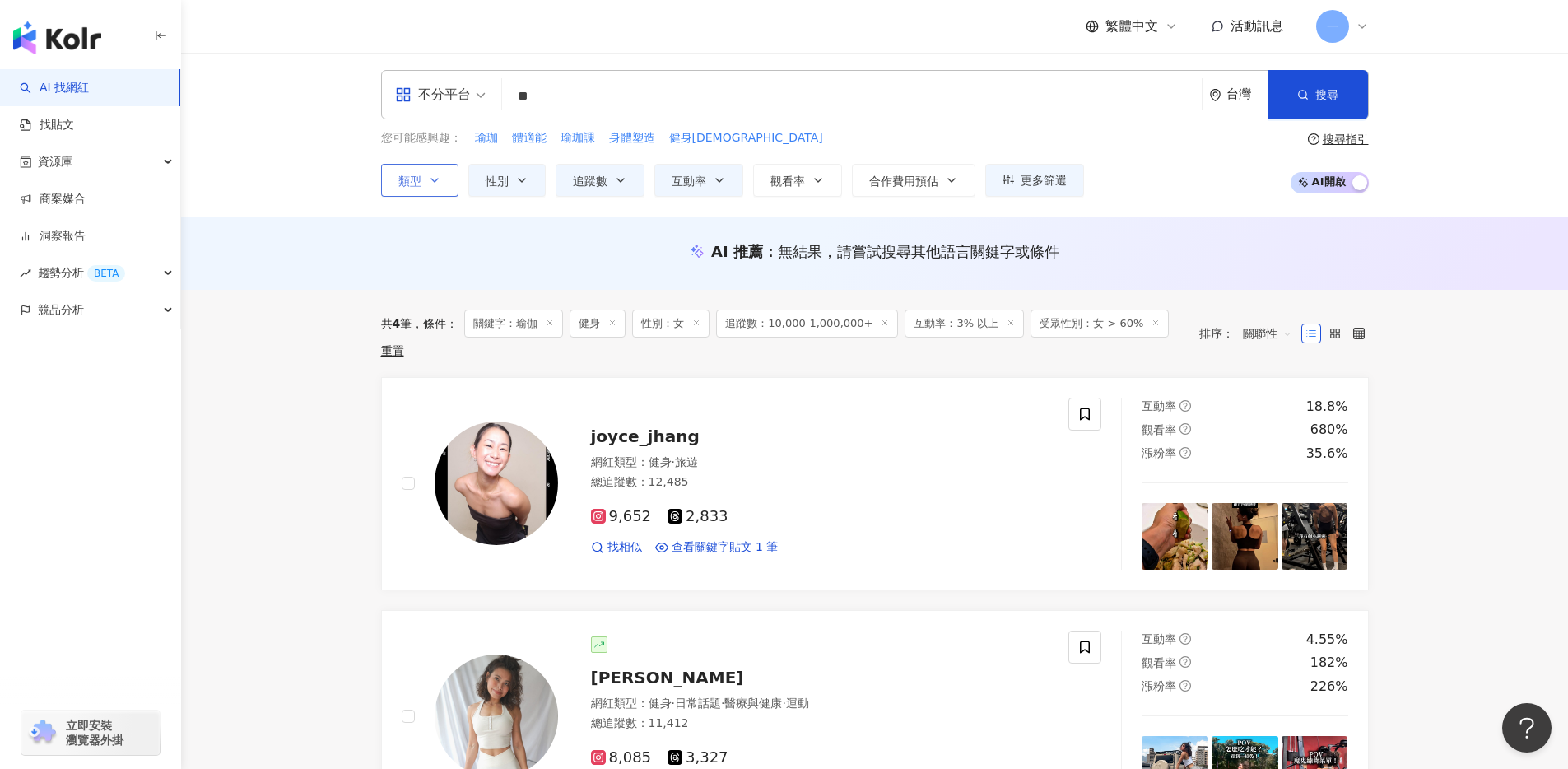
click at [435, 190] on button "類型" at bounding box center [420, 181] width 78 height 32
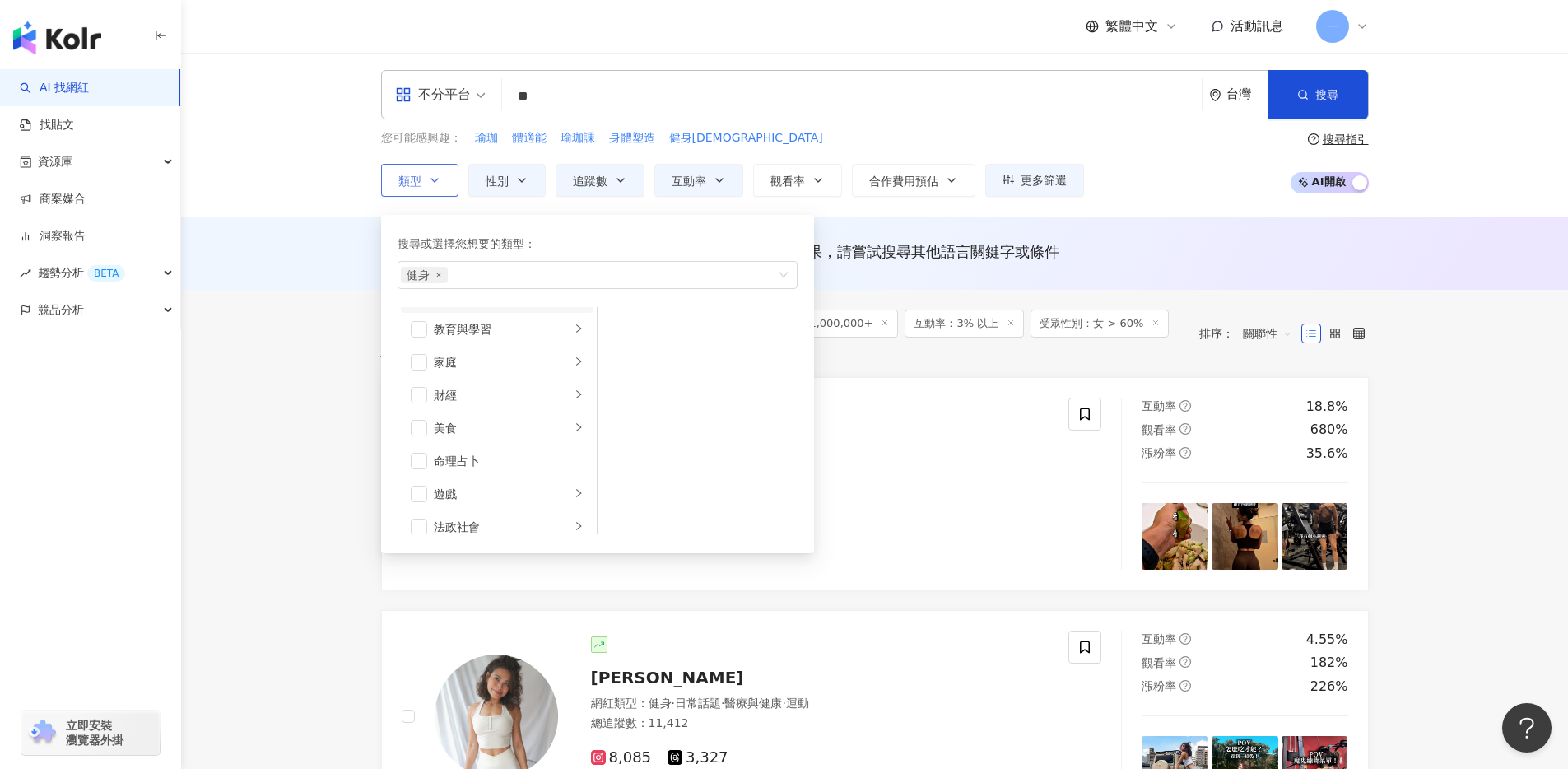
scroll to position [479, 0]
click at [574, 467] on div "button" at bounding box center [578, 472] width 10 height 15
click at [715, 515] on div "瑜珈" at bounding box center [708, 514] width 151 height 18
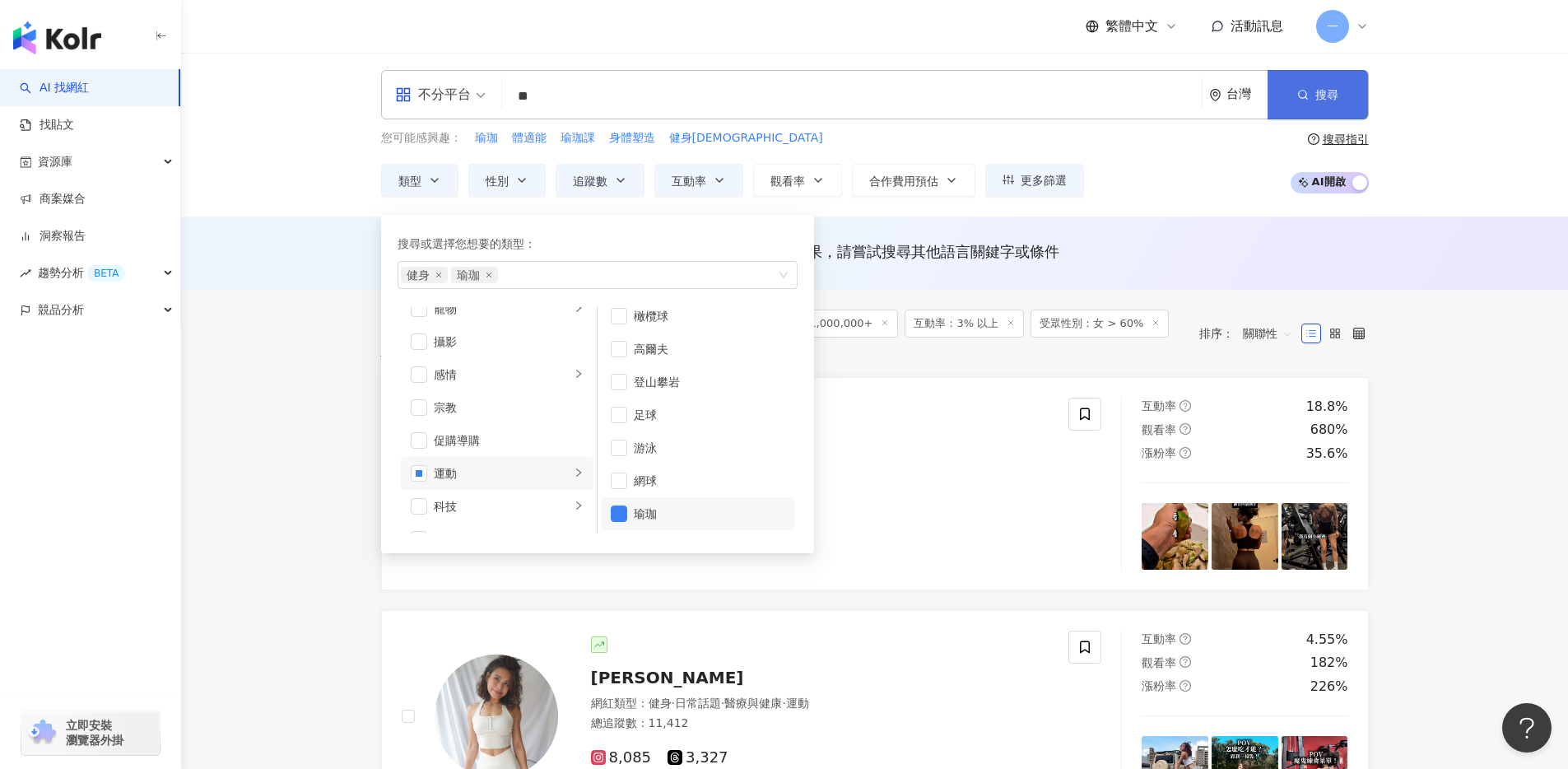
click at [1330, 92] on span "搜尋" at bounding box center [1327, 95] width 23 height 14
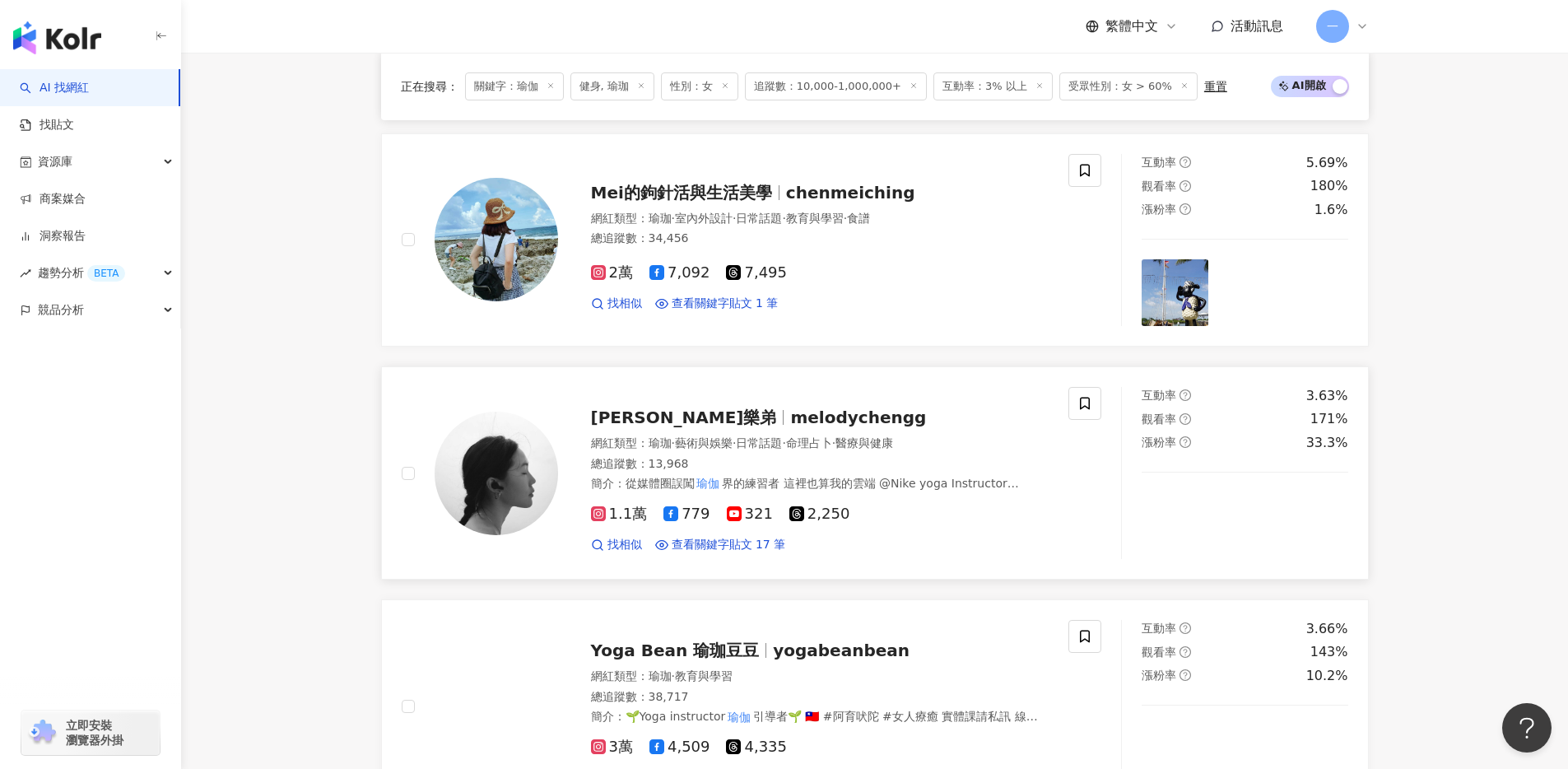
scroll to position [809, 0]
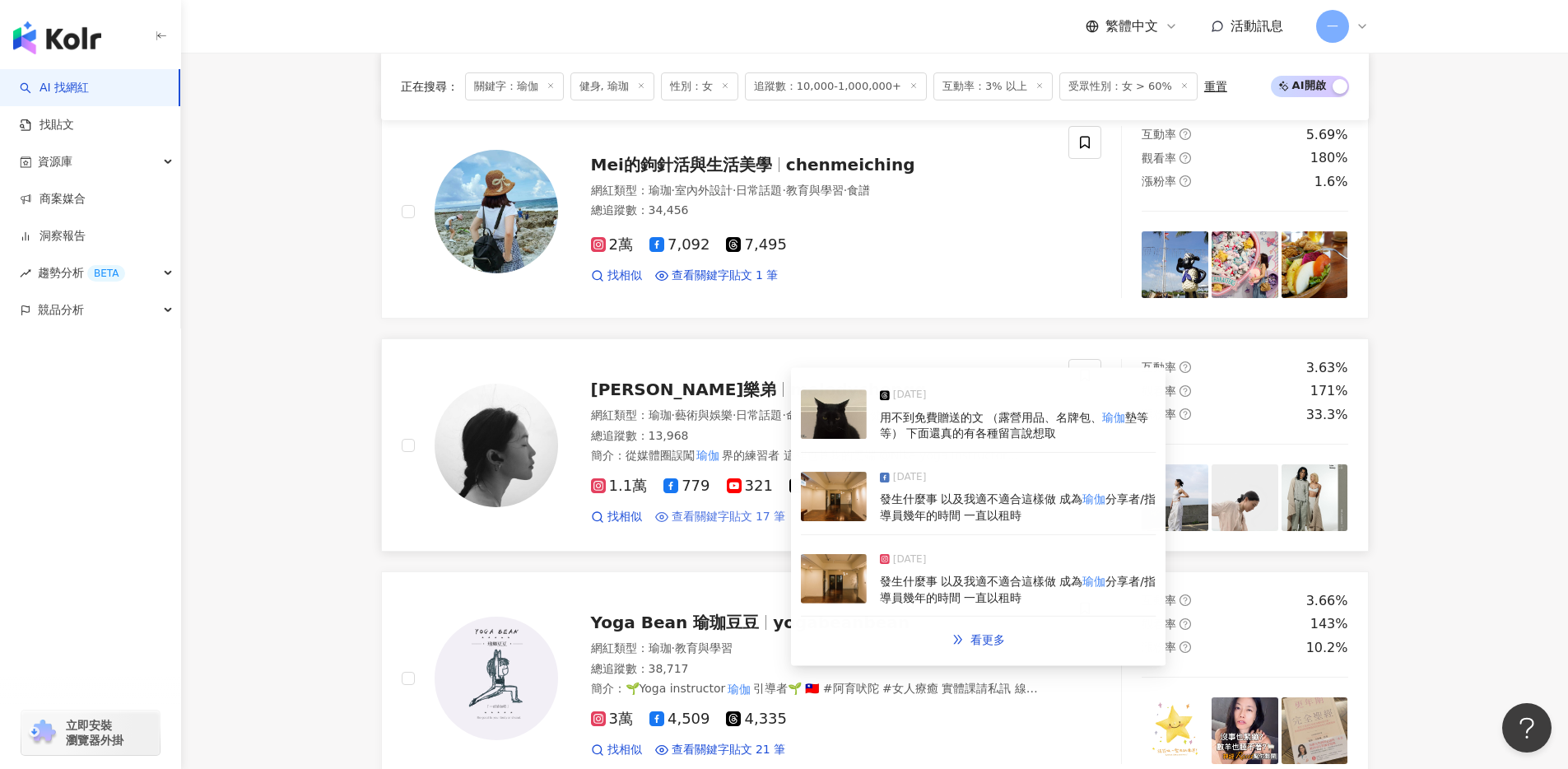
click at [731, 516] on span "查看關鍵字貼文 17 筆" at bounding box center [728, 517] width 115 height 16
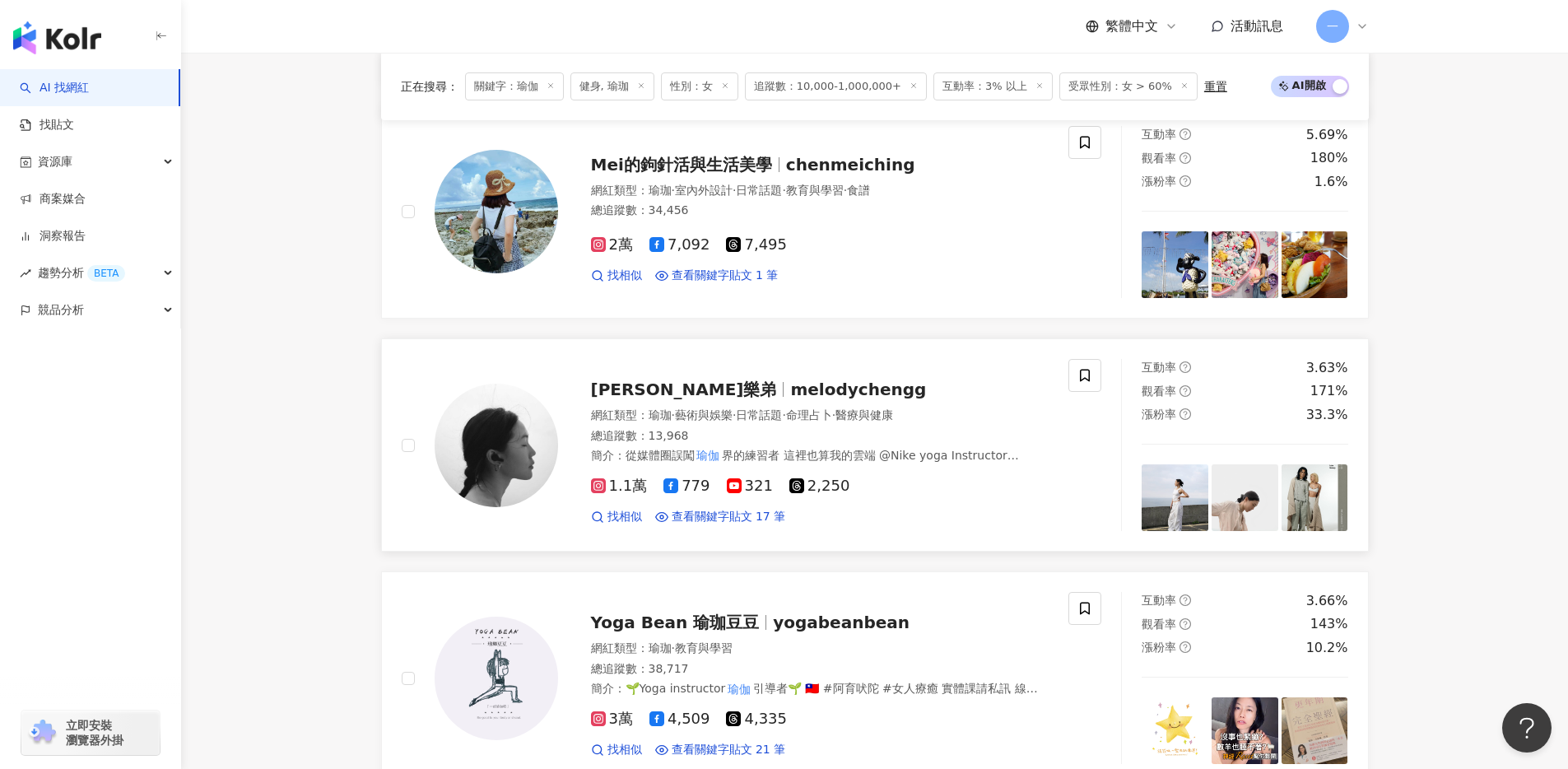
click at [790, 389] on span "melodychengg" at bounding box center [858, 389] width 135 height 20
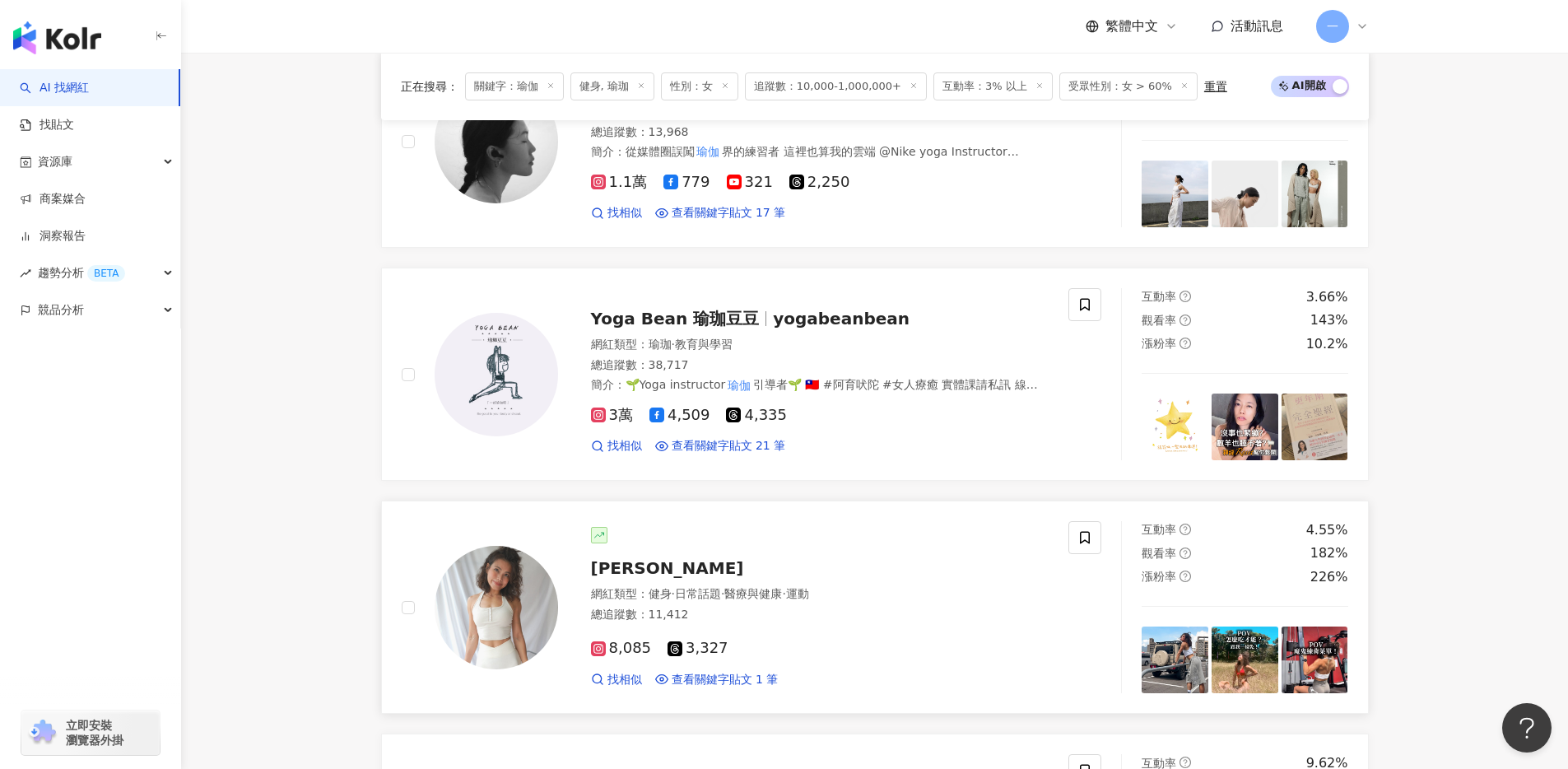
scroll to position [1116, 0]
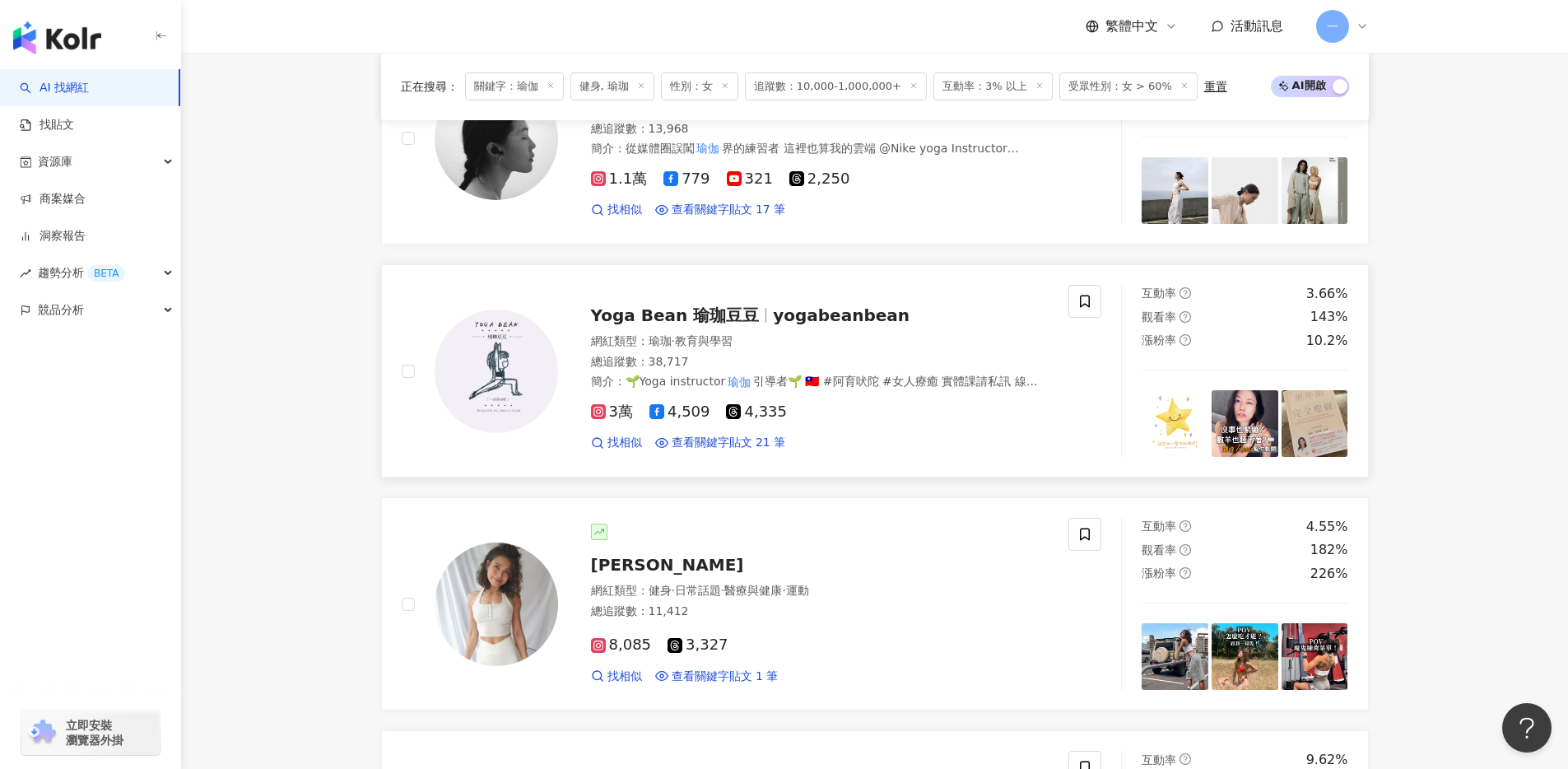
click at [772, 323] on span "yogabeanbean" at bounding box center [840, 315] width 136 height 20
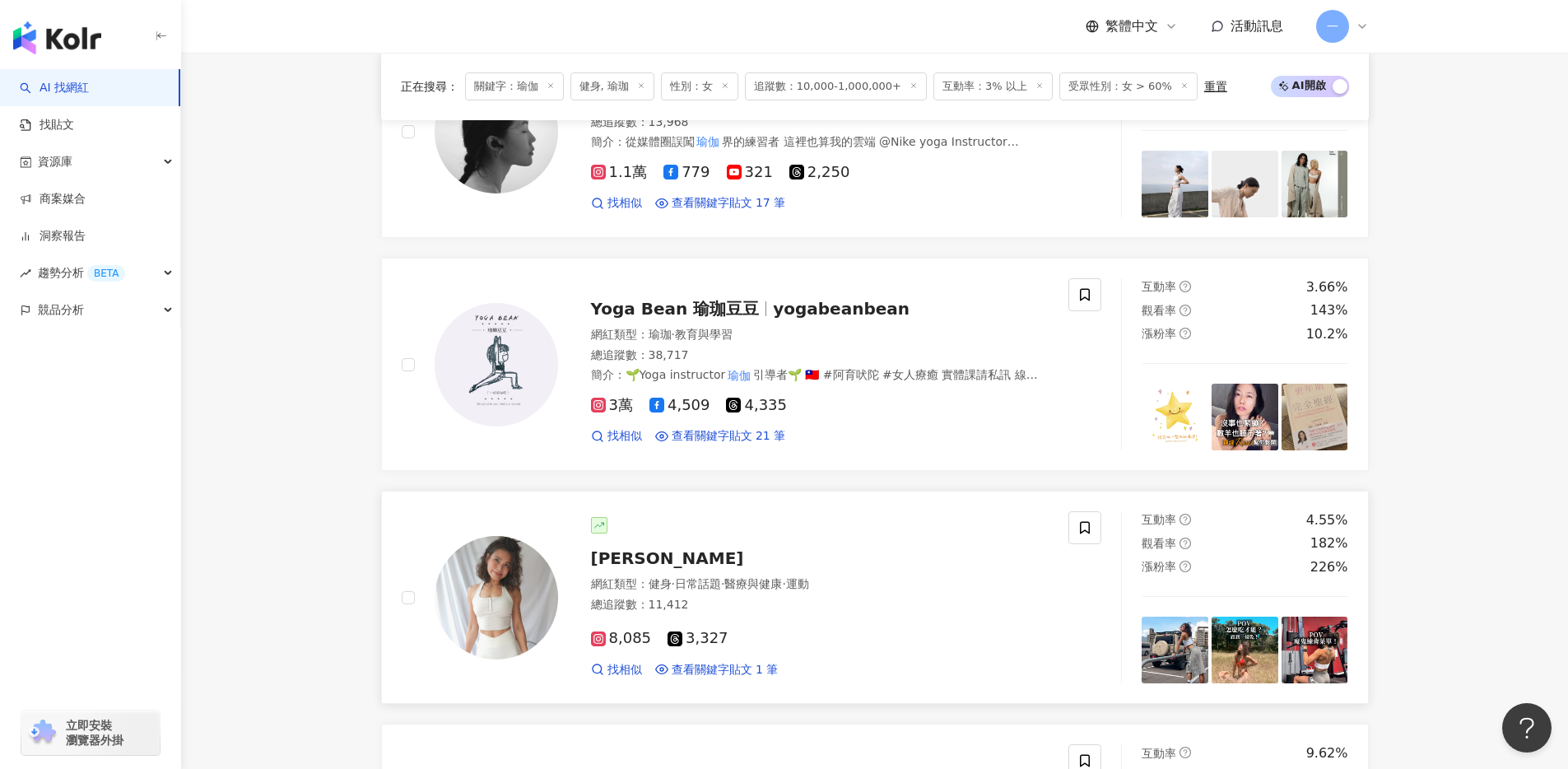
scroll to position [1147, 0]
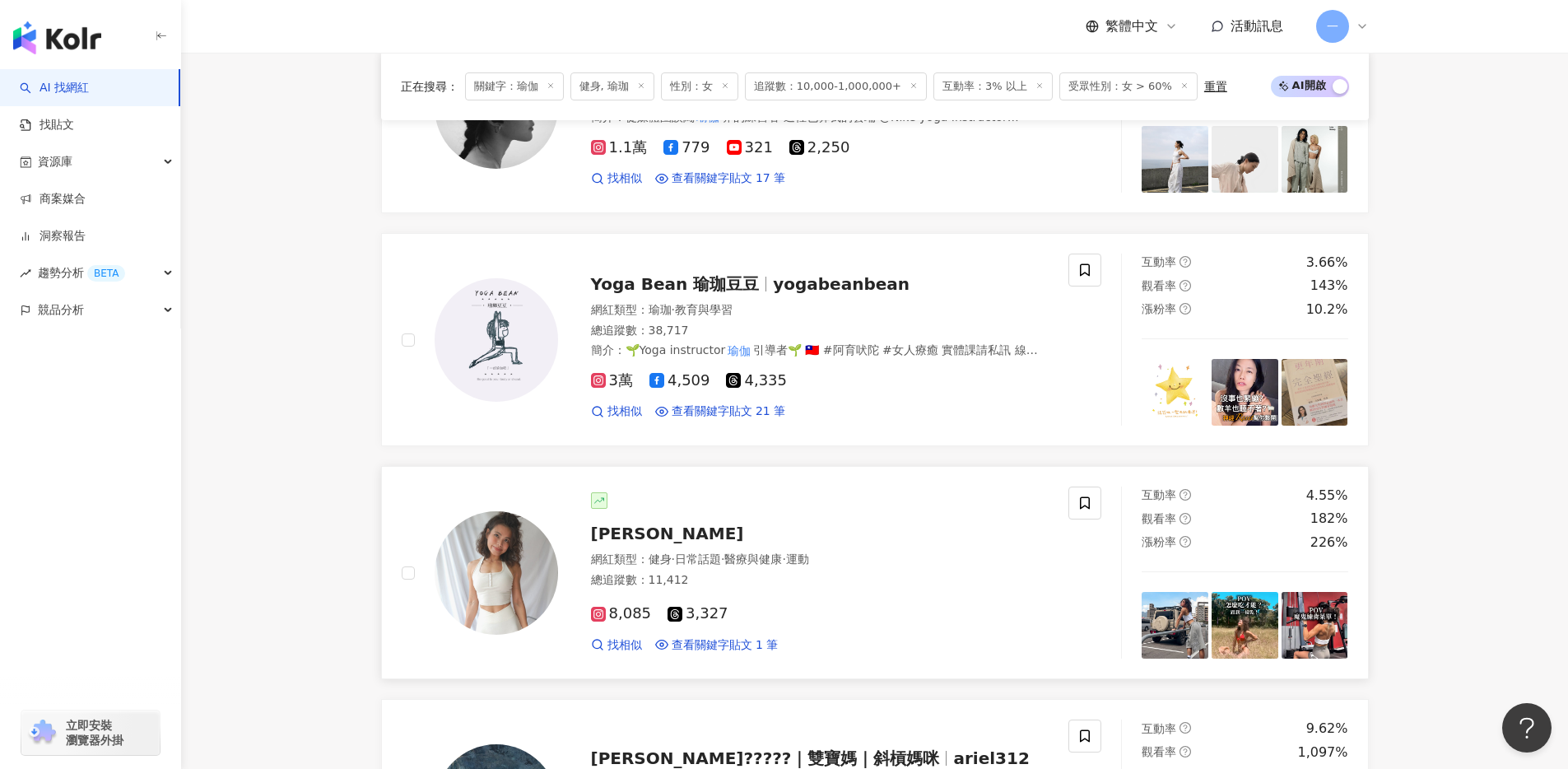
click at [826, 502] on div at bounding box center [820, 500] width 458 height 16
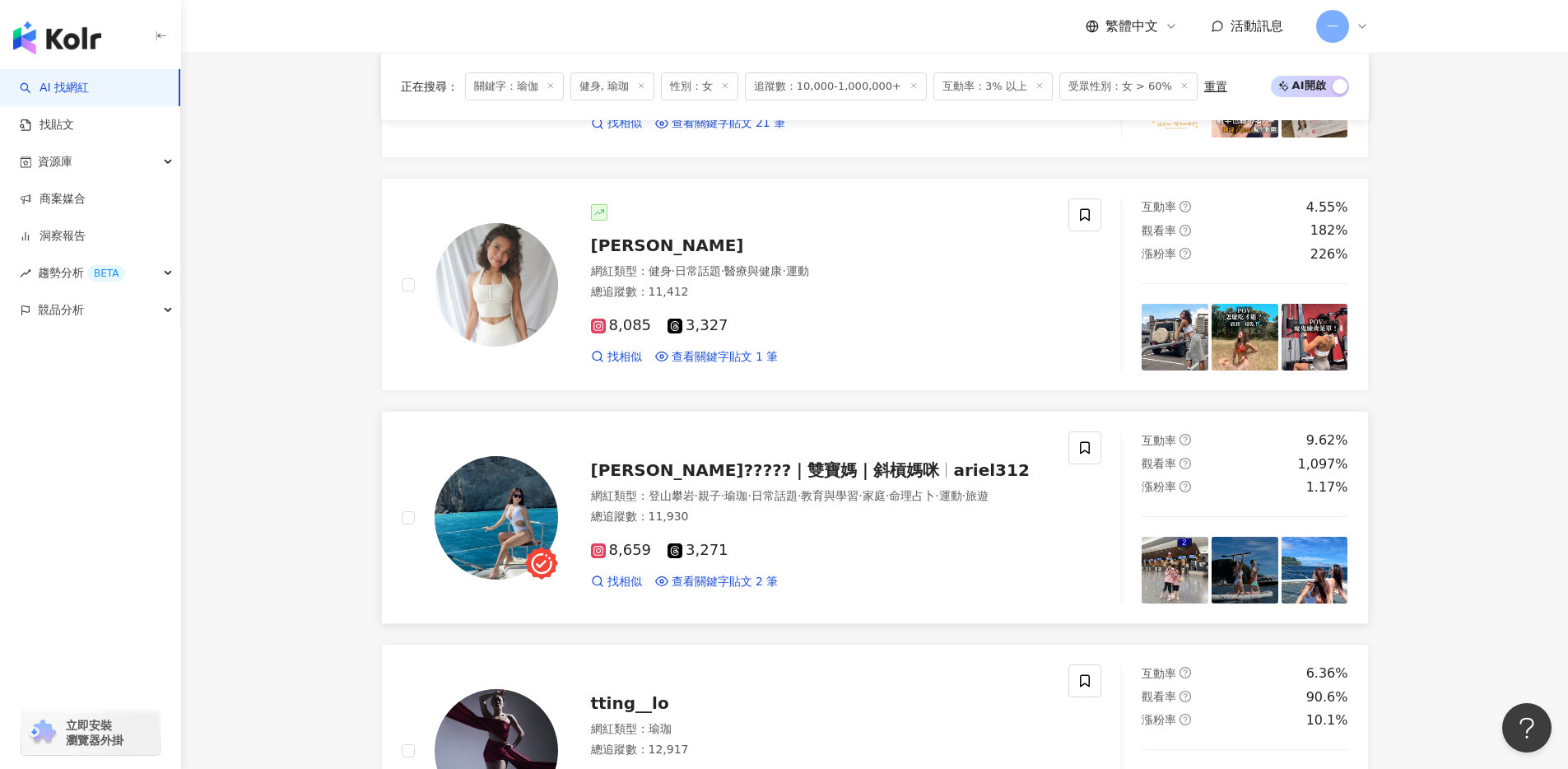
click at [953, 466] on span "ariel312" at bounding box center [991, 470] width 76 height 20
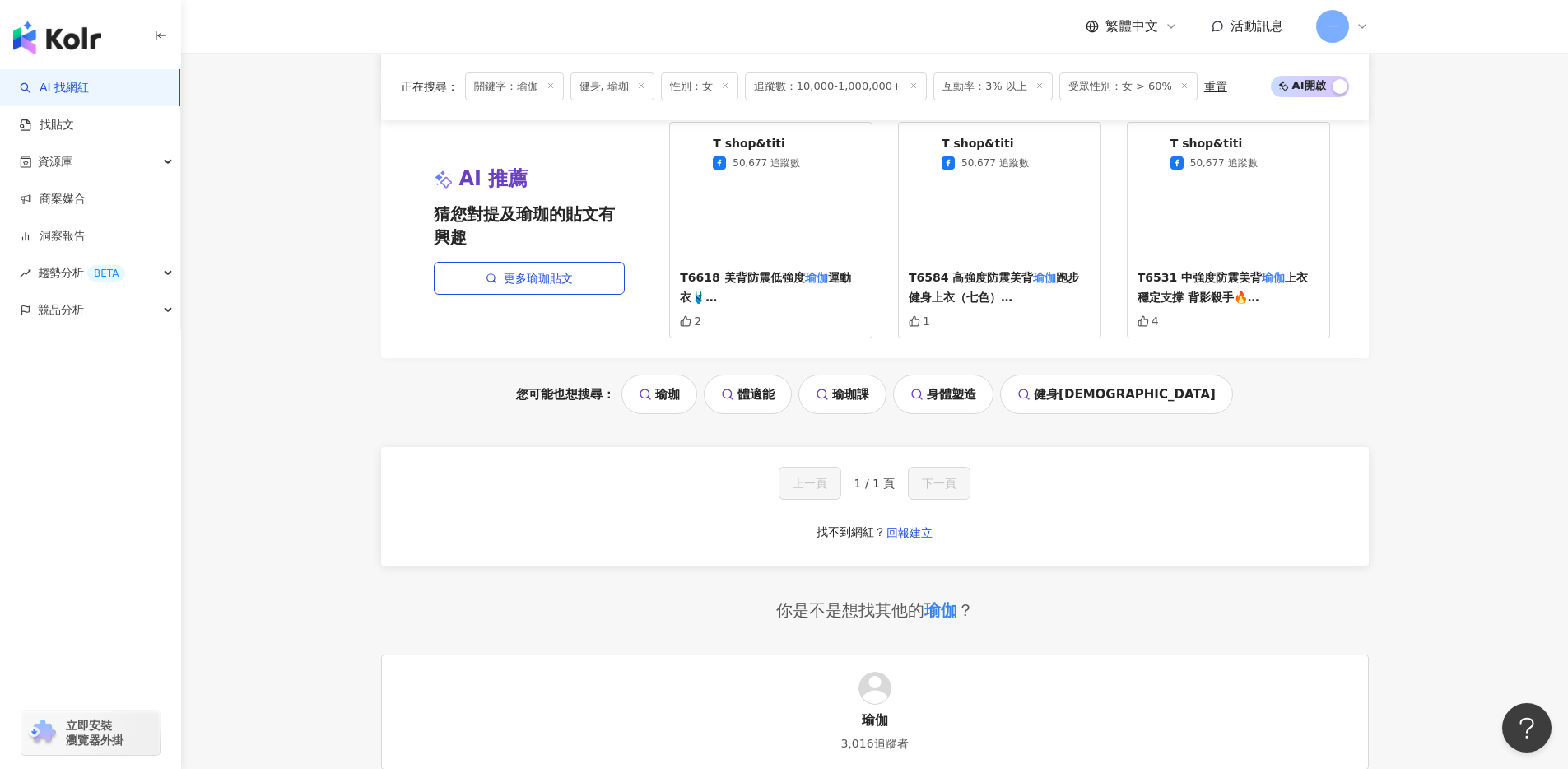
scroll to position [2577, 0]
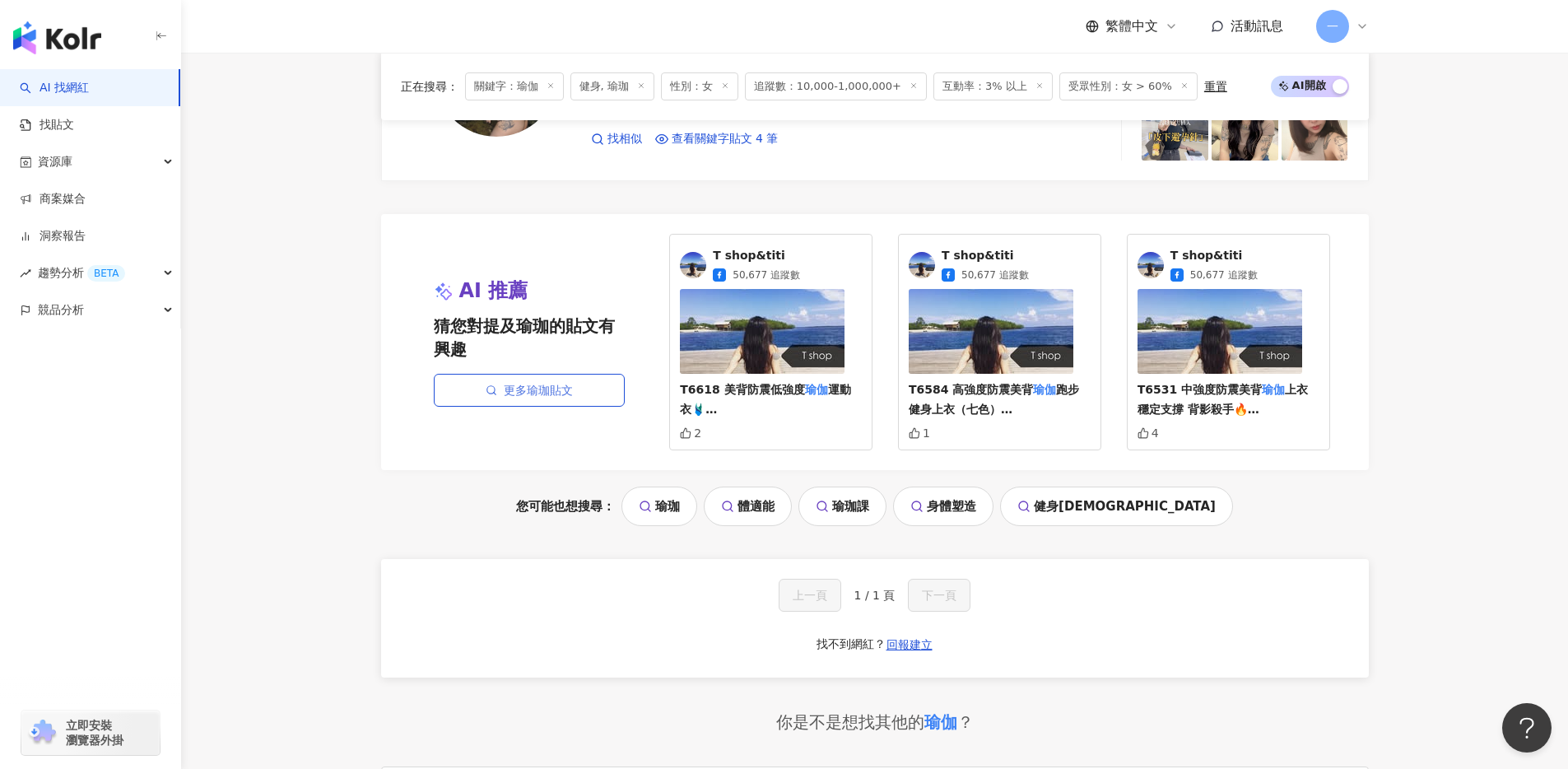
click at [582, 403] on link "更多瑜珈貼文" at bounding box center [530, 390] width 191 height 32
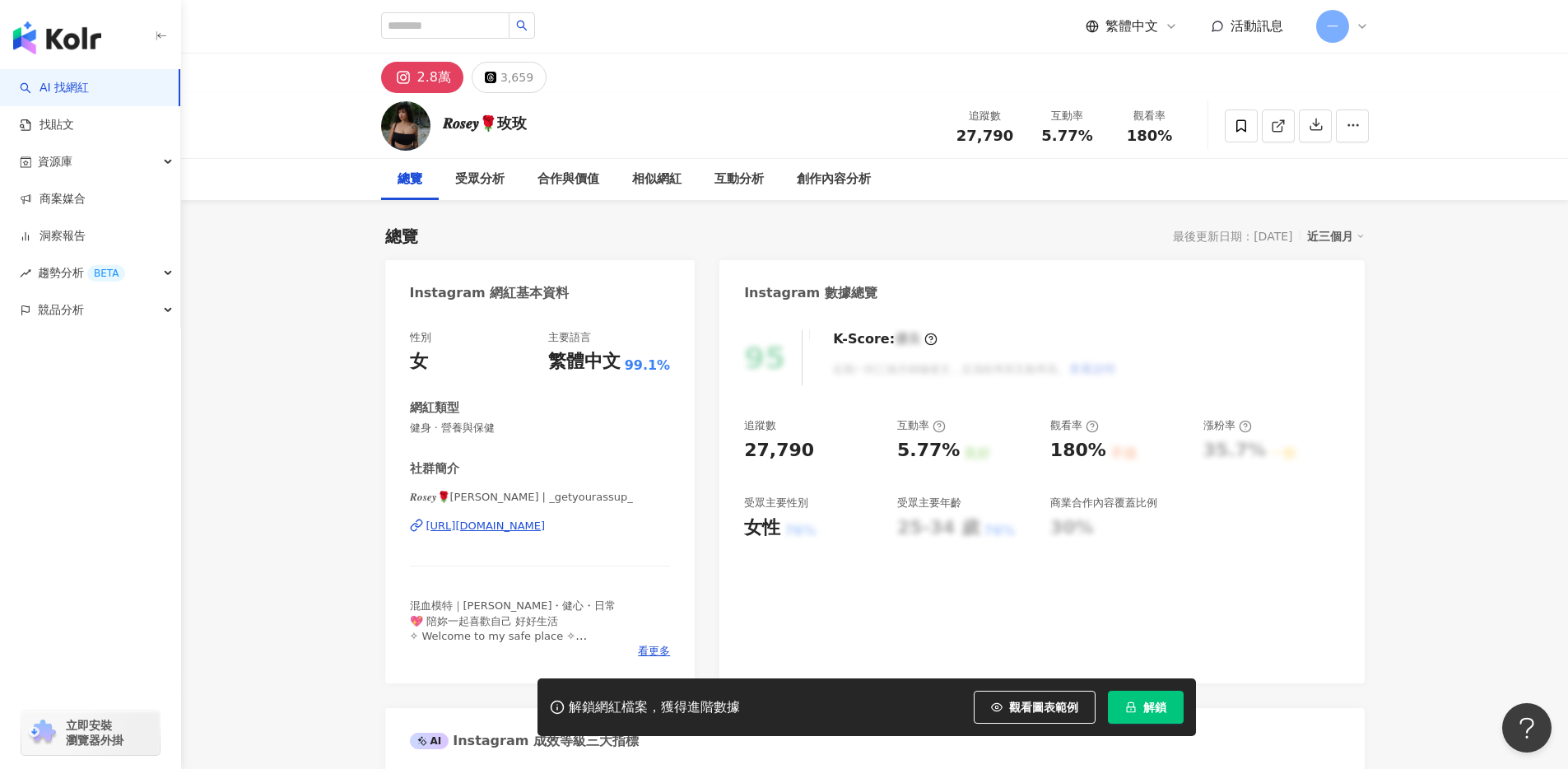
click at [539, 528] on div "https://www.instagram.com/_getyourassup_/" at bounding box center [485, 526] width 119 height 14
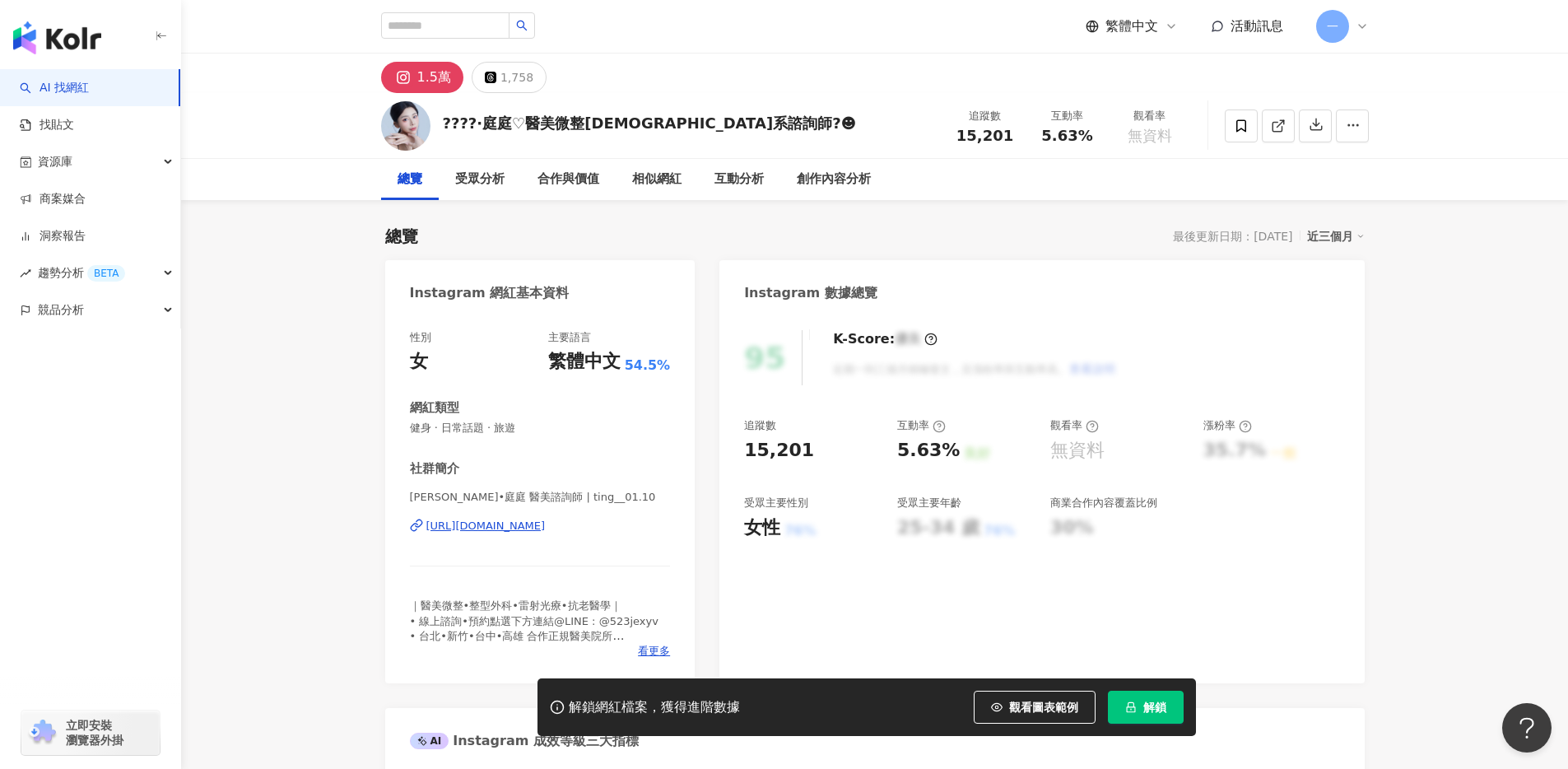
click at [546, 525] on div "[URL][DOMAIN_NAME]" at bounding box center [485, 526] width 119 height 14
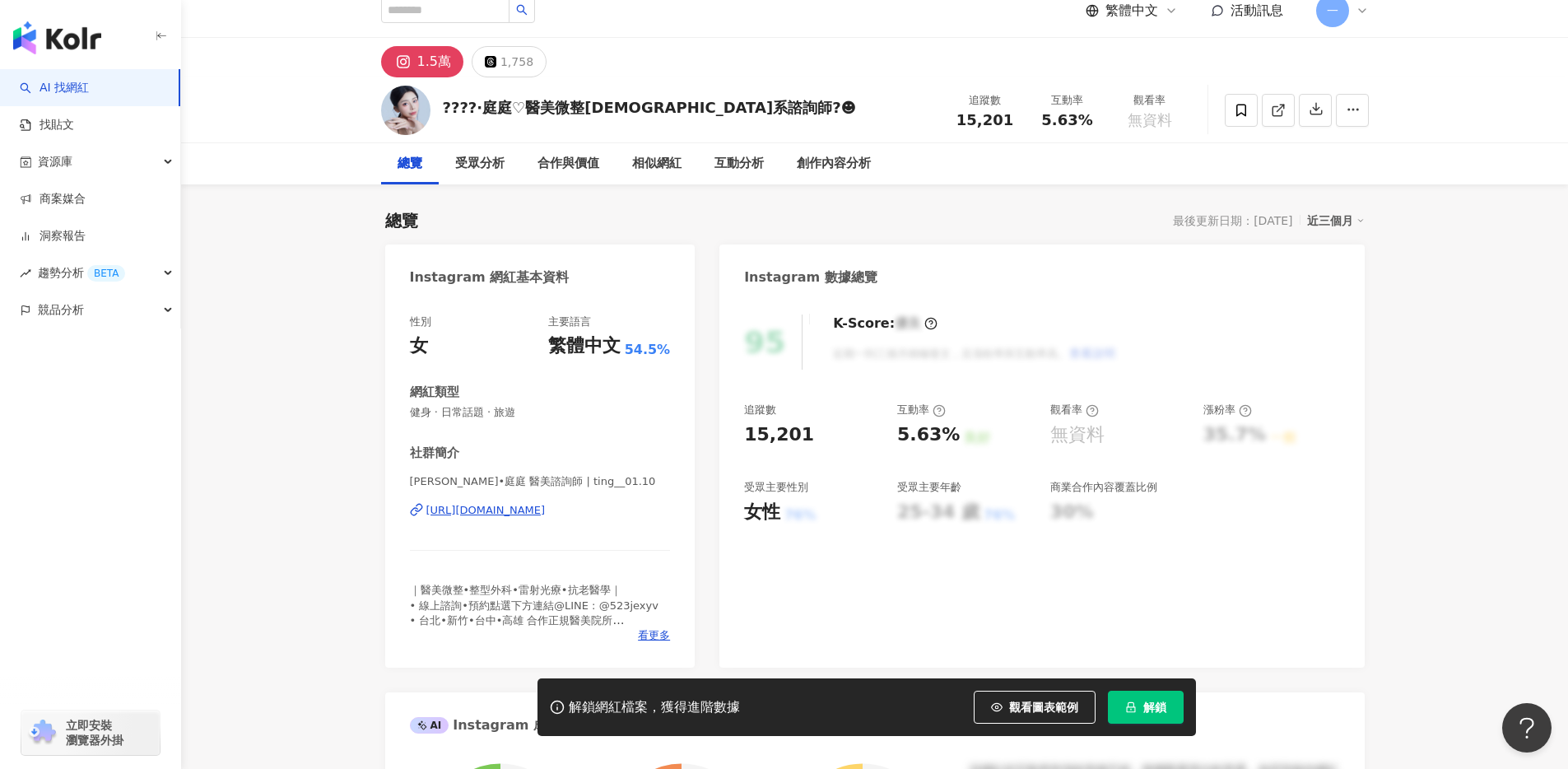
scroll to position [23, 0]
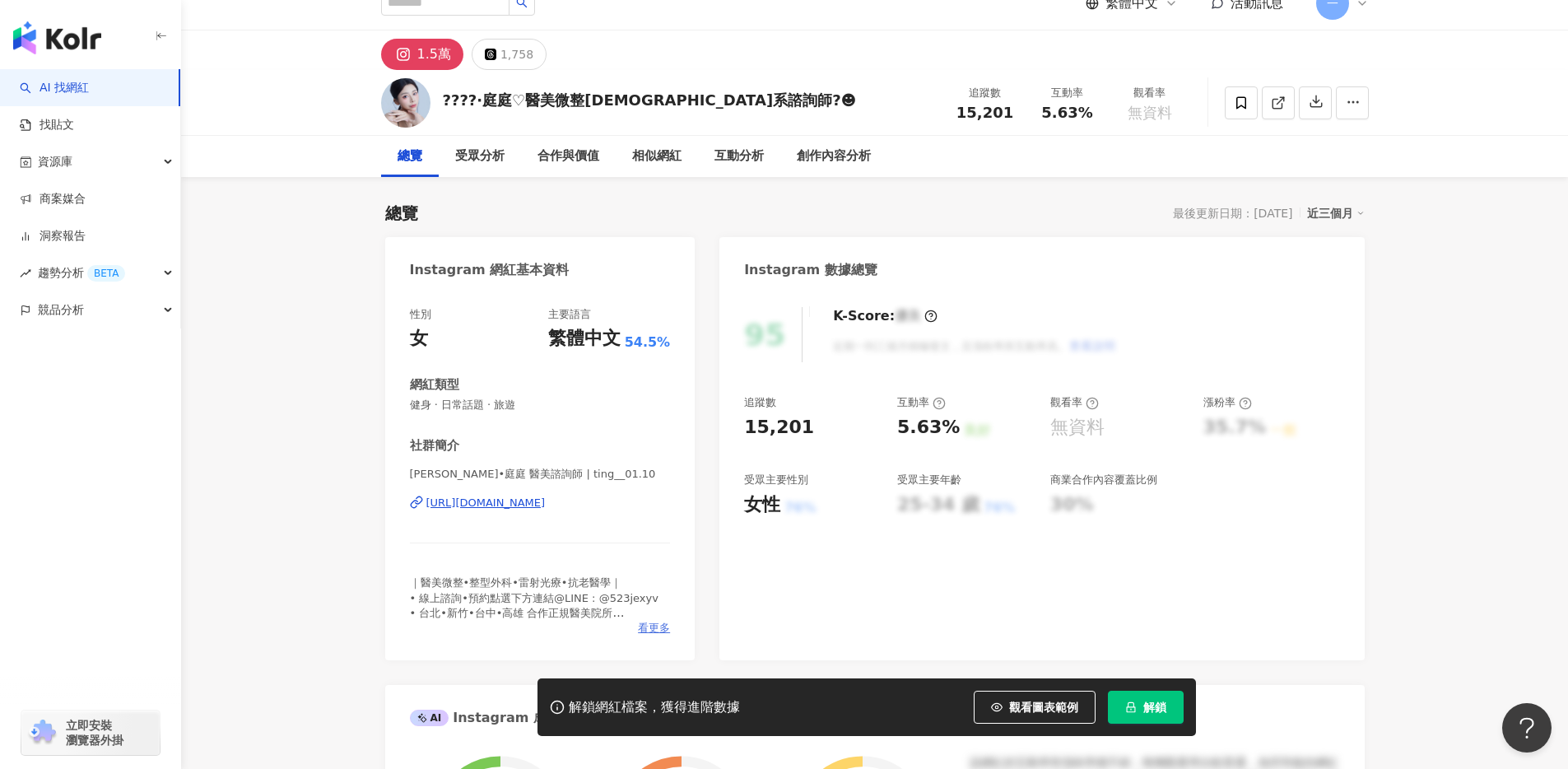
click at [651, 626] on span "看更多" at bounding box center [654, 628] width 32 height 14
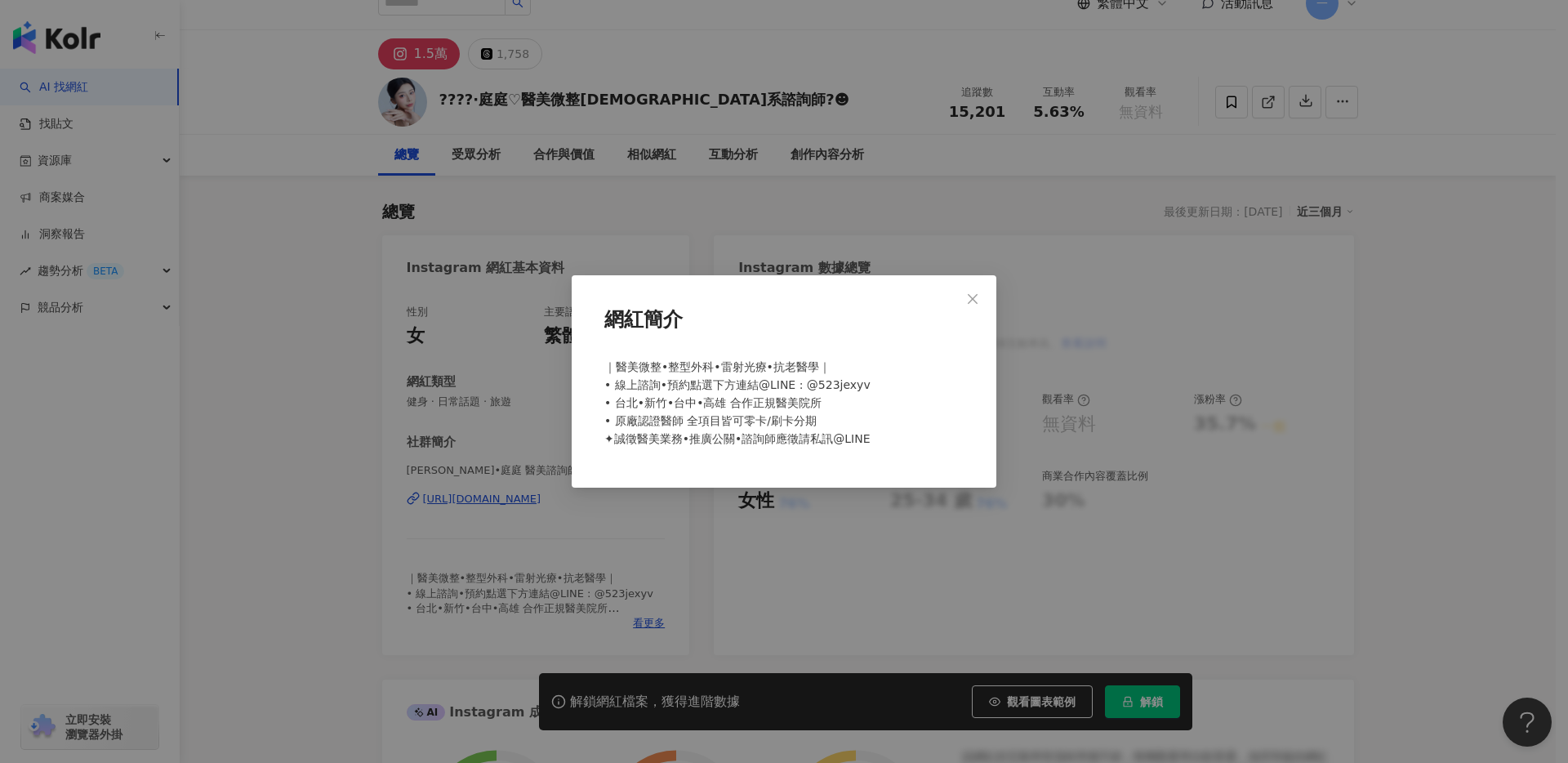
click at [689, 571] on div "網紅簡介 ｜醫美微整•整型外科•雷射光療•抗老醫學｜ • 線上諮詢•預約點選下方連結@LINE : @523jexyv • 台北•新竹•台中•高雄 合作正規醫…" at bounding box center [784, 382] width 1568 height 763
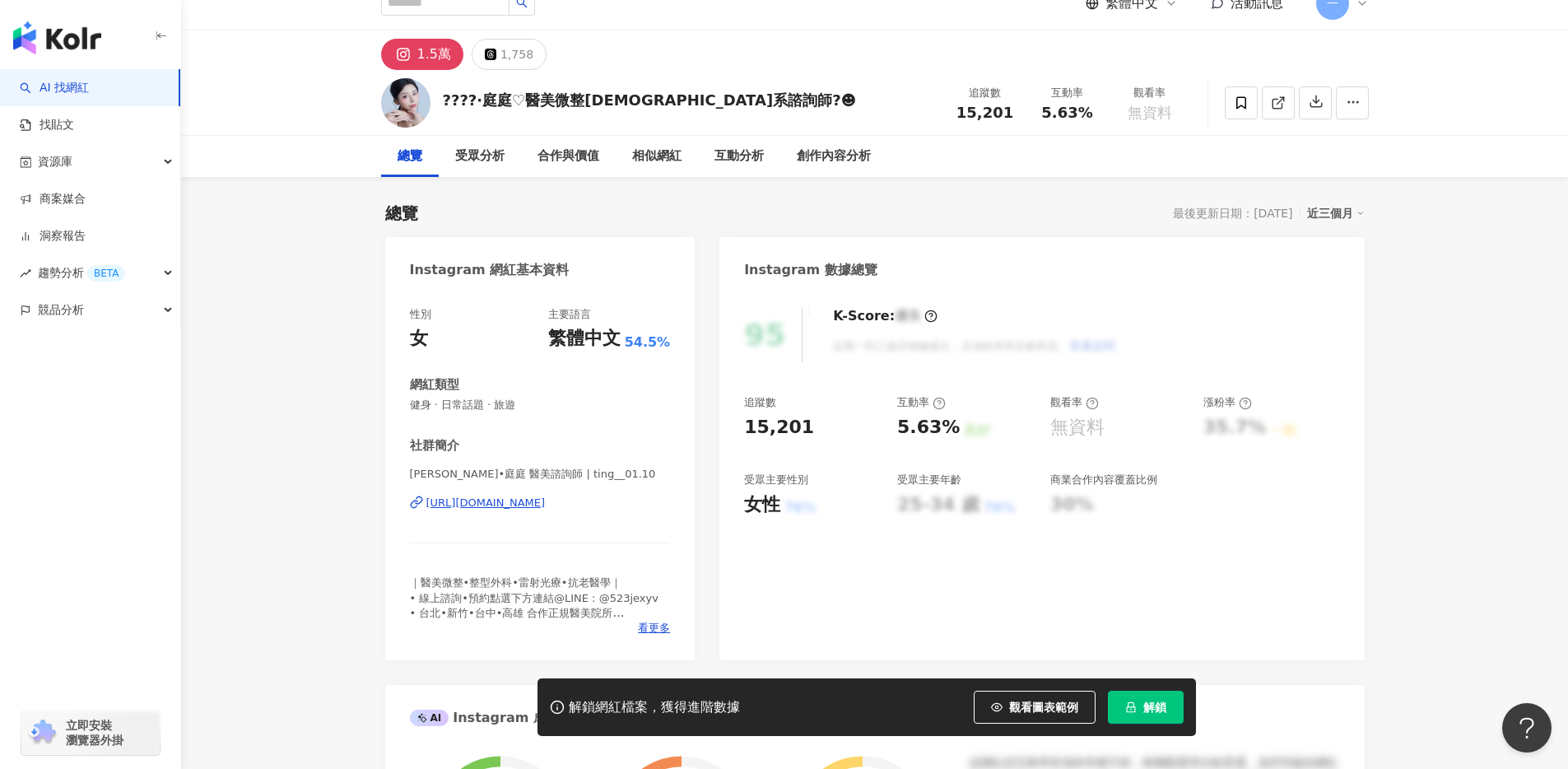
click at [635, 503] on div "https://www.instagram.com/ting__01.10/" at bounding box center [540, 503] width 261 height 14
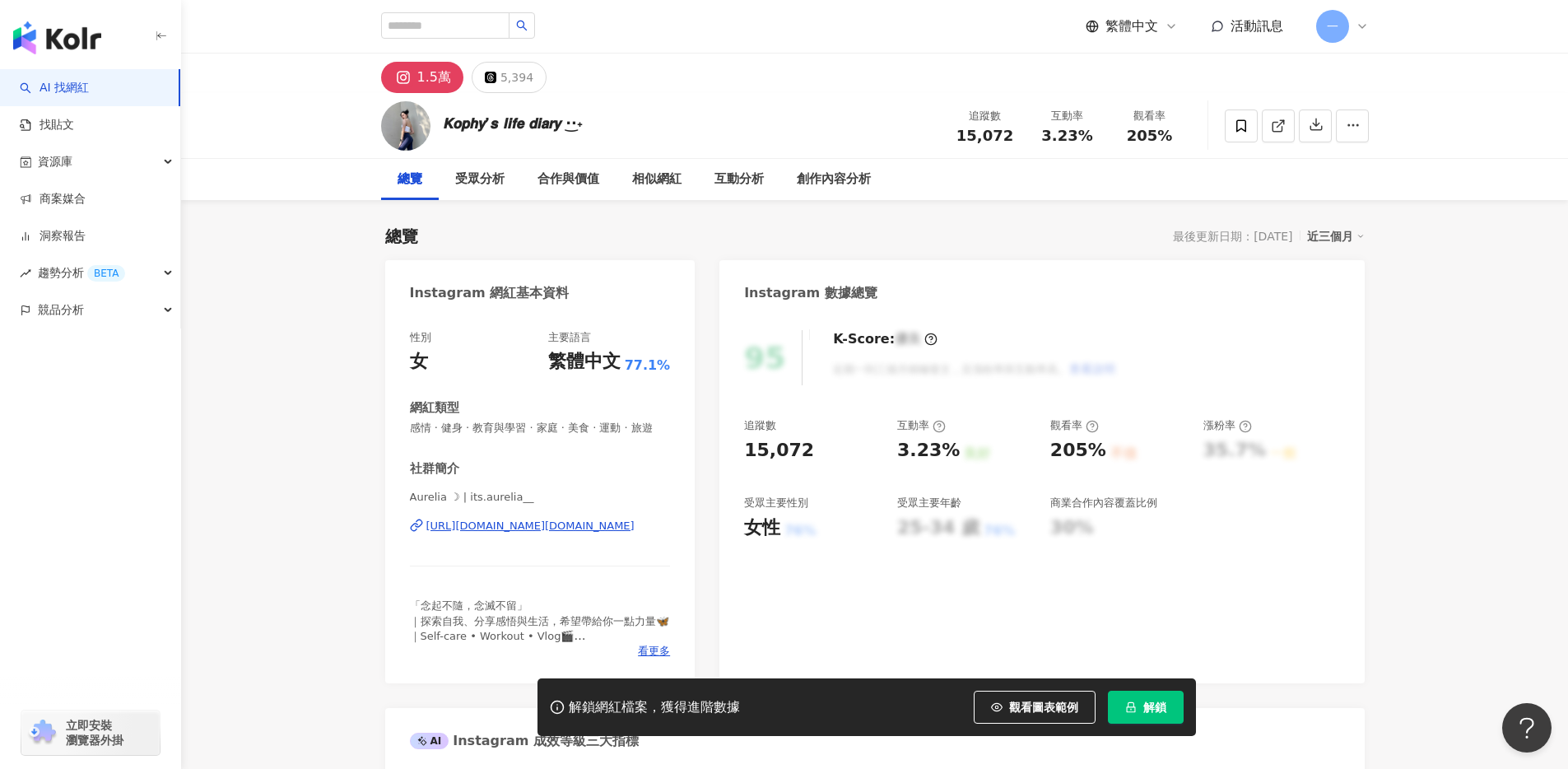
click at [613, 533] on div "https://www.instagram.com/its.aurelia__/" at bounding box center [530, 526] width 208 height 14
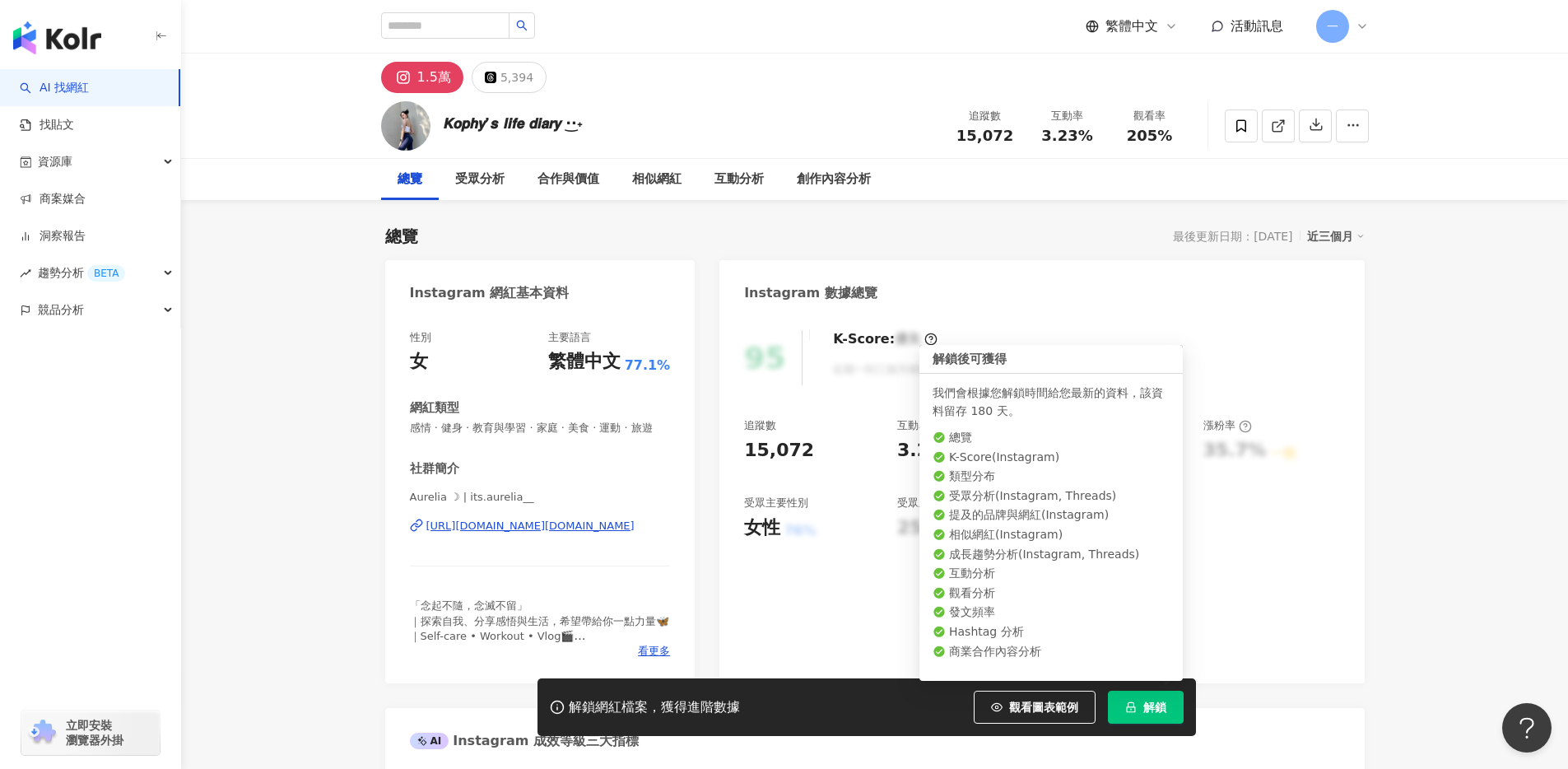
click at [1137, 700] on button "解鎖" at bounding box center [1146, 707] width 76 height 32
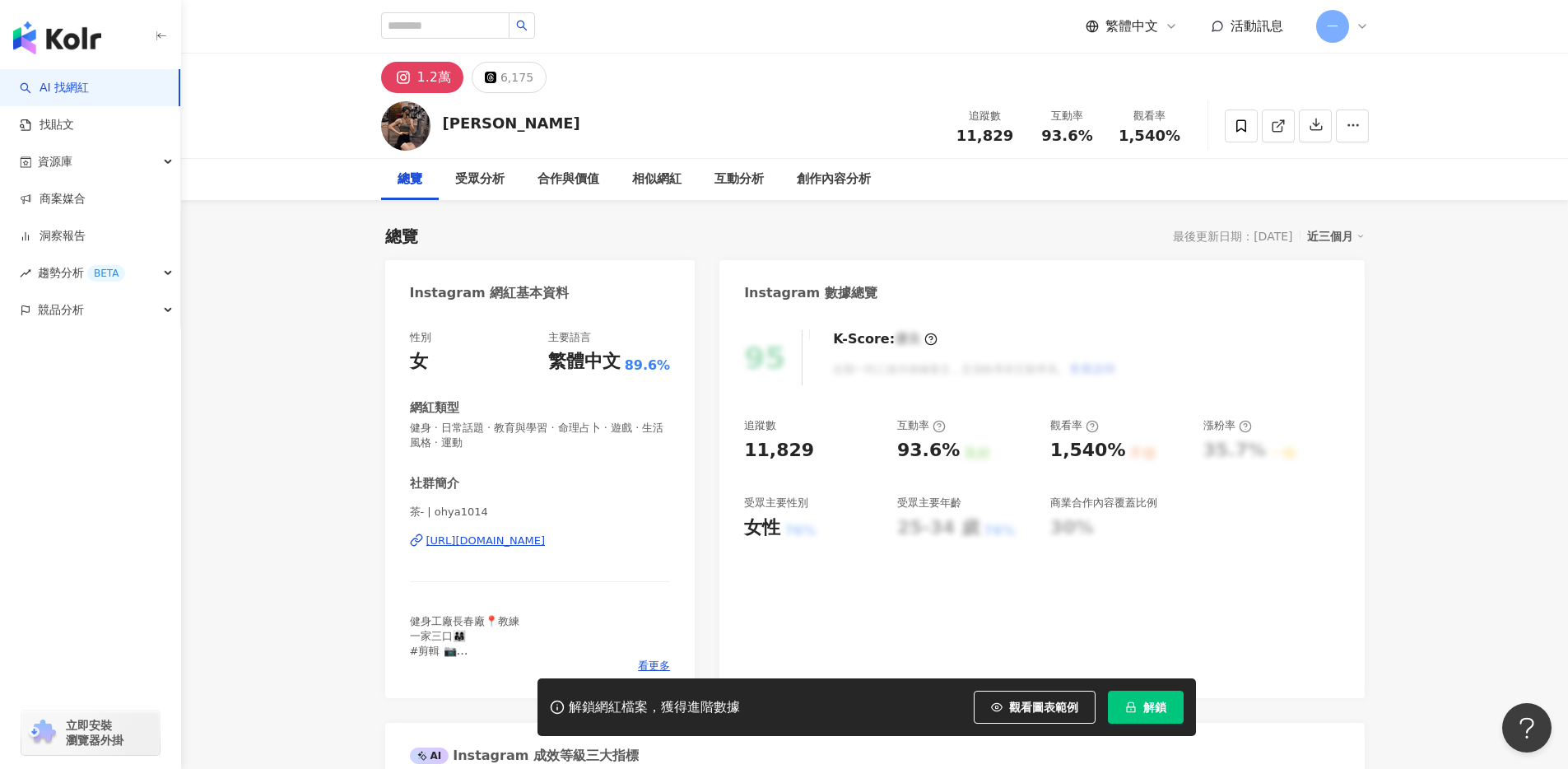
click at [418, 75] on div "1.2萬" at bounding box center [433, 78] width 33 height 23
click at [546, 539] on div "https://www.instagram.com/ohya1014/" at bounding box center [485, 541] width 119 height 14
click at [1148, 709] on span "解鎖" at bounding box center [1155, 707] width 23 height 14
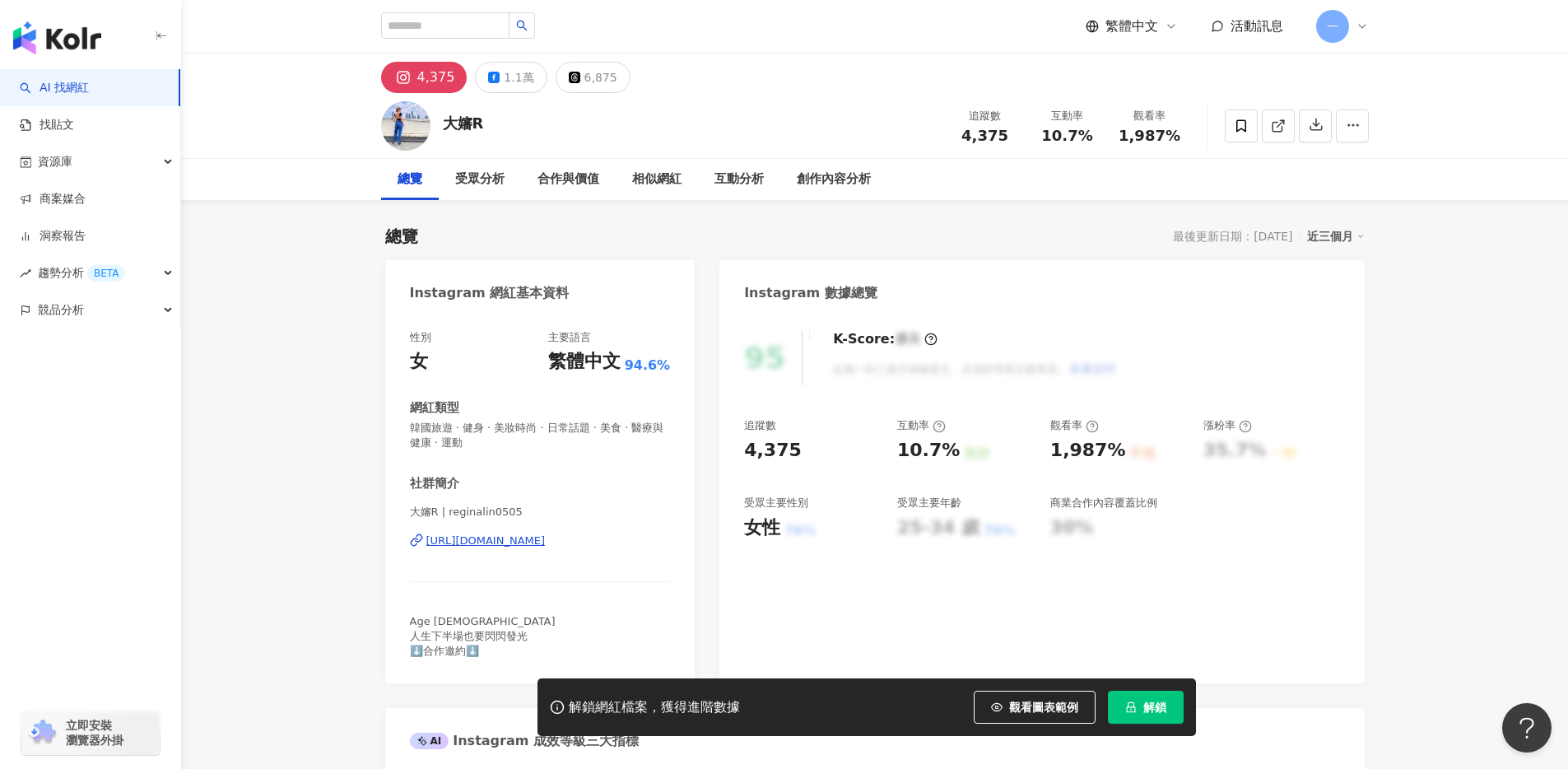
click at [546, 543] on div "[URL][DOMAIN_NAME]" at bounding box center [485, 541] width 119 height 14
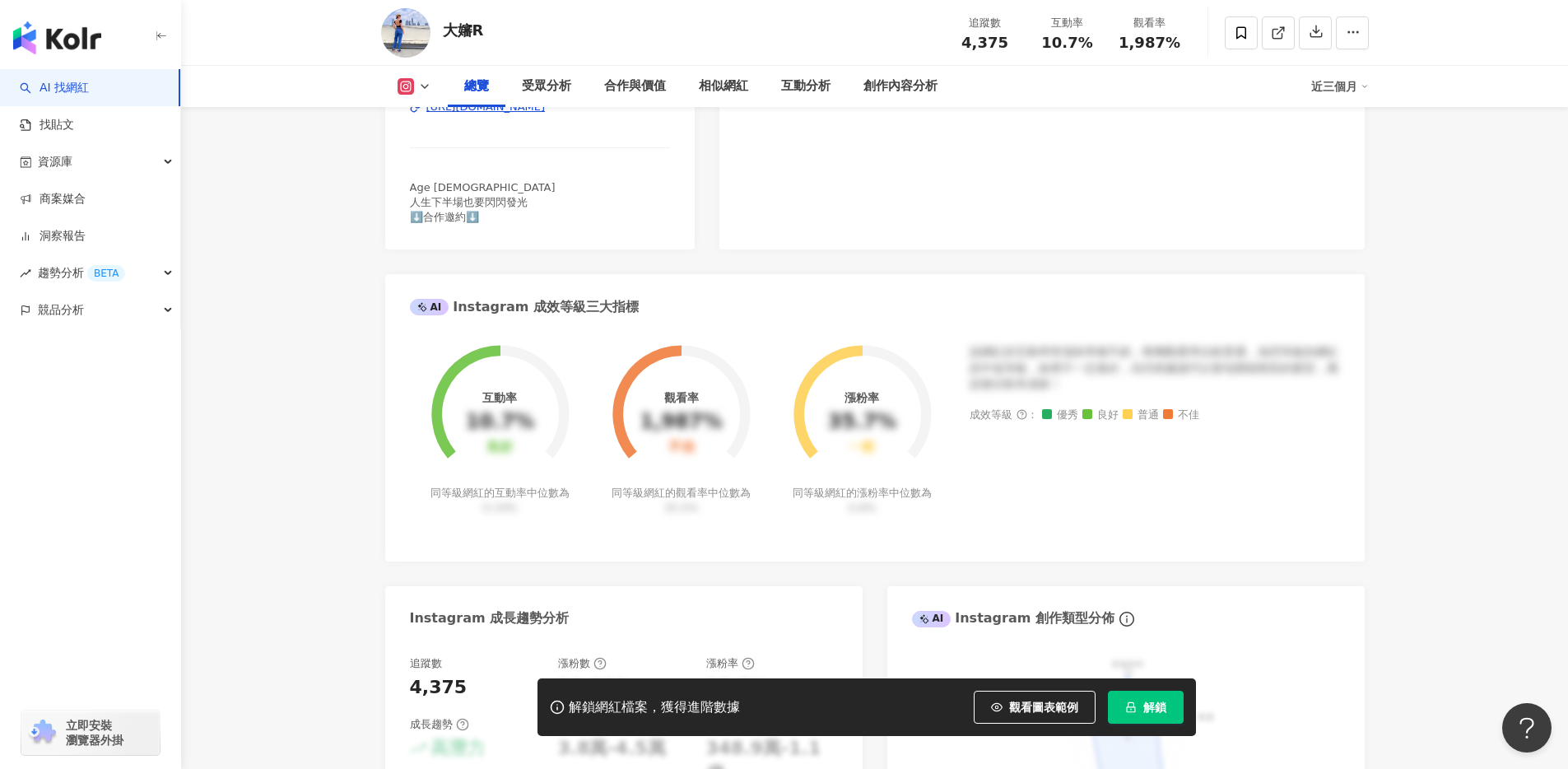
scroll to position [661, 0]
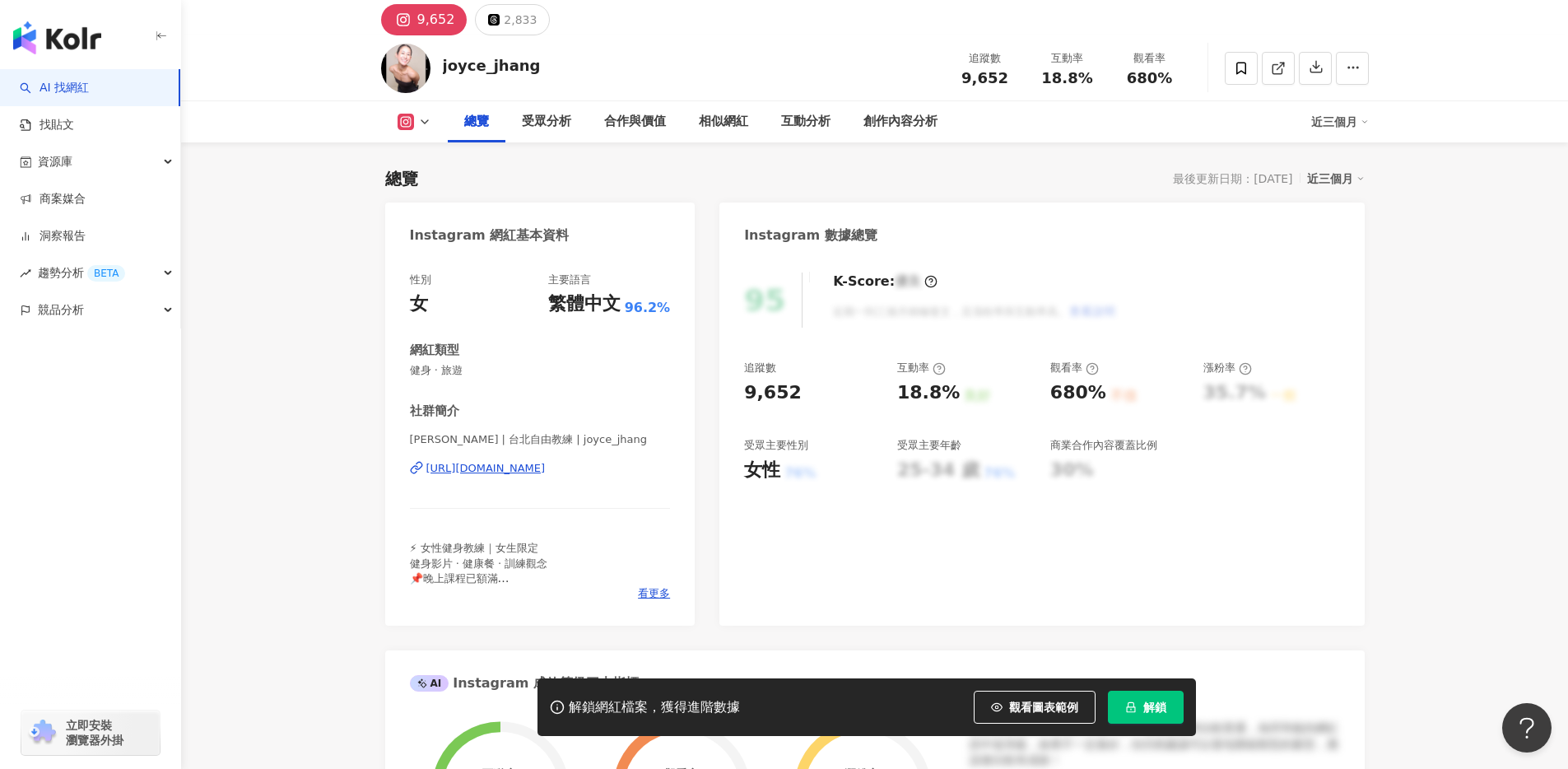
scroll to position [83, 0]
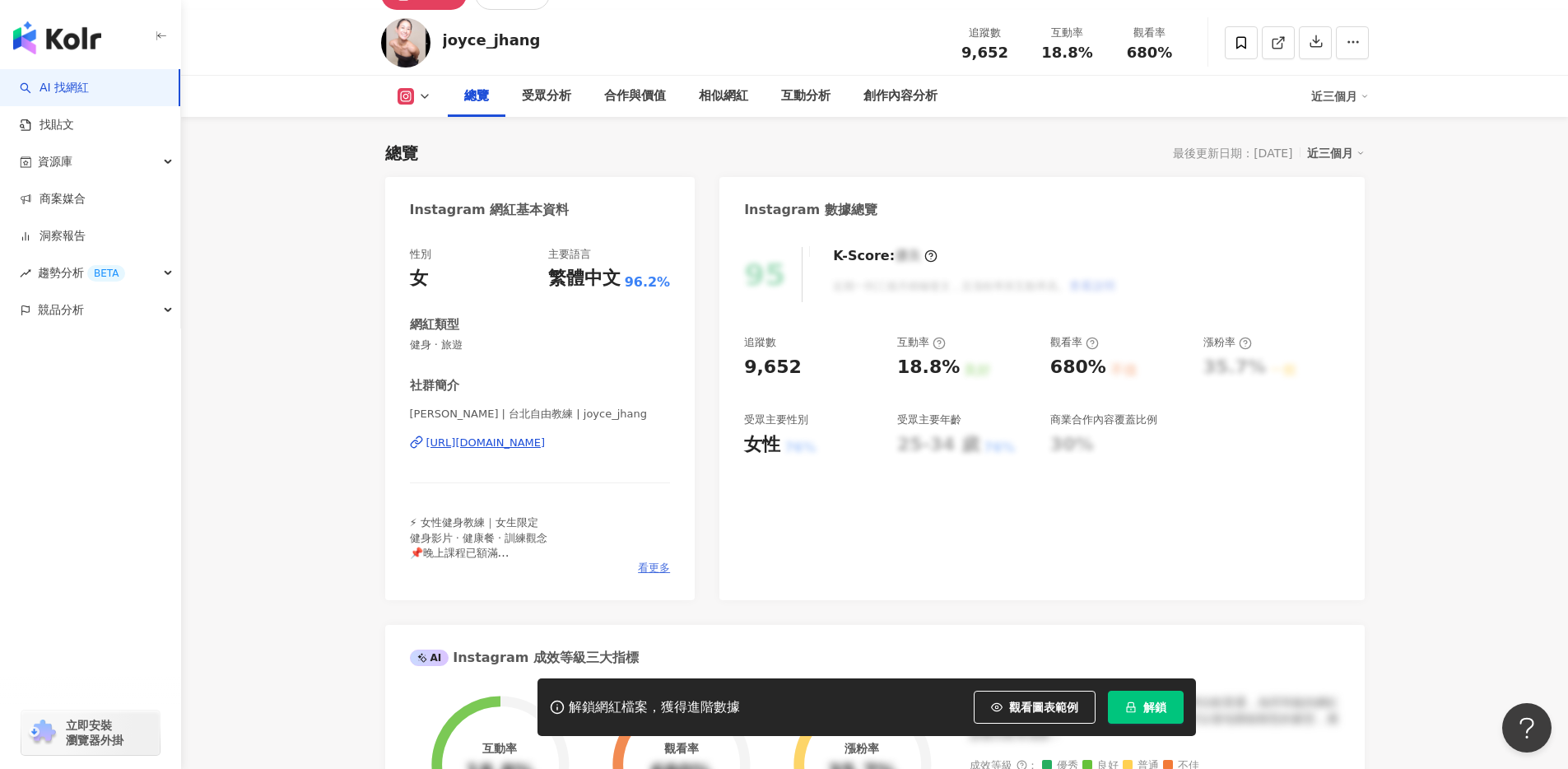
click at [651, 562] on span "看更多" at bounding box center [654, 568] width 32 height 14
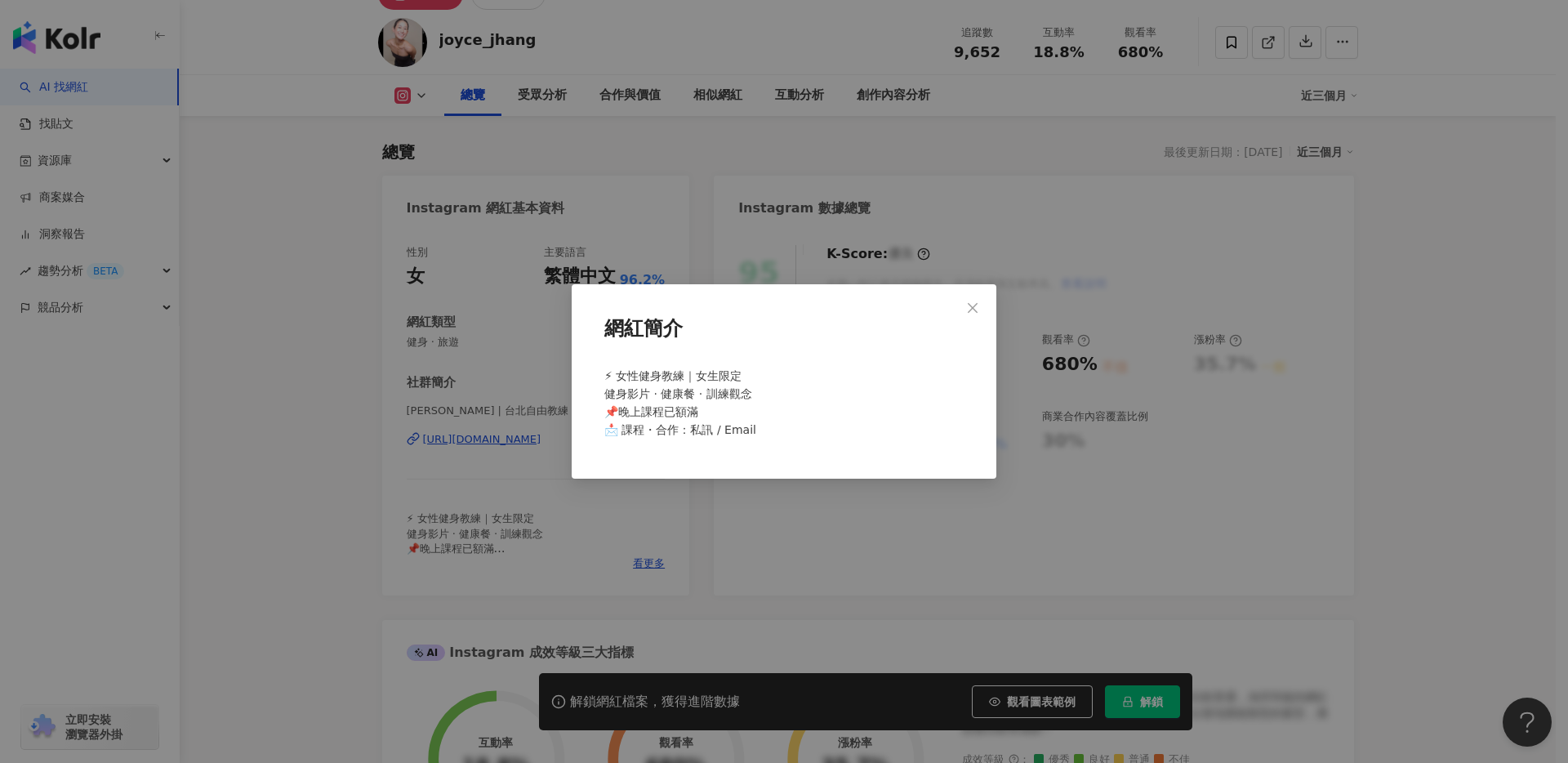
click at [686, 547] on div "網紅簡介 ⚡ 女性健身教練｜女生限定 健身影片 · 健康餐 · 訓練觀念 📌晚上課程已額滿 📩 課程・合作：私訊 / Email" at bounding box center [784, 382] width 1568 height 763
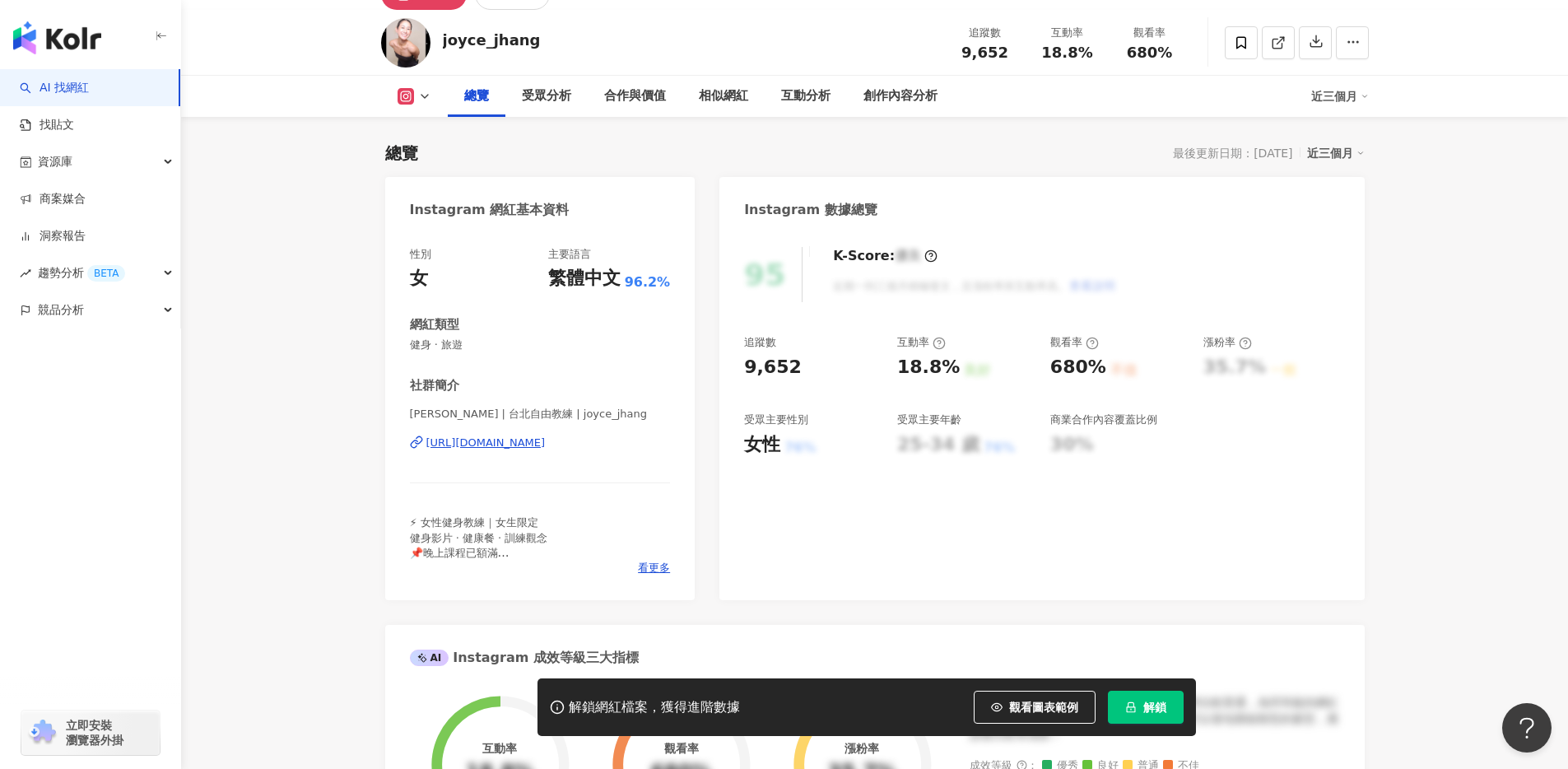
click at [546, 444] on div "https://www.instagram.com/joyce_jhang/" at bounding box center [485, 443] width 119 height 14
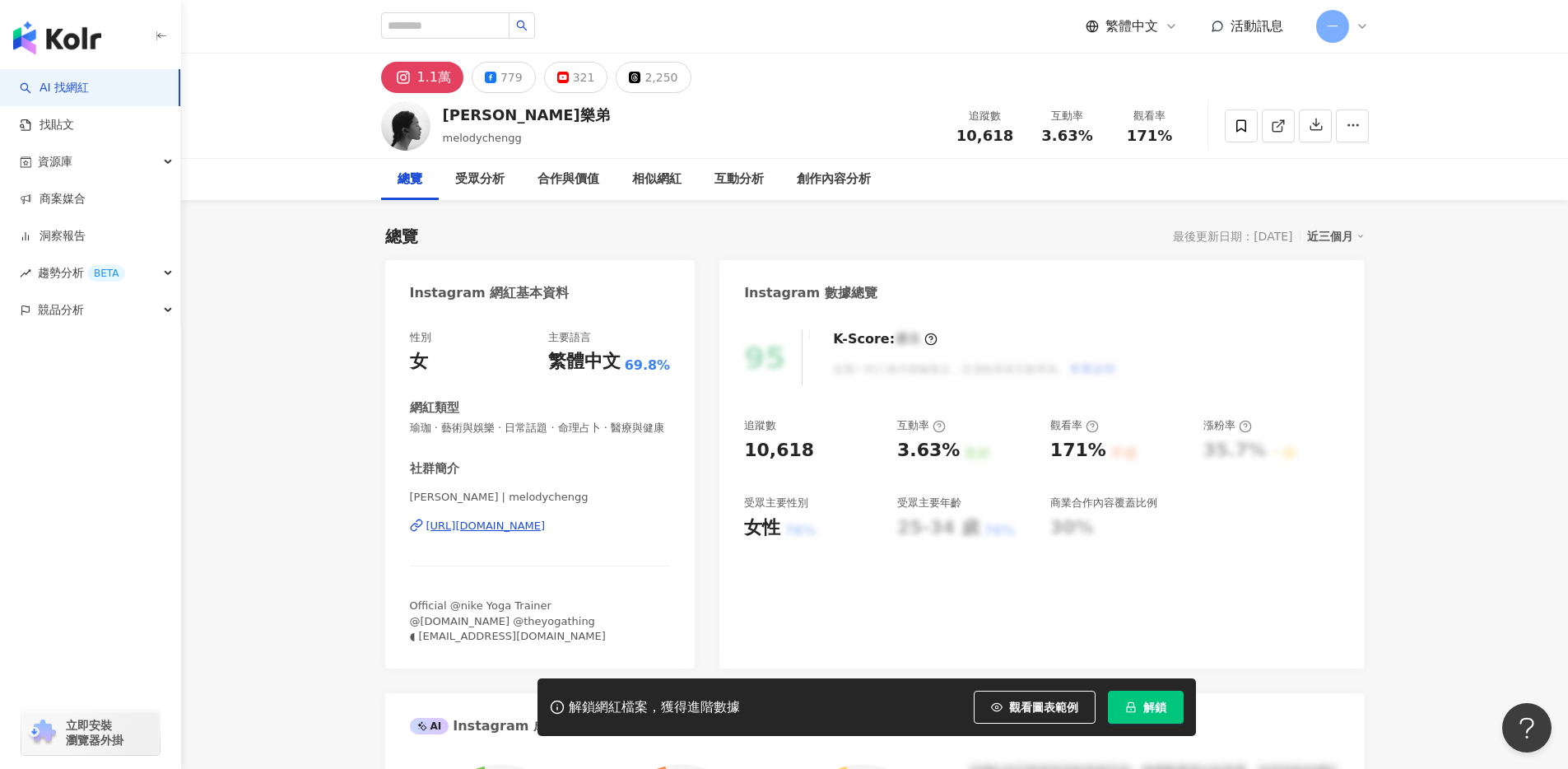
click at [546, 533] on div "https://www.instagram.com/melodychengg/" at bounding box center [485, 526] width 119 height 14
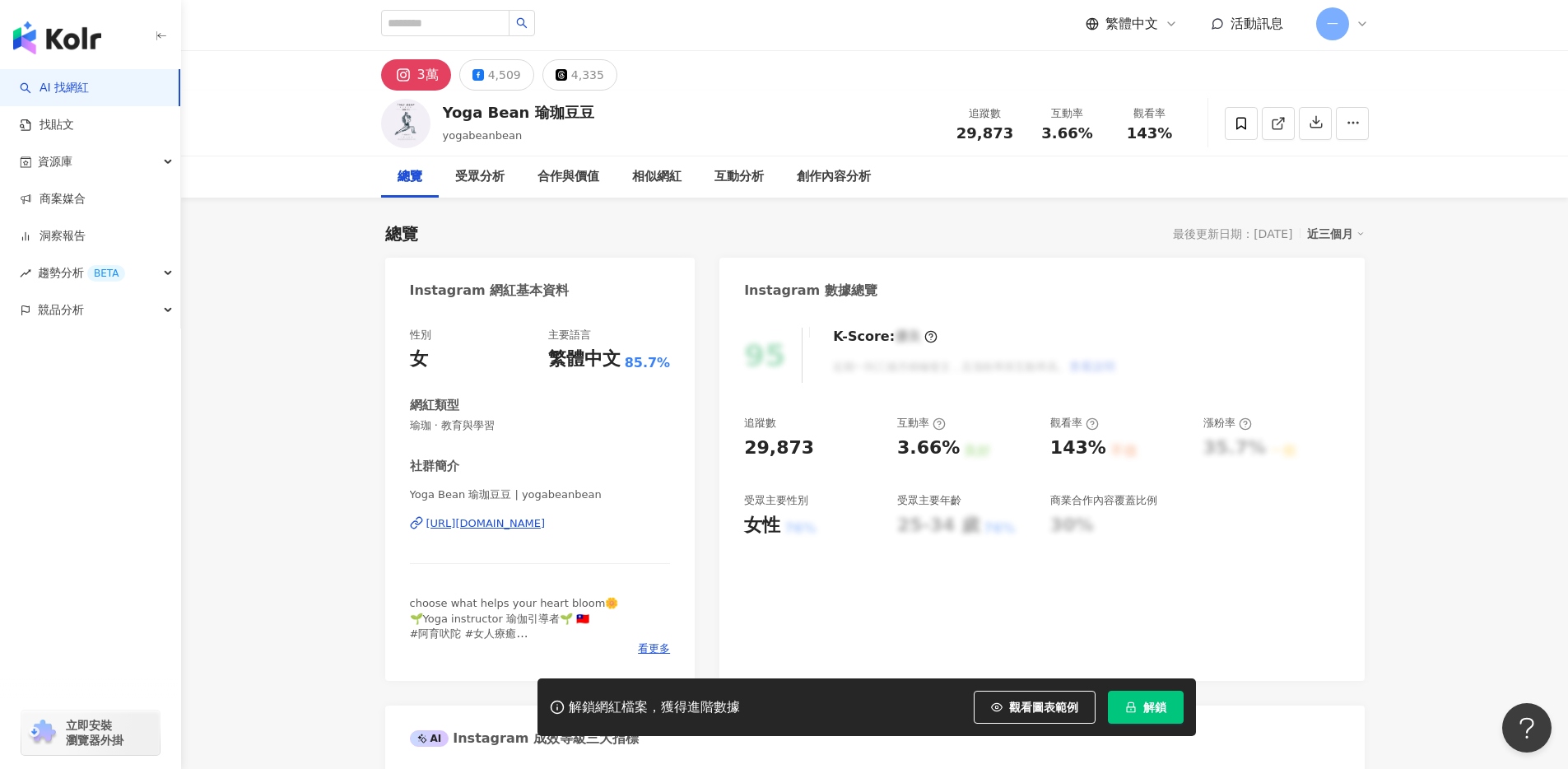
click at [546, 520] on div "[URL][DOMAIN_NAME]" at bounding box center [485, 523] width 119 height 14
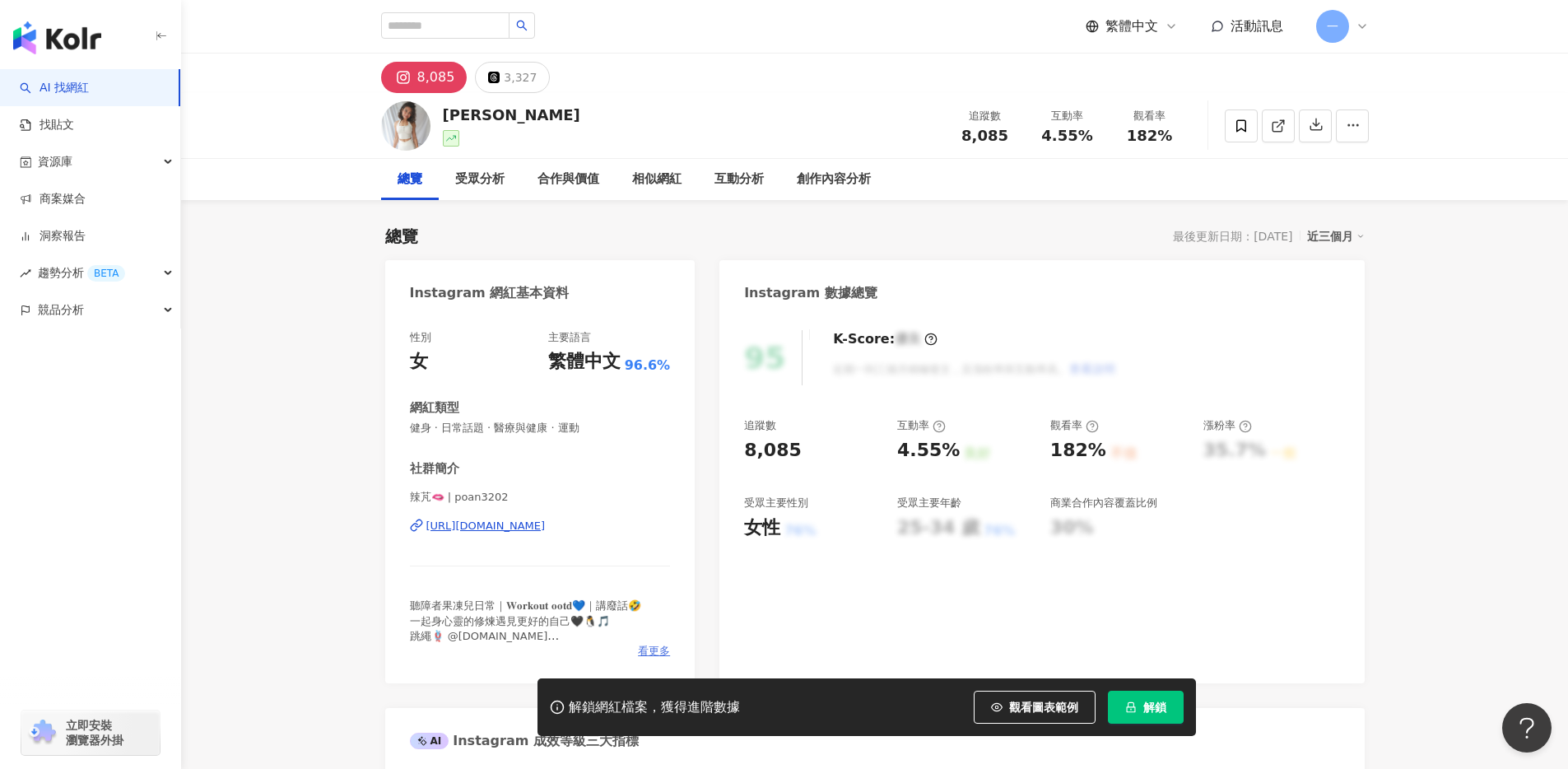
click at [650, 648] on span "看更多" at bounding box center [654, 651] width 32 height 14
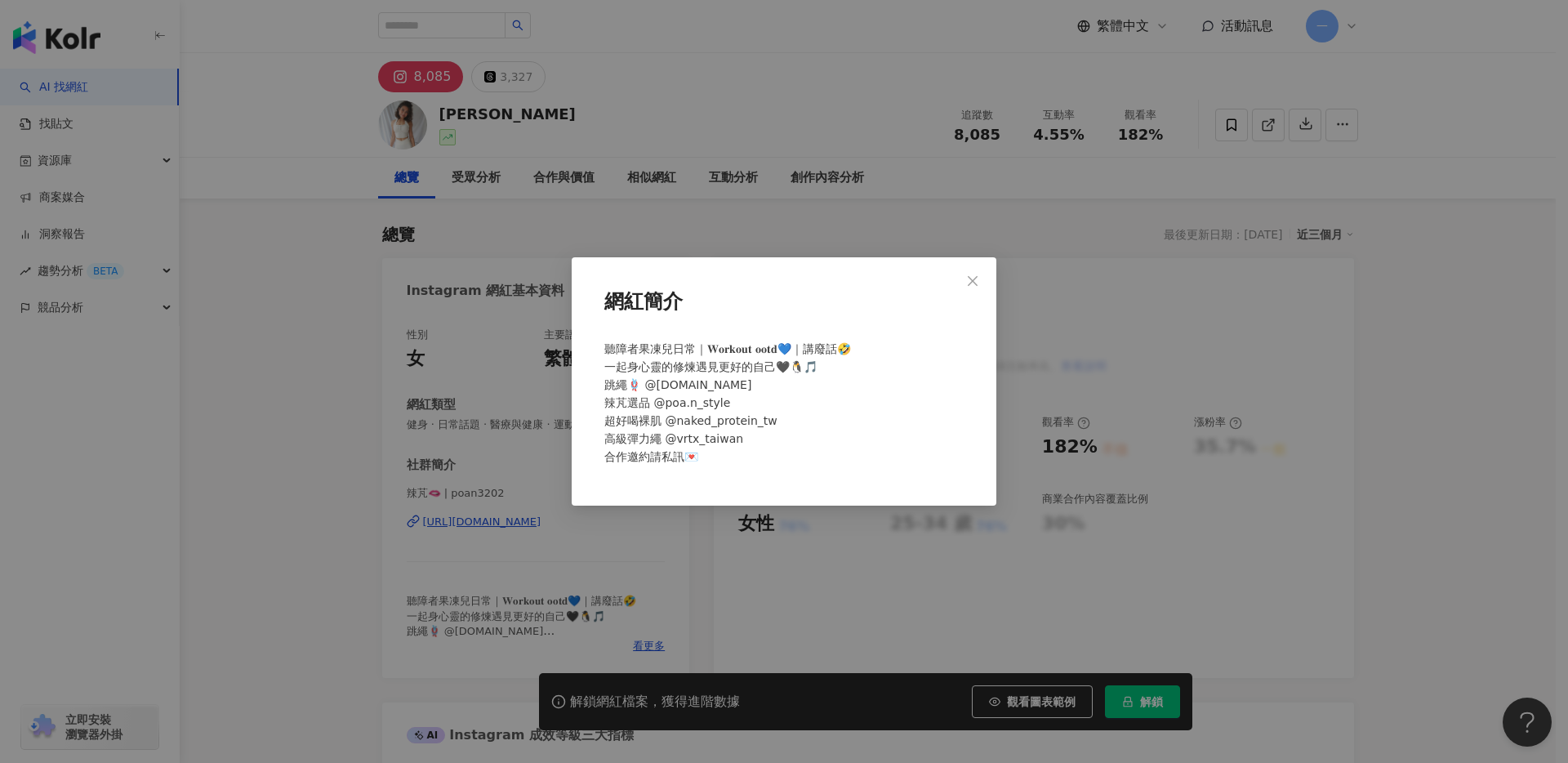
click at [609, 619] on div "網紅簡介 聽障者果凍兒日常｜𝐖𝐨𝐫𝐤𝐨𝐮𝐭 𝐨𝐨𝐭𝐝💙｜講廢話🤣 一起身心靈的修煉遇見更好的自己🖤🐧🎵 跳繩🪢 @wei.jumprope.dad 辣芃選品 …" at bounding box center [784, 382] width 1568 height 763
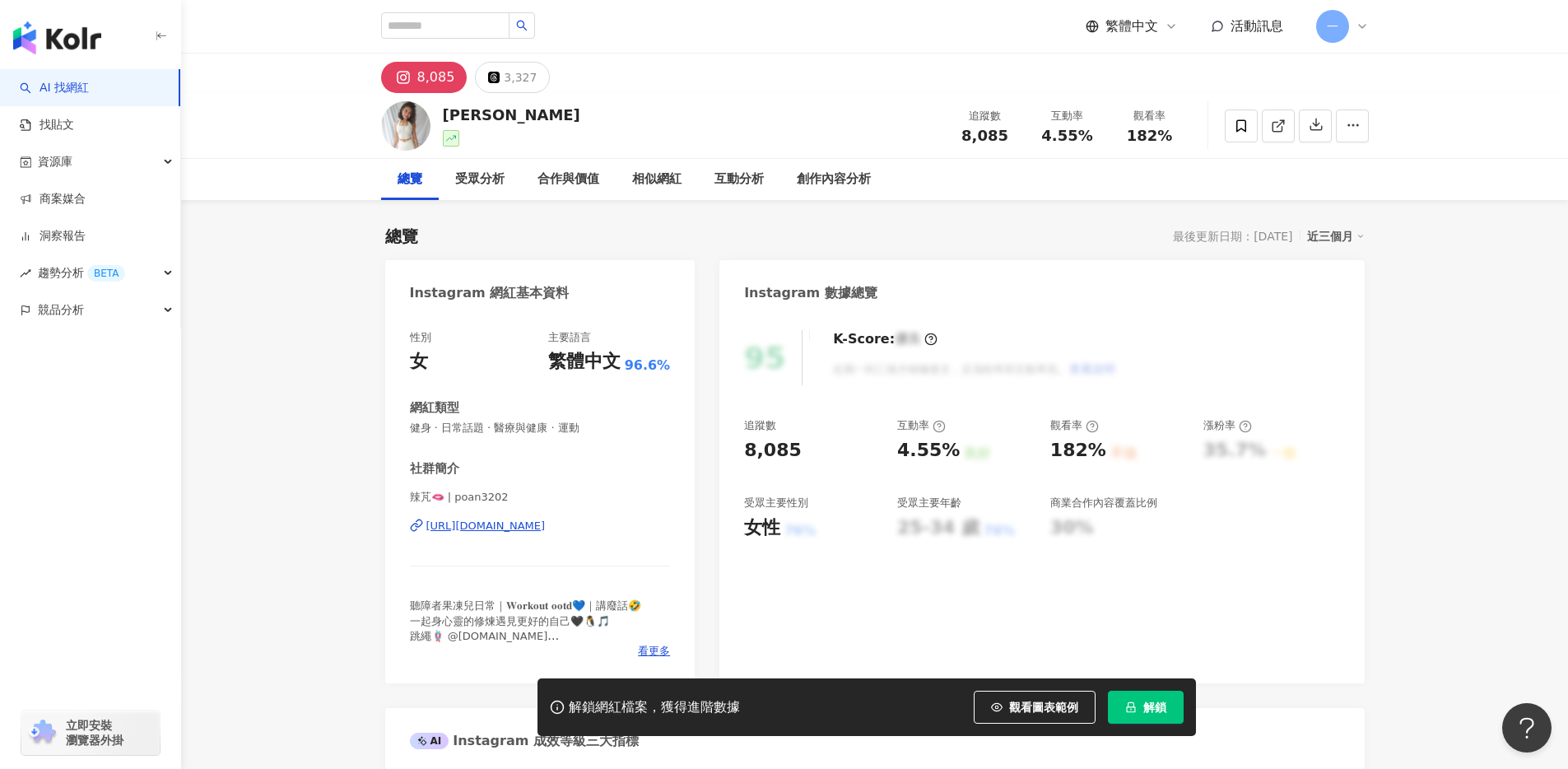
click at [546, 529] on div "https://www.instagram.com/poan3202/" at bounding box center [485, 526] width 119 height 14
click at [647, 646] on span "看更多" at bounding box center [654, 651] width 32 height 14
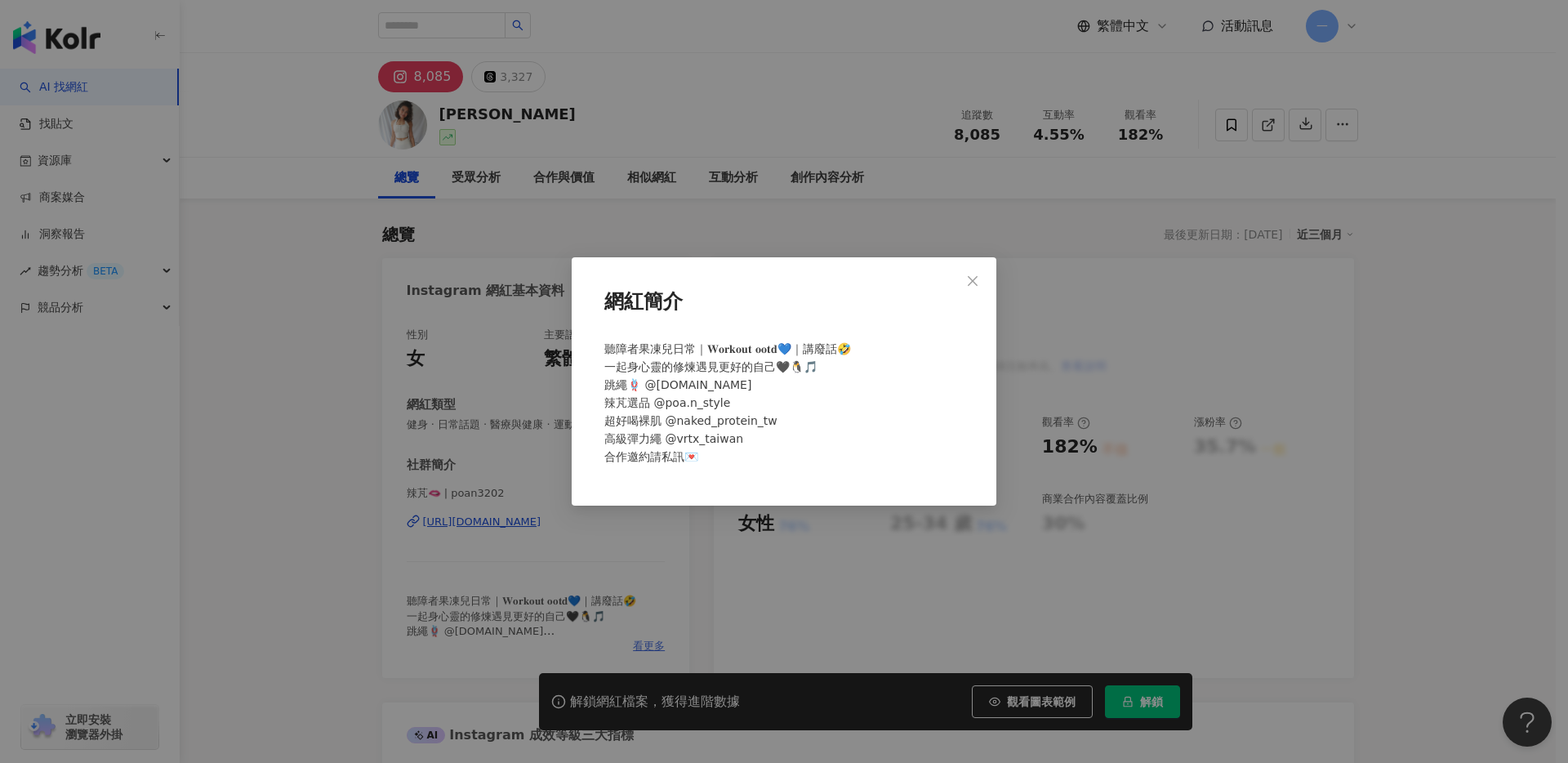
click at [642, 641] on div "網紅簡介 聽障者果凍兒日常｜𝐖𝐨𝐫𝐤𝐨𝐮𝐭 𝐨𝐨𝐭𝐝💙｜講廢話🤣 一起身心靈的修煉遇見更好的自己🖤🐧🎵 跳繩🪢 @wei.jumprope.dad 辣芃選品 …" at bounding box center [784, 382] width 1568 height 763
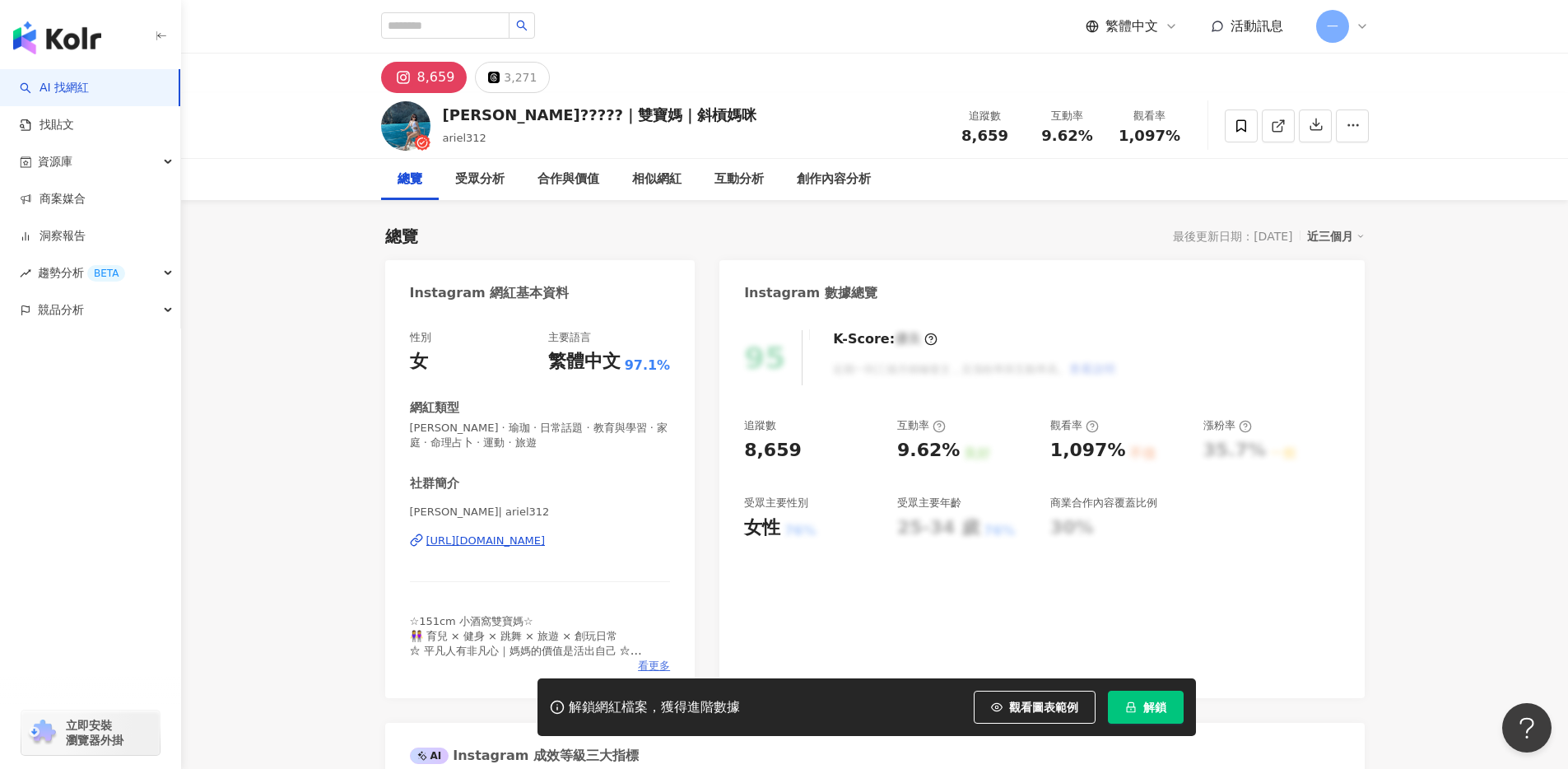
click at [647, 661] on span "看更多" at bounding box center [654, 666] width 32 height 14
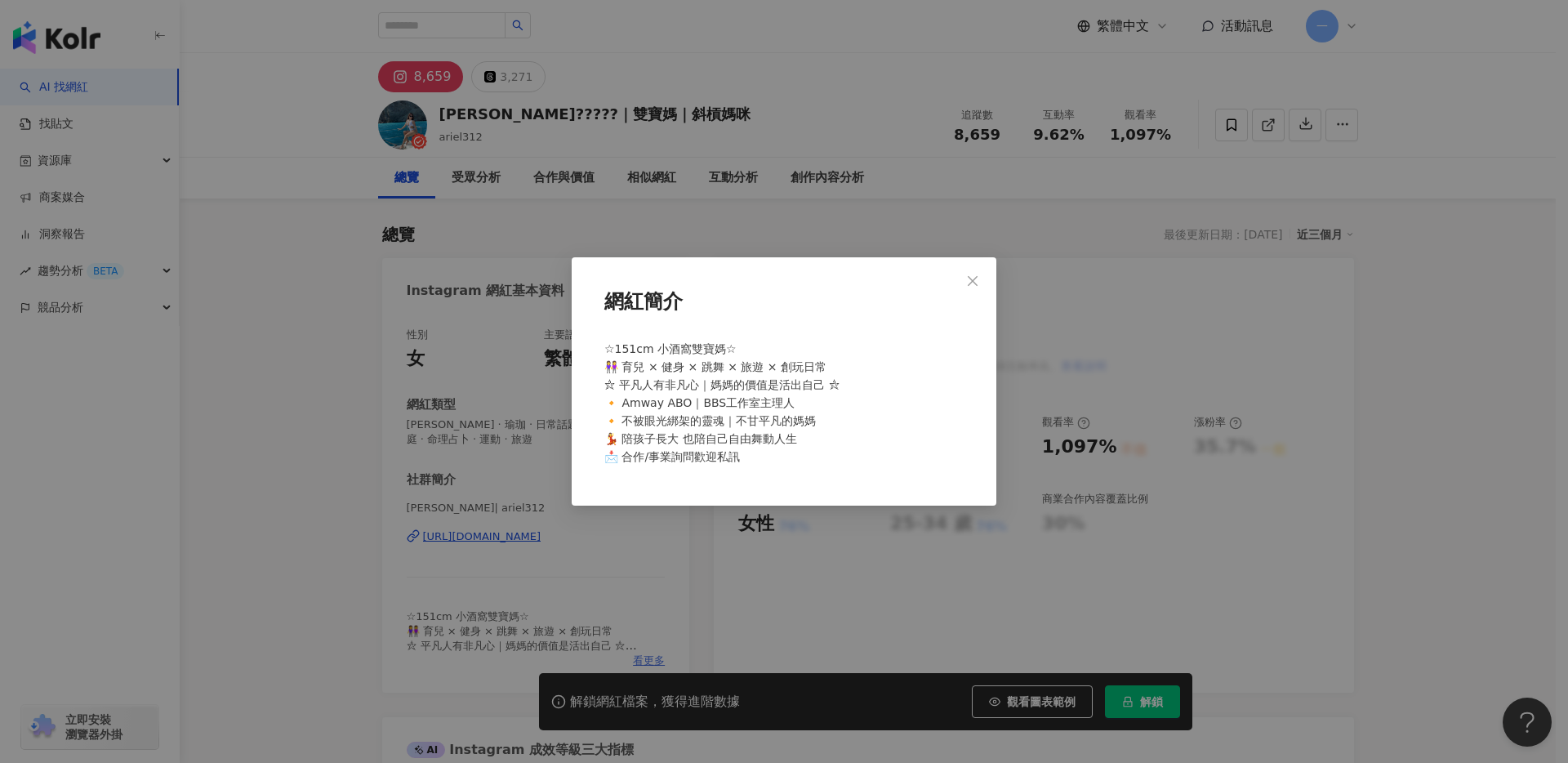
click at [642, 656] on div "網紅簡介 ☆151cm 小酒窩雙寶媽☆ 👭 育兒 × 健身 × 跳舞 × 旅遊 × 創玩日常 ⛥ 平凡人有非凡心｜媽媽的價值是活出自己 ⛥ 🔸 Amway A…" at bounding box center [784, 382] width 1568 height 763
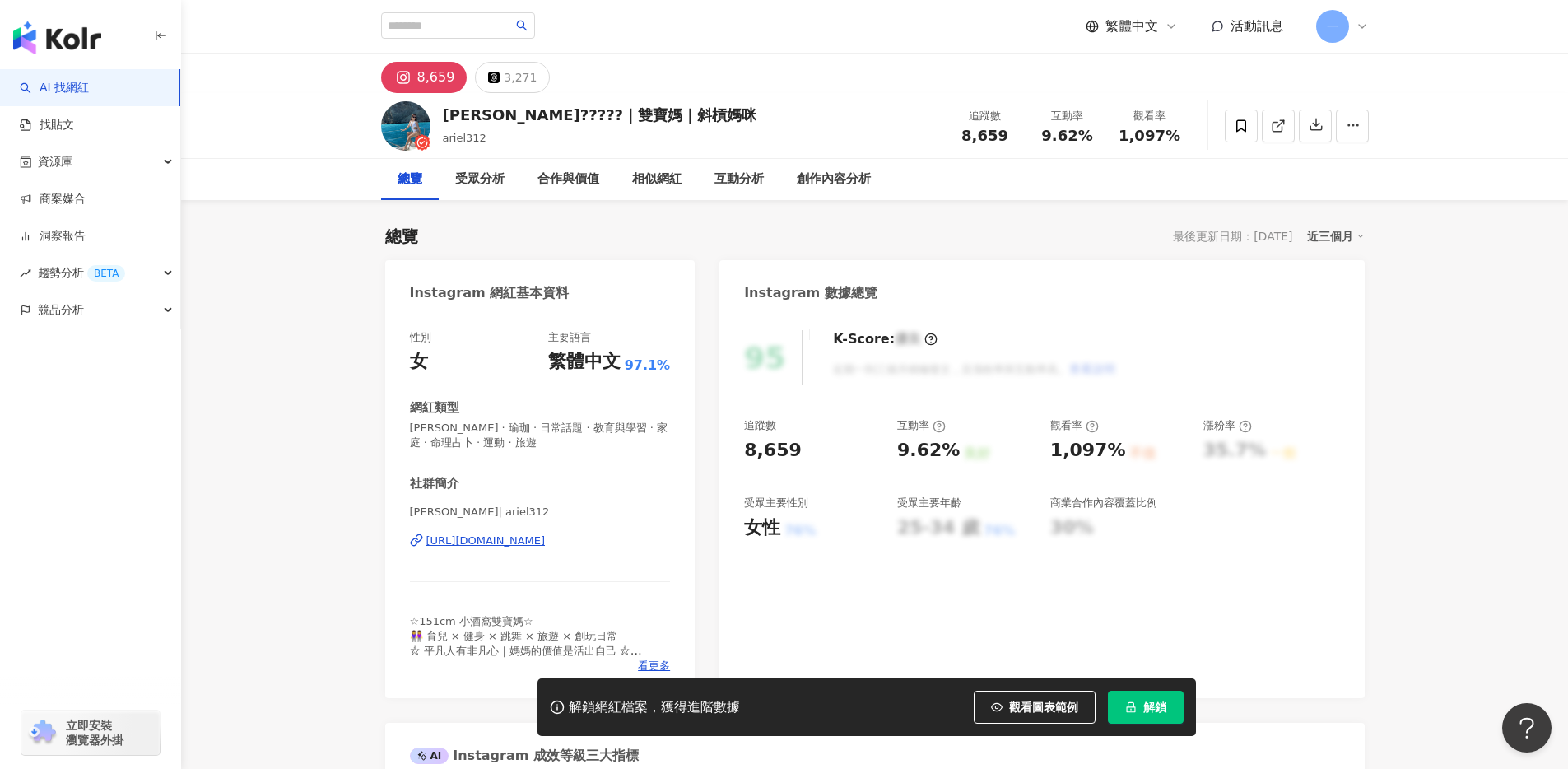
click at [542, 541] on div "[URL][DOMAIN_NAME]" at bounding box center [485, 541] width 119 height 14
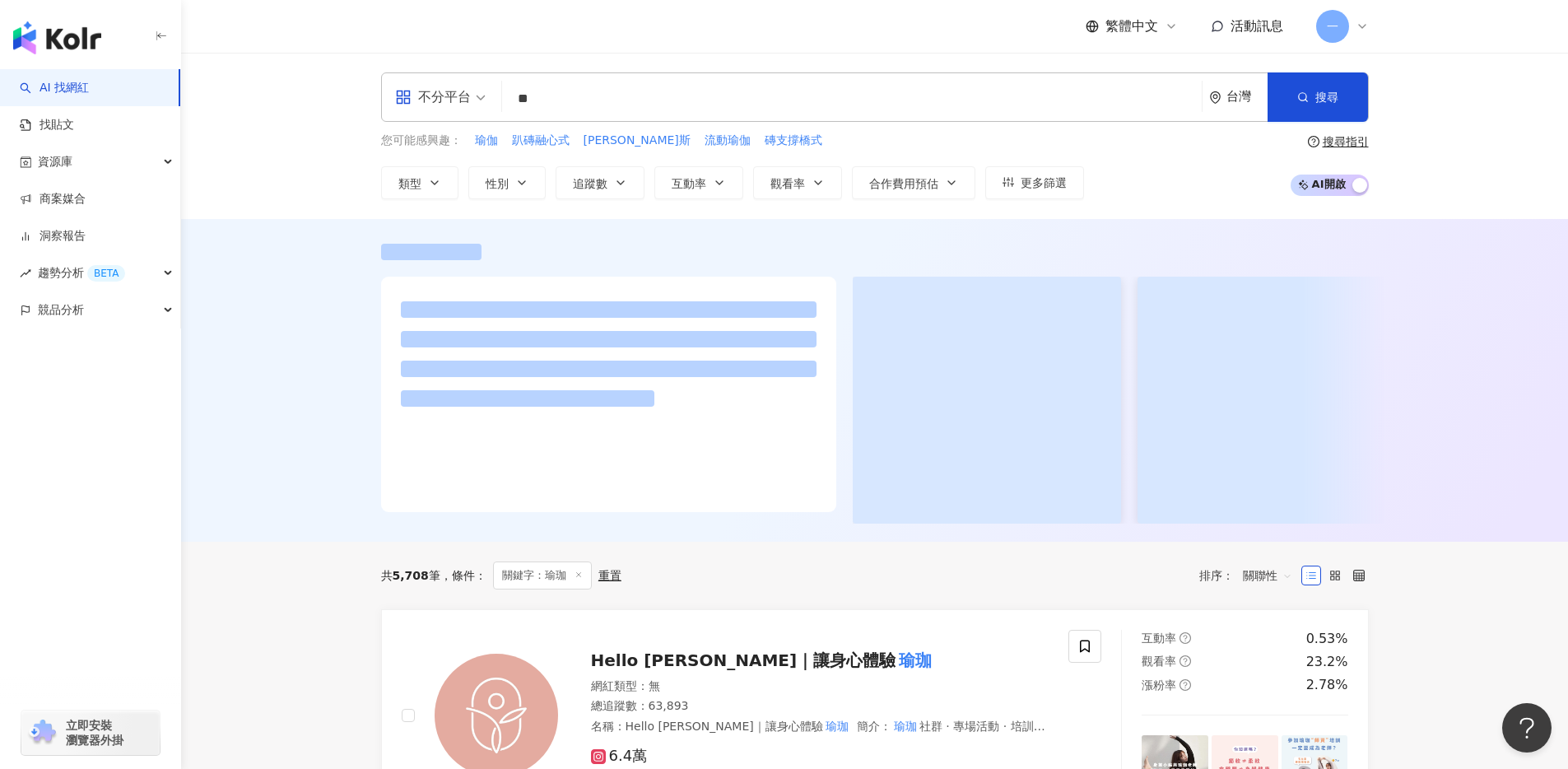
click at [503, 162] on div "您可能感興趣： 瑜伽 趴磚融心式 皮拉提斯 流動瑜伽 磚支撐橋式 類型 性別 追蹤數 互動率 觀看率 合作費用預估 更多篩選" at bounding box center [732, 165] width 703 height 68
click at [524, 190] on button "性別" at bounding box center [507, 182] width 78 height 32
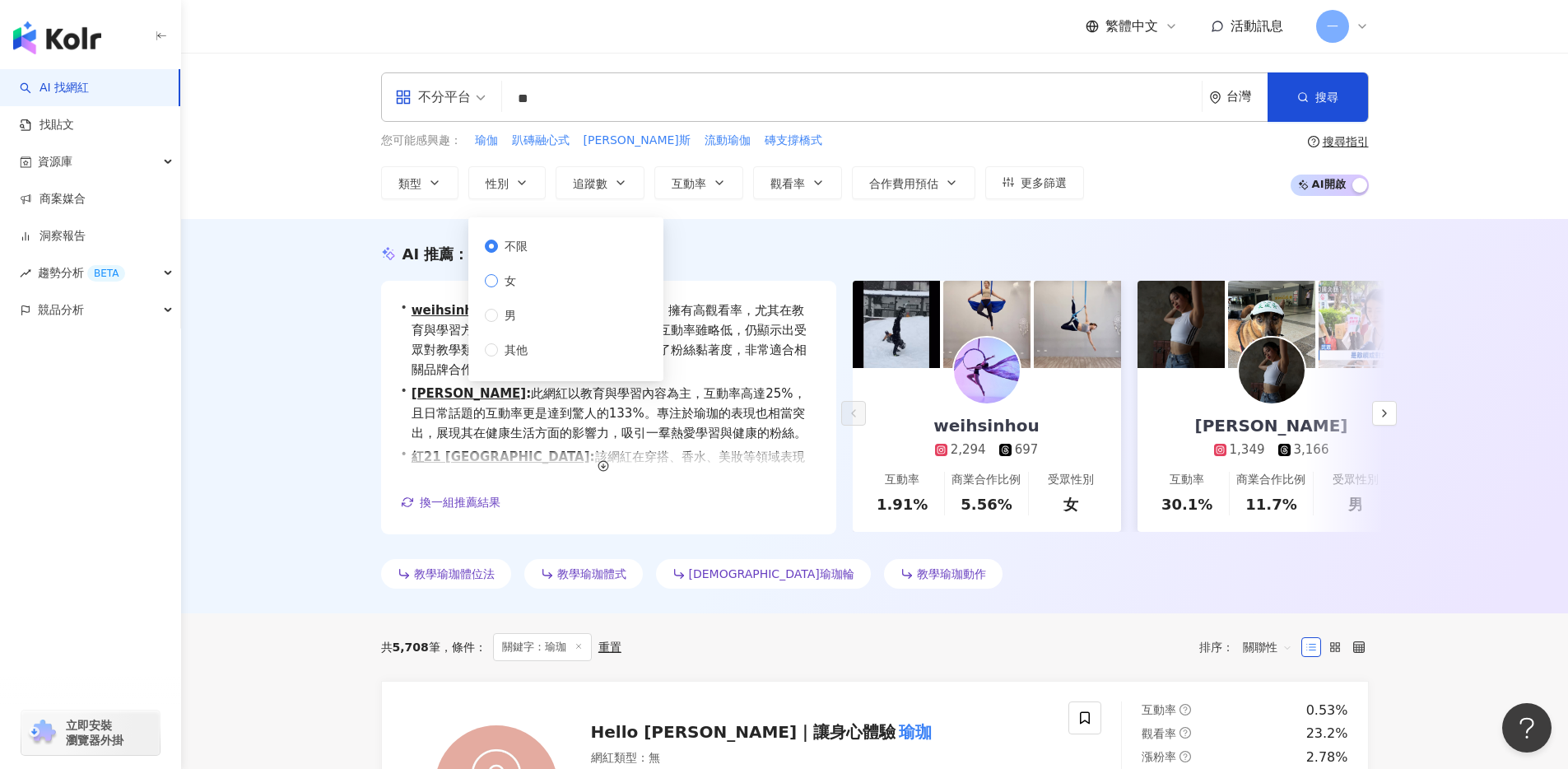
click at [523, 286] on label "女" at bounding box center [509, 281] width 50 height 18
click at [1322, 103] on span "搜尋" at bounding box center [1327, 97] width 23 height 14
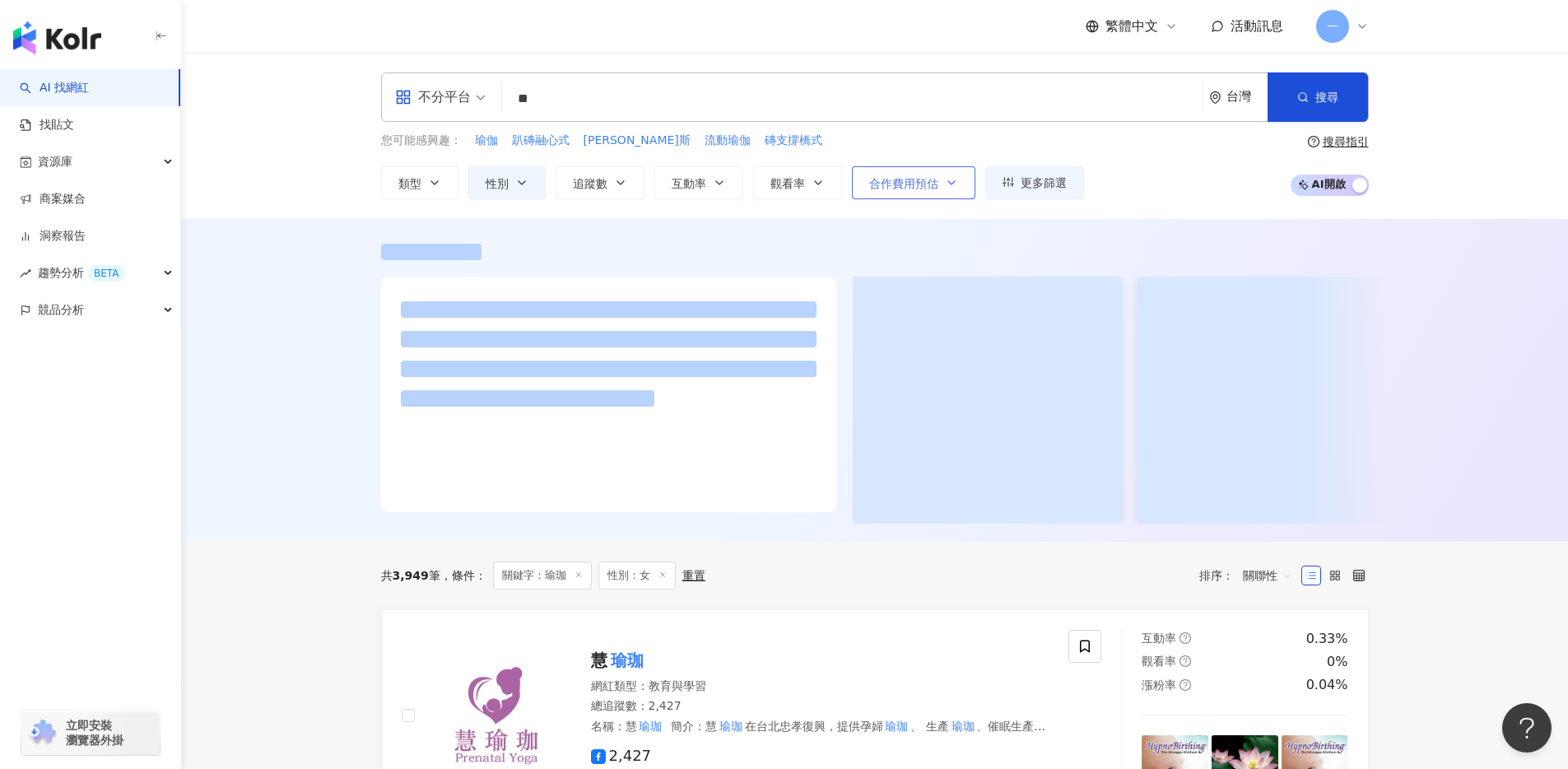
click at [936, 187] on span "合作費用預估" at bounding box center [903, 183] width 69 height 14
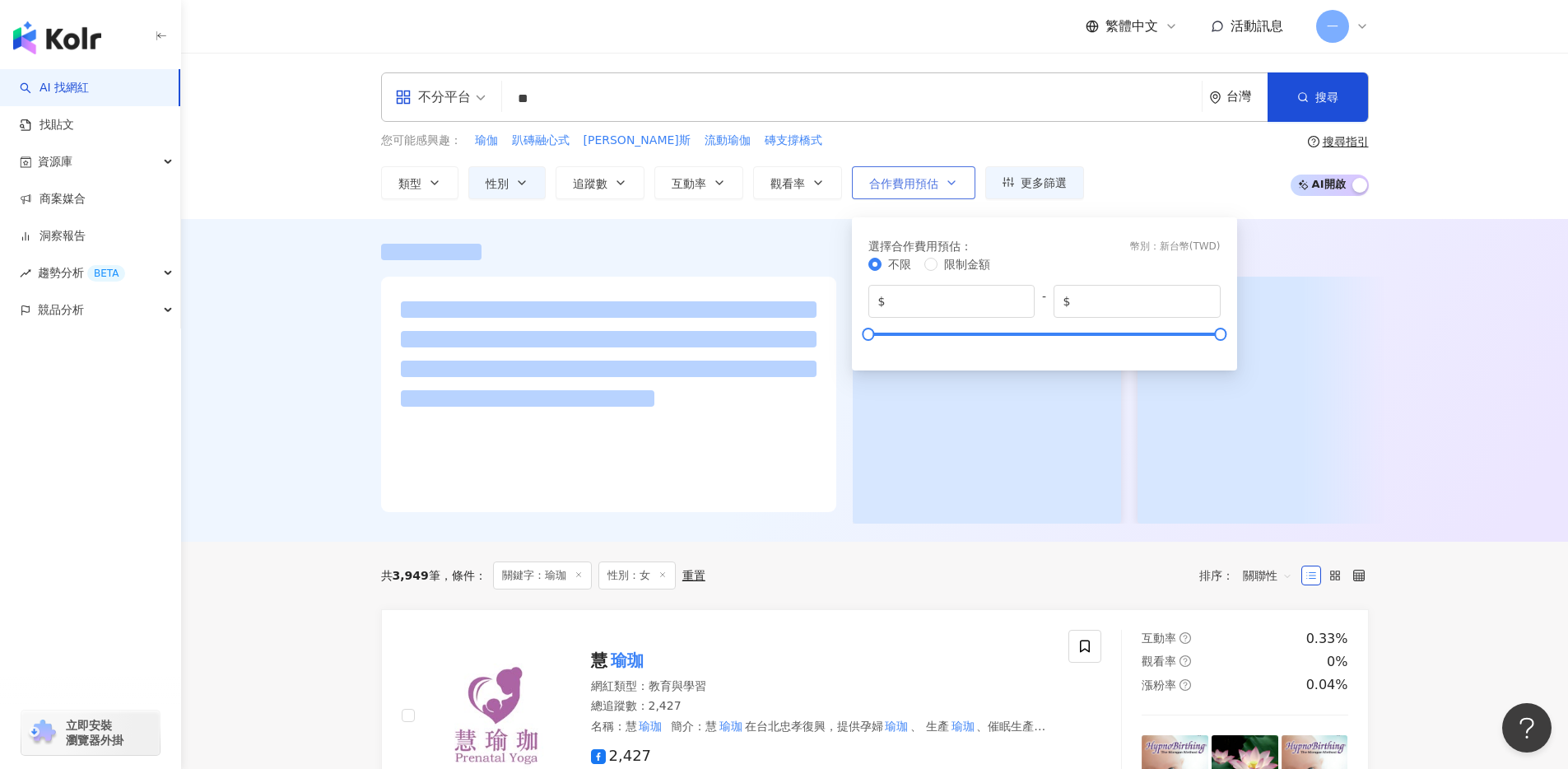
click at [935, 187] on span "合作費用預估" at bounding box center [903, 183] width 69 height 14
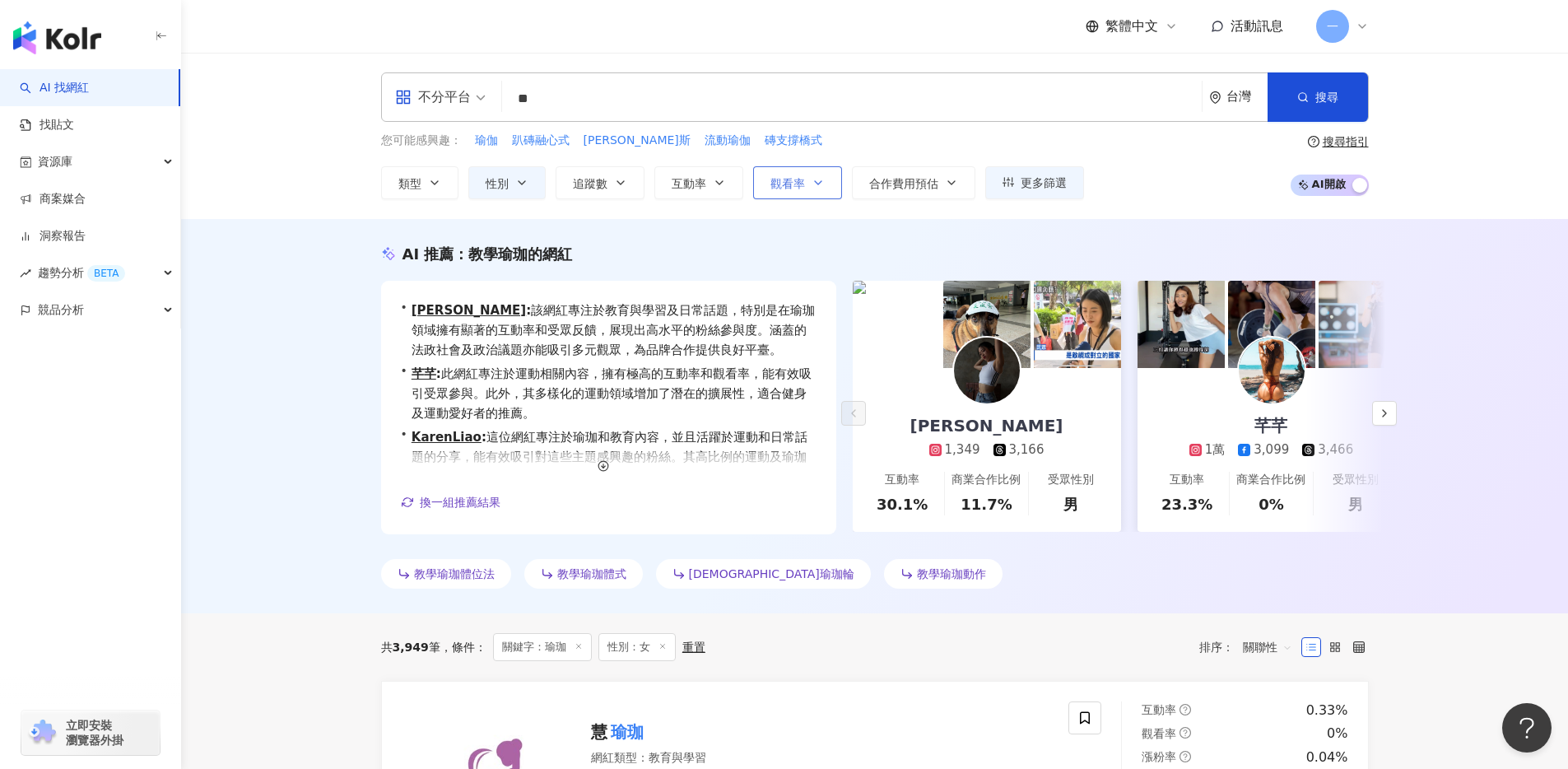
click at [826, 195] on button "觀看率" at bounding box center [798, 182] width 89 height 32
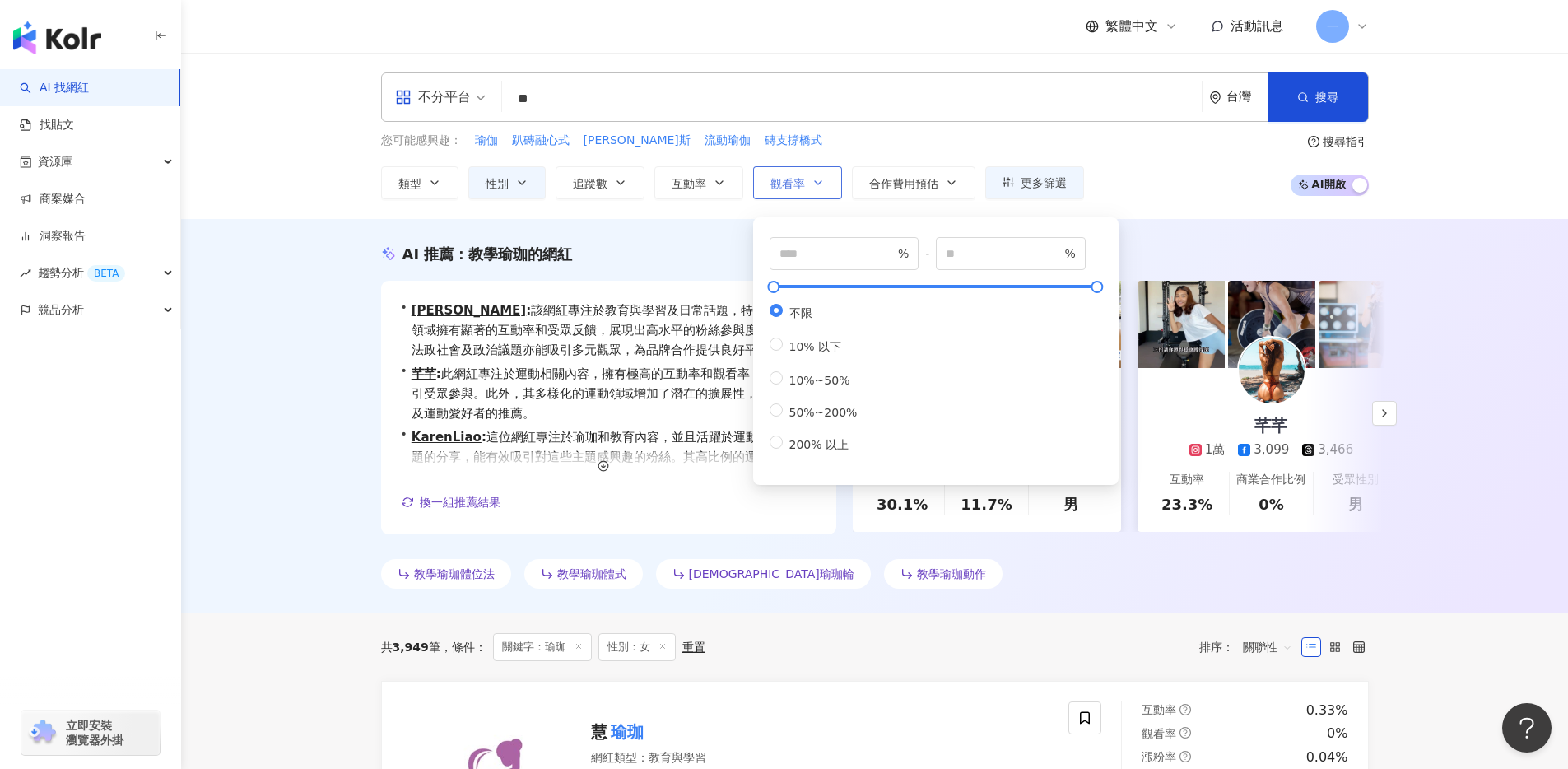
click at [826, 195] on button "觀看率" at bounding box center [798, 182] width 89 height 32
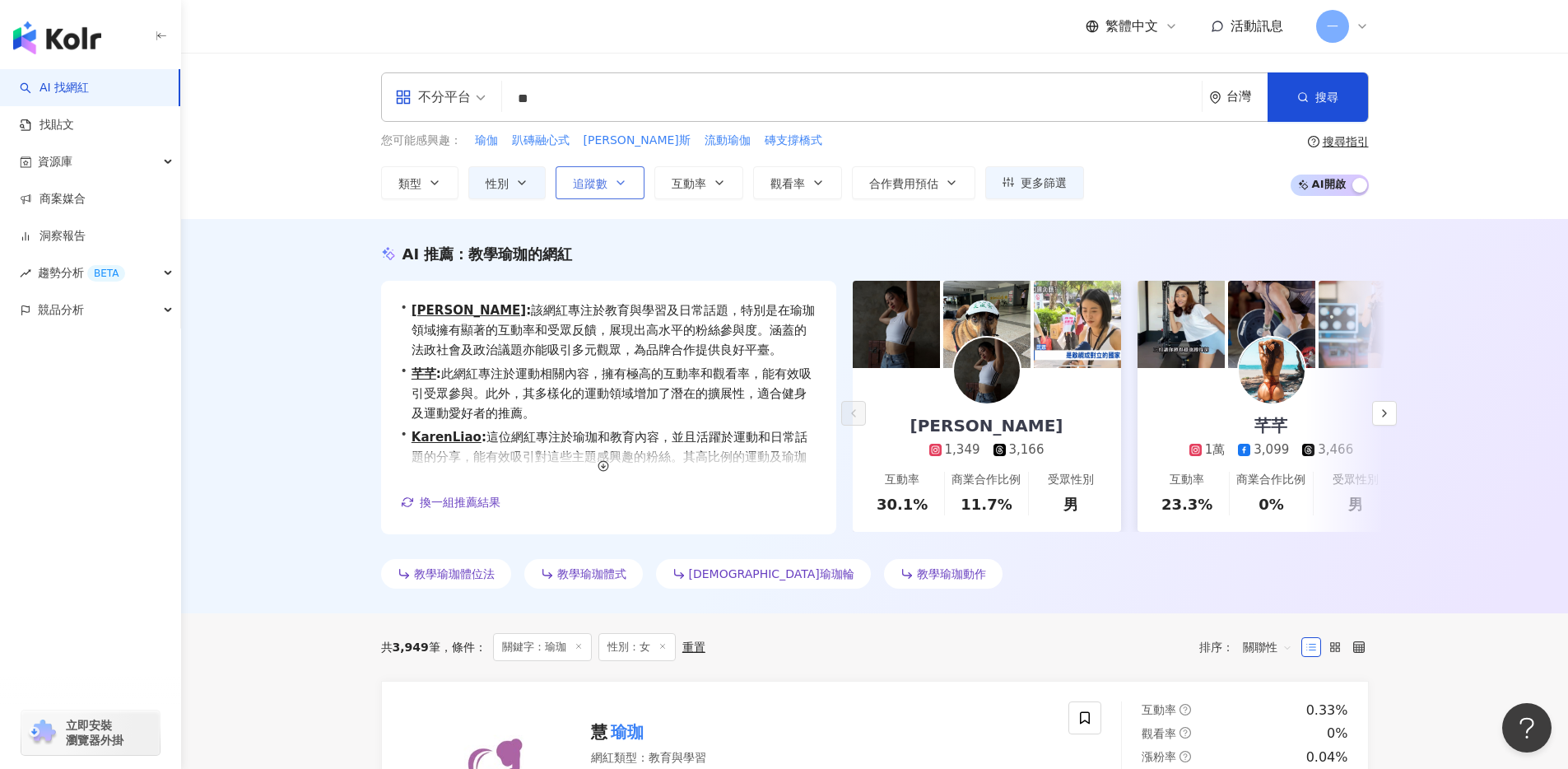
click at [576, 189] on span "追蹤數" at bounding box center [590, 183] width 34 height 14
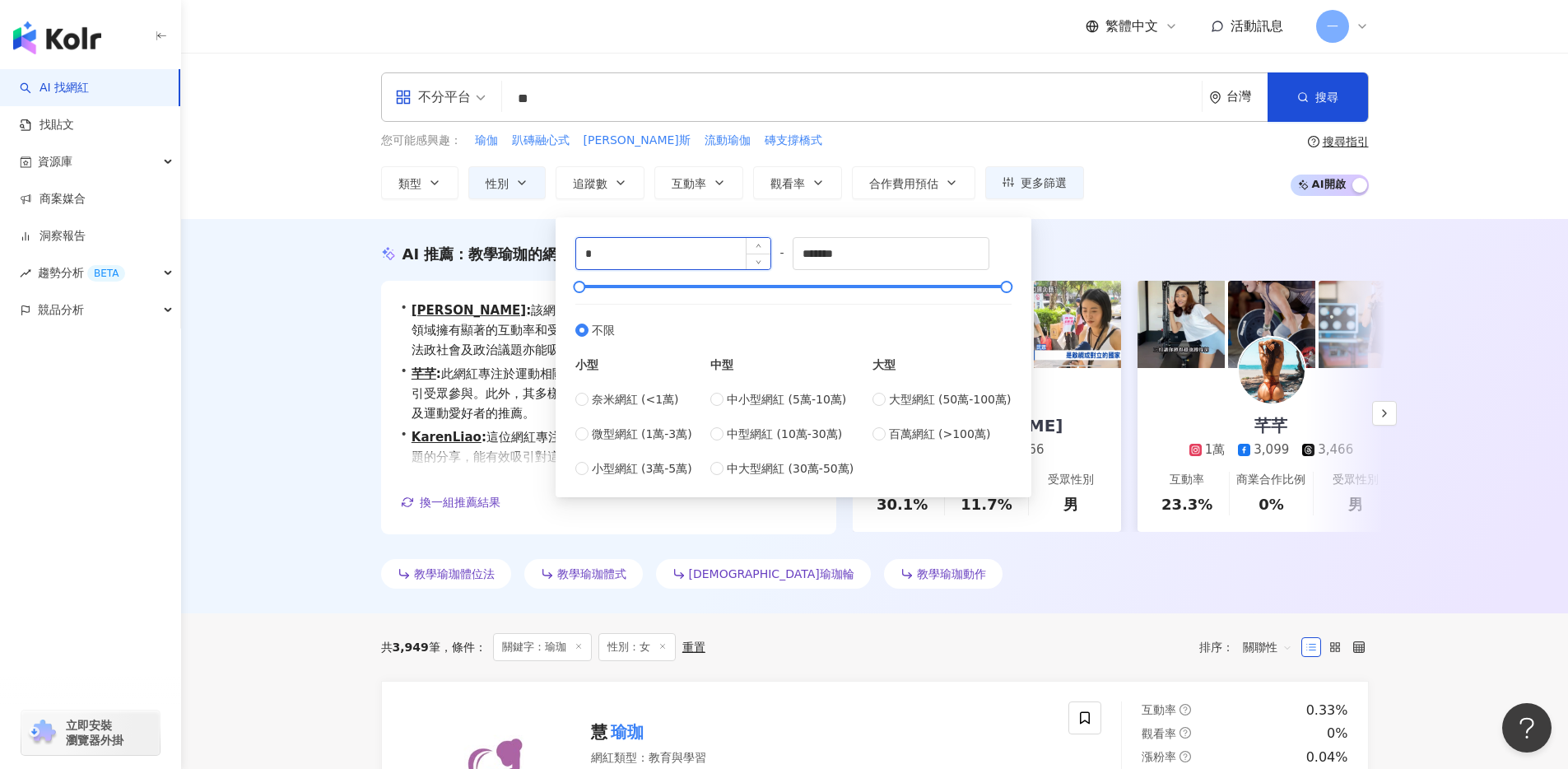
click at [623, 255] on input "*" at bounding box center [673, 254] width 195 height 32
type input "*****"
click at [1279, 206] on div "不分平台 ** 台灣 搜尋 您可能感興趣： 瑜伽 趴磚融心式 皮拉提斯 流動瑜伽 磚支撐橋式 類型 性別 追蹤數 互動率 觀看率 合作費用預估 更多篩選 不限…" at bounding box center [874, 135] width 1387 height 166
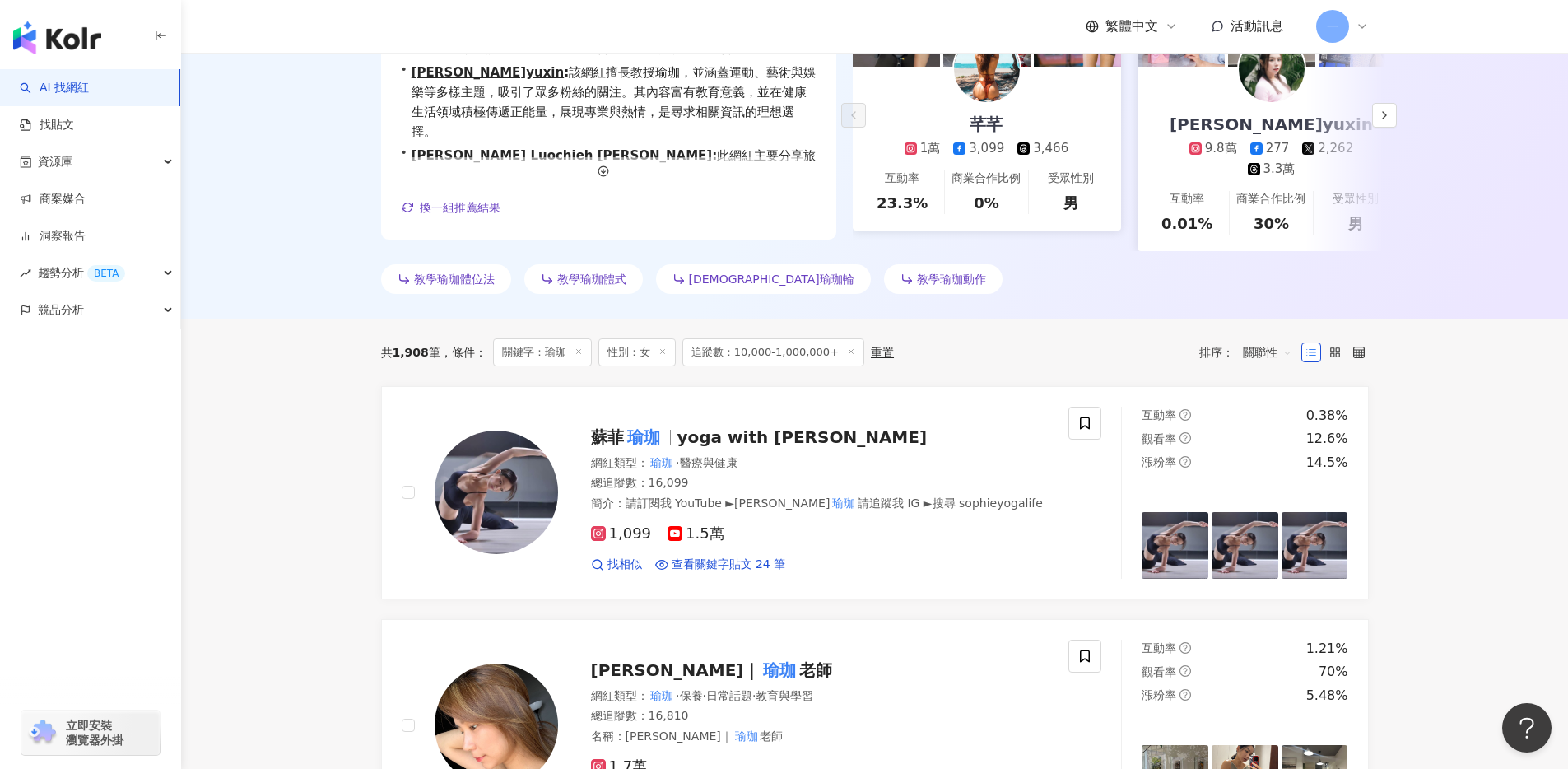
scroll to position [311, 0]
